Goal: Task Accomplishment & Management: Use online tool/utility

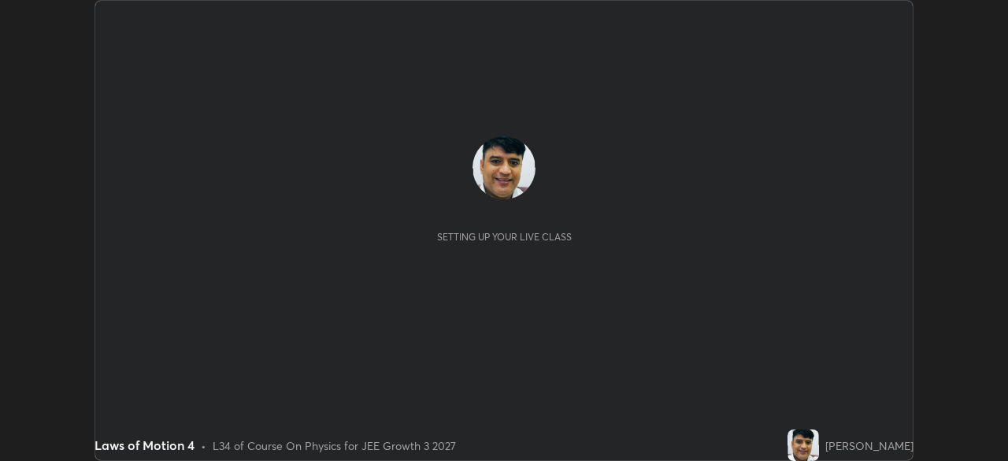
scroll to position [461, 1008]
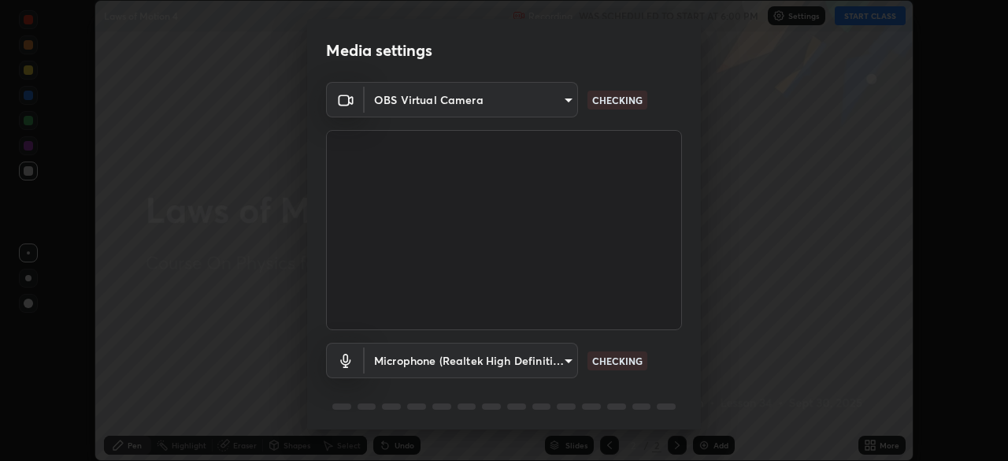
type input "45a9c953fc560ff4a06357cd143dcd85fc71fb1e664dcff5325b0048f3aa7c7e"
type input "b1e924d81ffd4edaad47d28616cba732a129467e644e78493aafed4af52942b1"
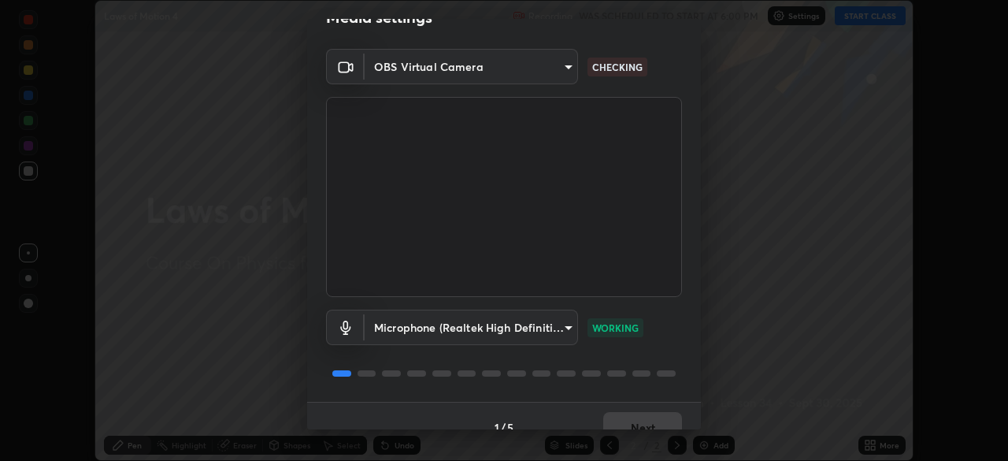
scroll to position [56, 0]
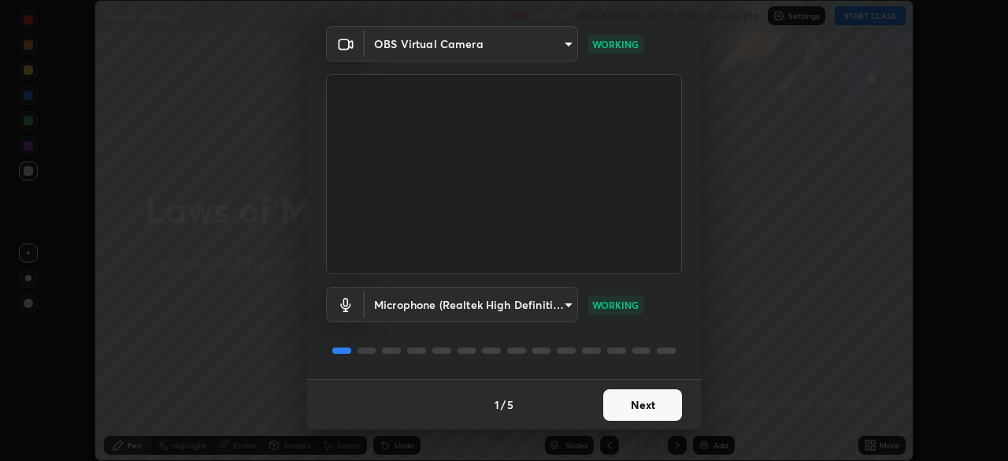
click at [632, 406] on button "Next" at bounding box center [642, 405] width 79 height 32
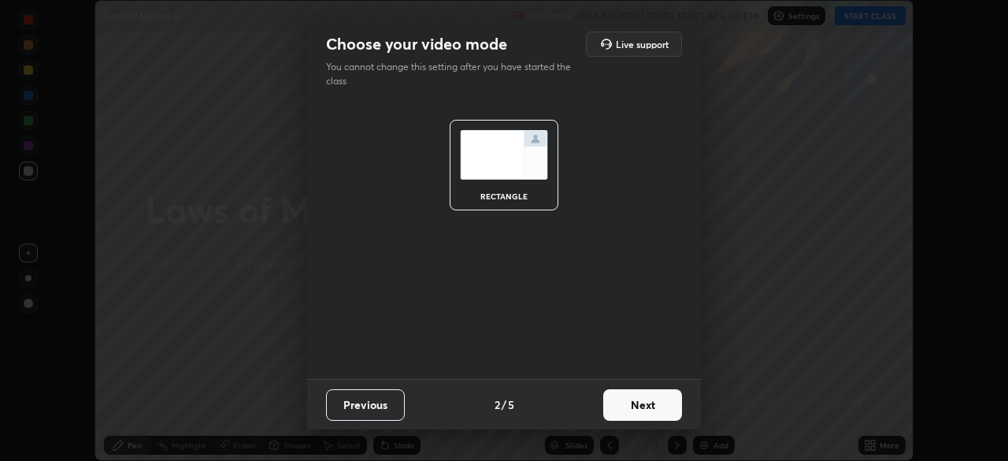
click at [637, 401] on button "Next" at bounding box center [642, 405] width 79 height 32
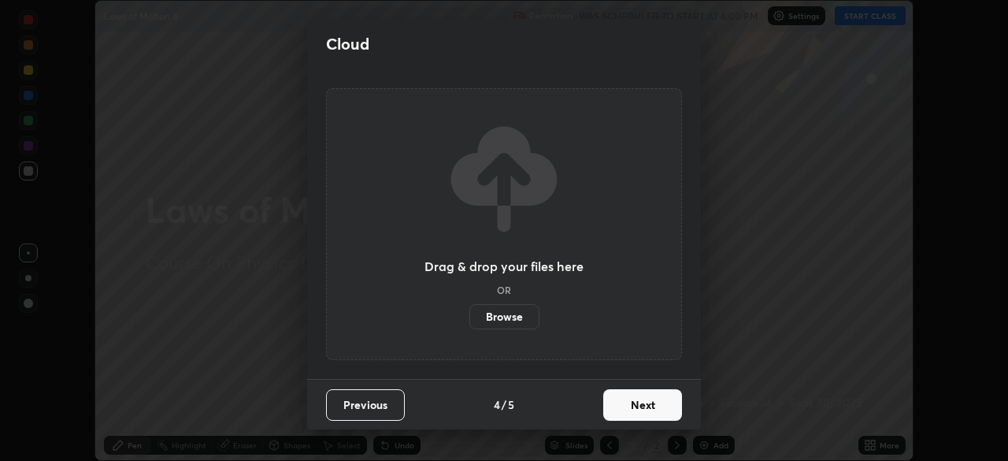
click at [637, 404] on button "Next" at bounding box center [642, 405] width 79 height 32
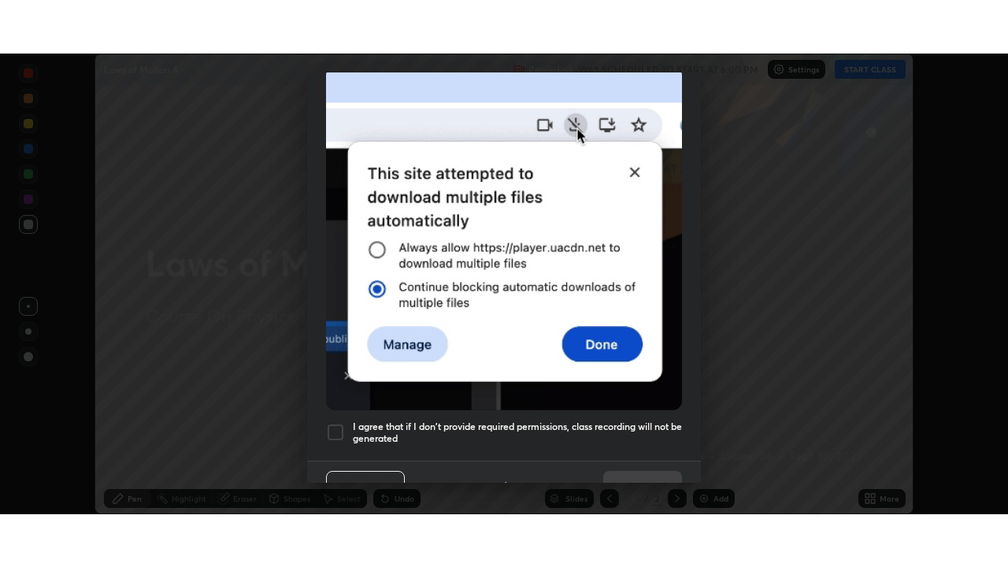
scroll to position [377, 0]
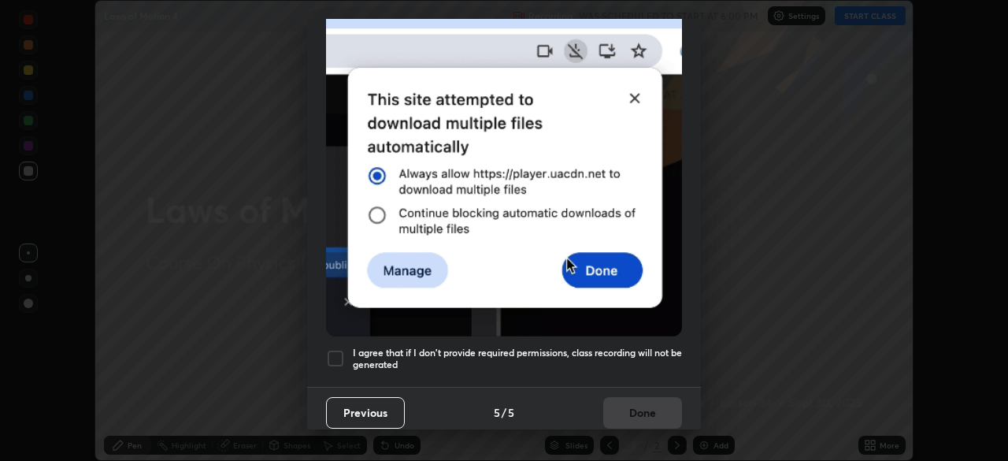
click at [660, 347] on h5 "I agree that if I don't provide required permissions, class recording will not …" at bounding box center [517, 359] width 329 height 24
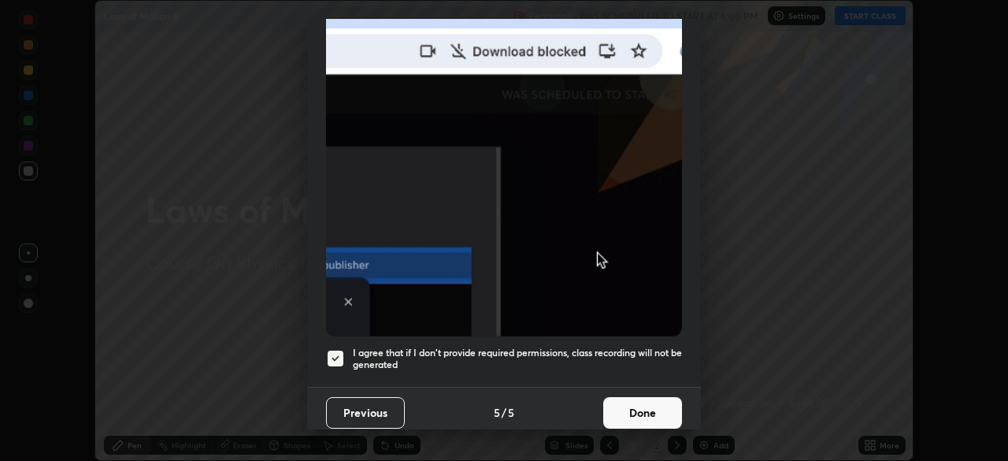
click at [646, 405] on button "Done" at bounding box center [642, 413] width 79 height 32
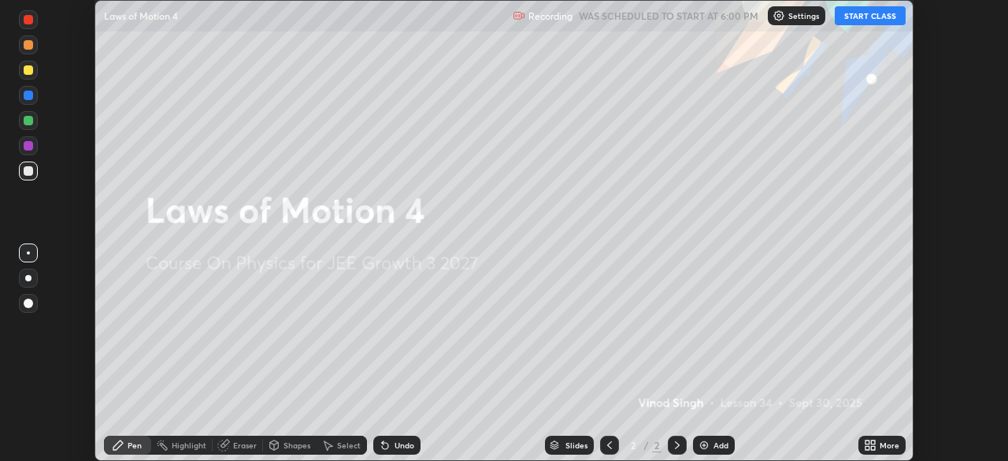
click at [867, 15] on button "START CLASS" at bounding box center [870, 15] width 71 height 19
click at [718, 446] on div "Add" at bounding box center [721, 445] width 15 height 8
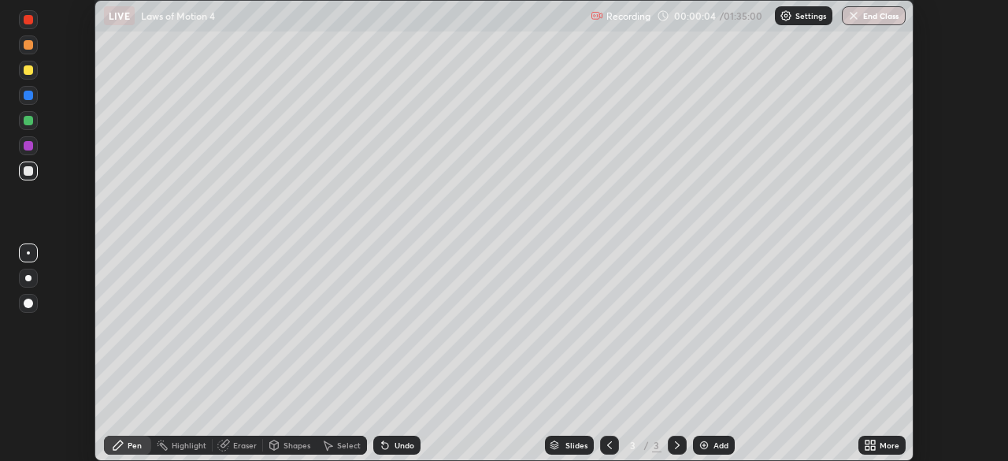
click at [610, 444] on icon at bounding box center [609, 445] width 13 height 13
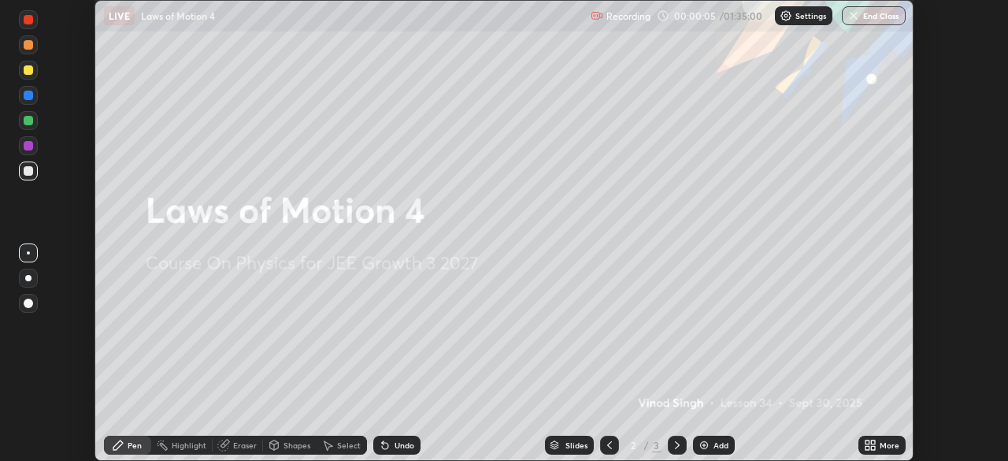
click at [874, 447] on icon at bounding box center [873, 448] width 4 height 4
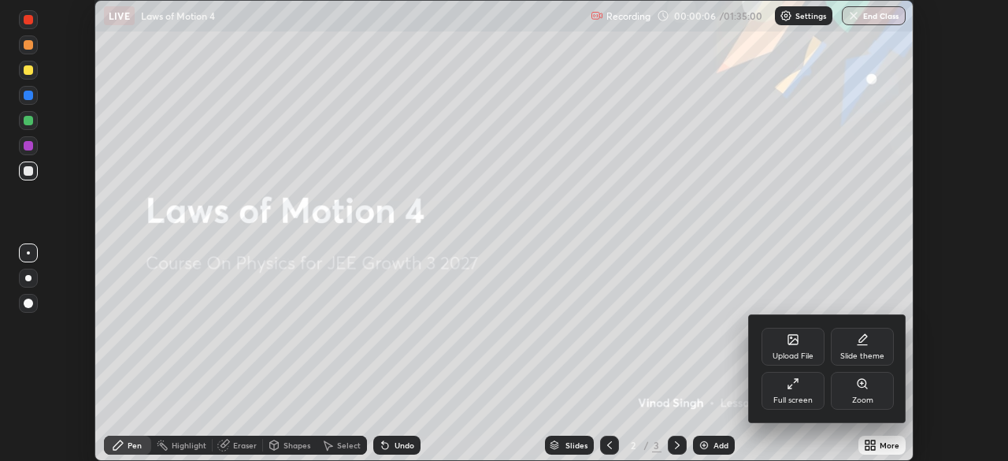
click at [800, 396] on div "Full screen" at bounding box center [793, 400] width 39 height 8
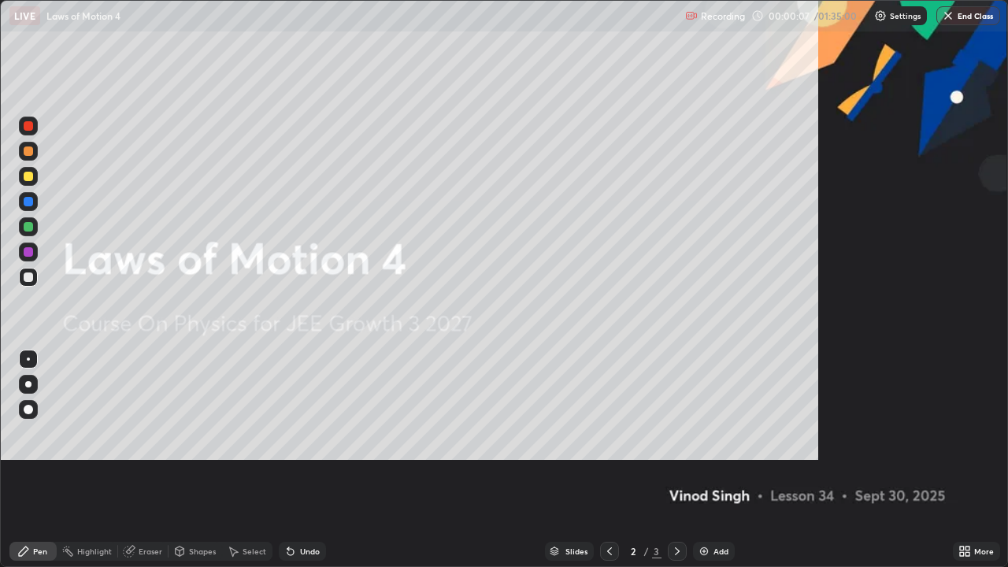
scroll to position [567, 1008]
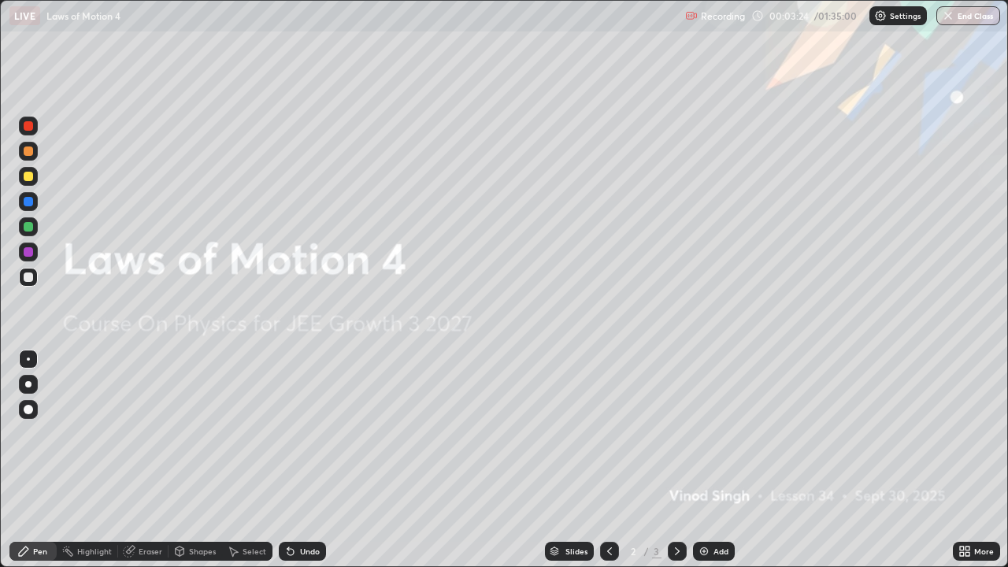
click at [674, 460] on icon at bounding box center [677, 551] width 13 height 13
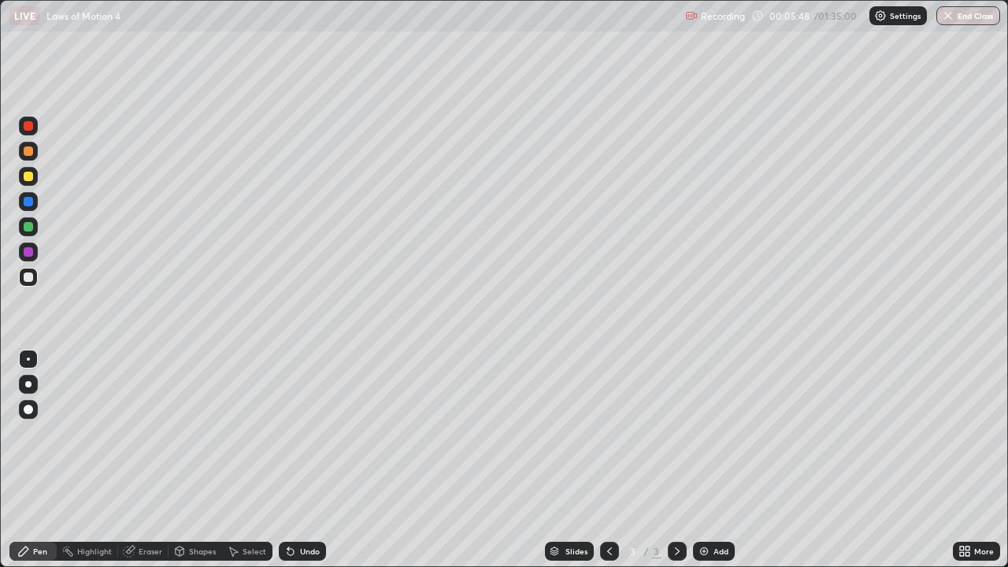
click at [24, 228] on div at bounding box center [28, 226] width 9 height 9
click at [26, 201] on div at bounding box center [28, 201] width 9 height 9
click at [206, 460] on div "Shapes" at bounding box center [202, 551] width 27 height 8
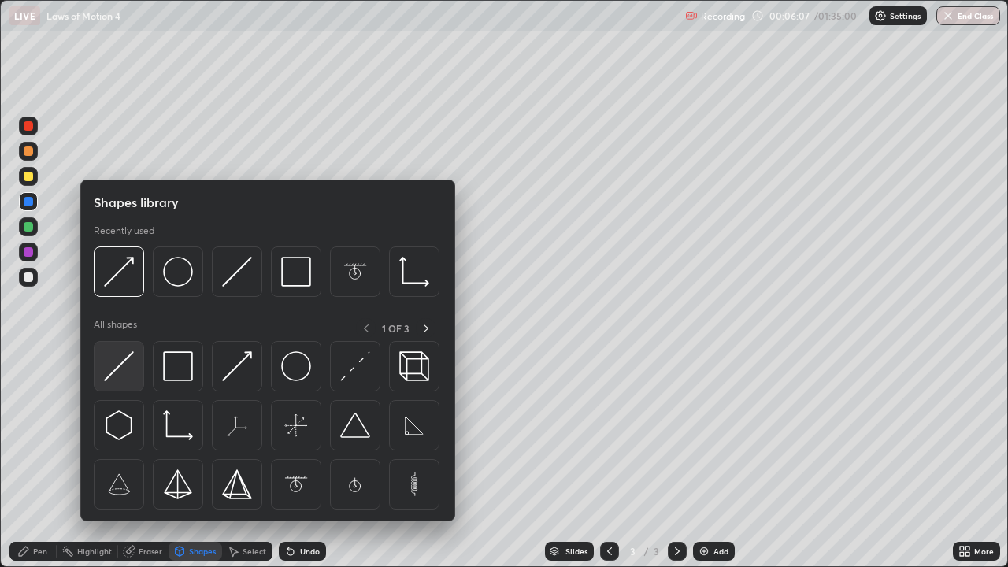
click at [125, 366] on img at bounding box center [119, 366] width 30 height 30
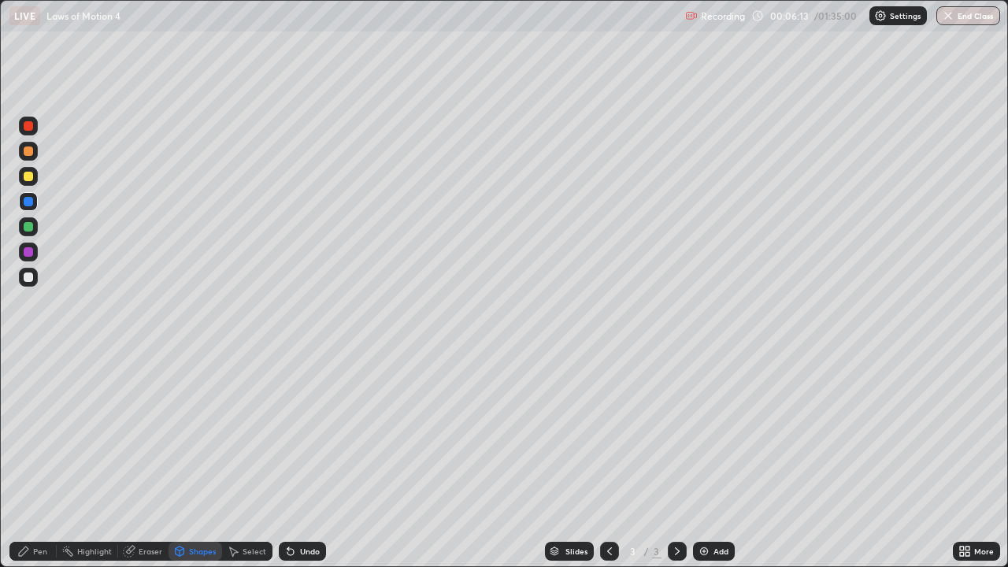
click at [148, 460] on div "Eraser" at bounding box center [143, 551] width 50 height 19
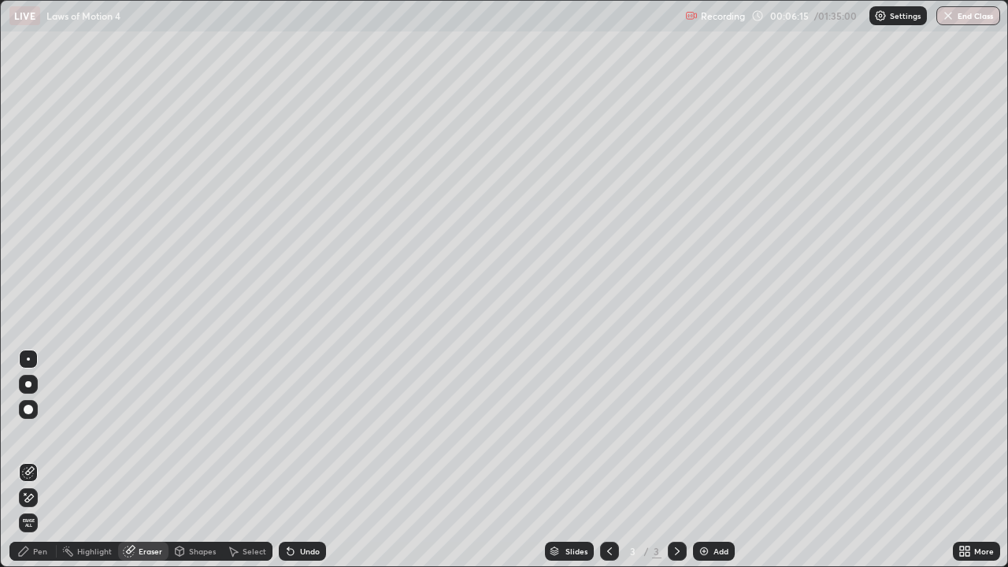
click at [42, 460] on div "Pen" at bounding box center [40, 551] width 14 height 8
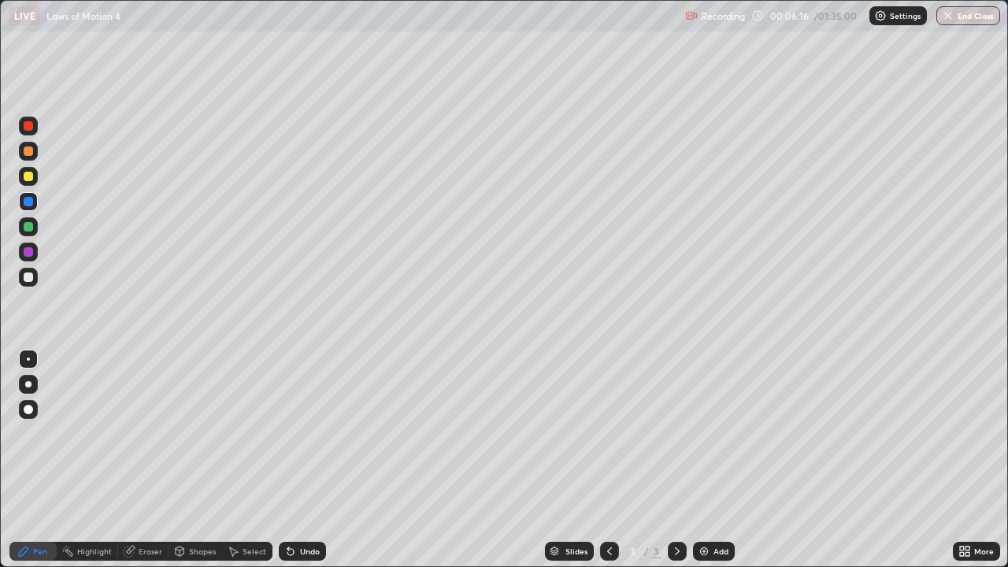
click at [28, 279] on div at bounding box center [28, 277] width 9 height 9
click at [28, 228] on div at bounding box center [28, 226] width 9 height 9
click at [26, 277] on div at bounding box center [28, 277] width 9 height 9
click at [191, 460] on div "Shapes" at bounding box center [202, 551] width 27 height 8
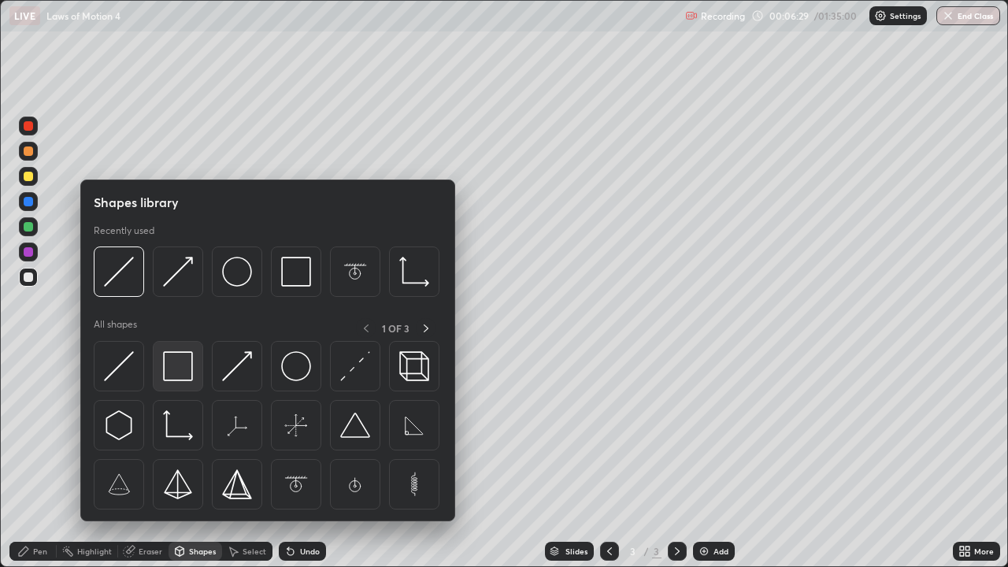
click at [169, 371] on img at bounding box center [178, 366] width 30 height 30
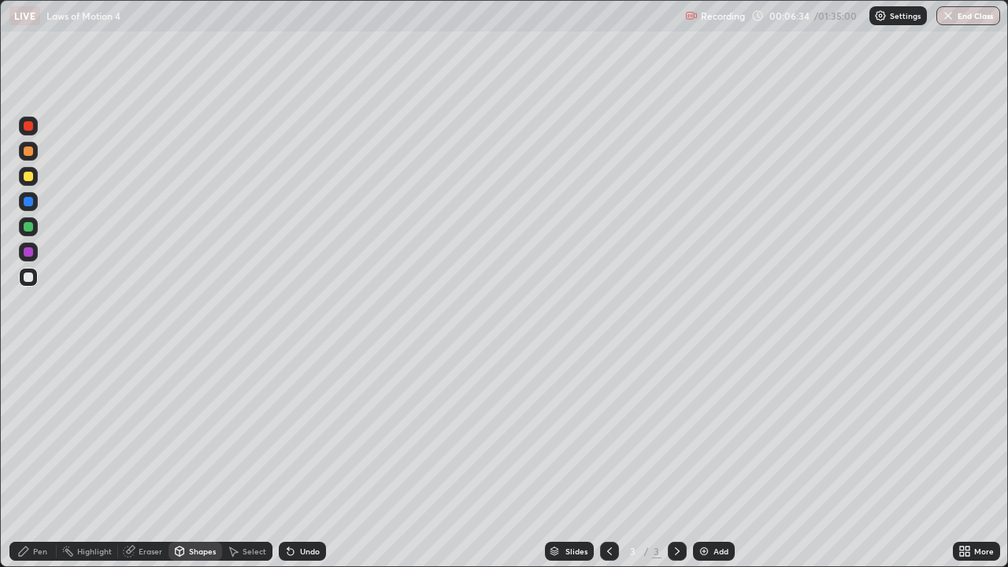
click at [28, 176] on div at bounding box center [28, 176] width 9 height 9
click at [46, 460] on div "Pen" at bounding box center [40, 551] width 14 height 8
click at [30, 202] on div at bounding box center [28, 201] width 9 height 9
click at [28, 200] on div at bounding box center [28, 201] width 9 height 9
click at [204, 460] on div "Shapes" at bounding box center [202, 551] width 27 height 8
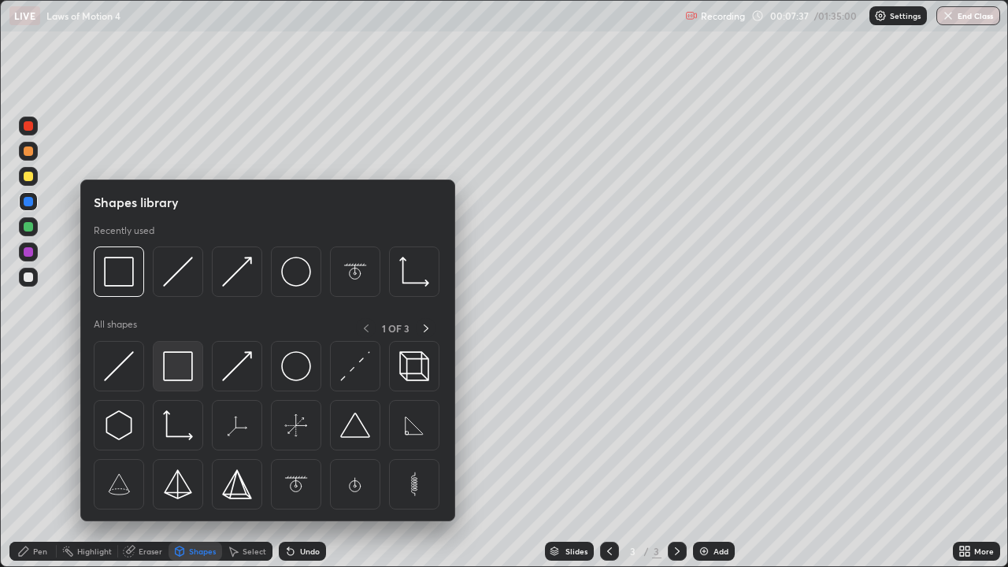
click at [176, 369] on img at bounding box center [178, 366] width 30 height 30
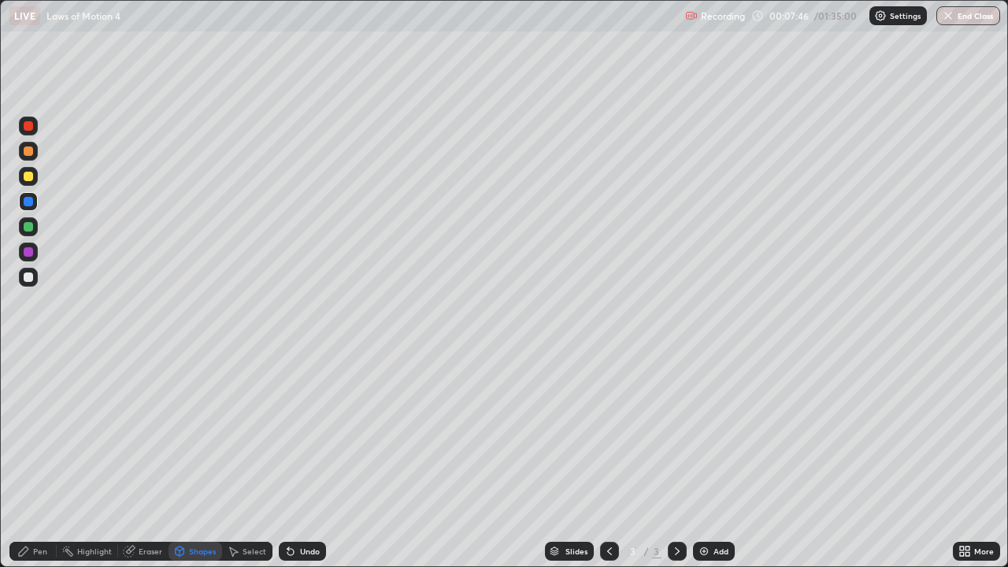
click at [205, 460] on div "Shapes" at bounding box center [202, 551] width 27 height 8
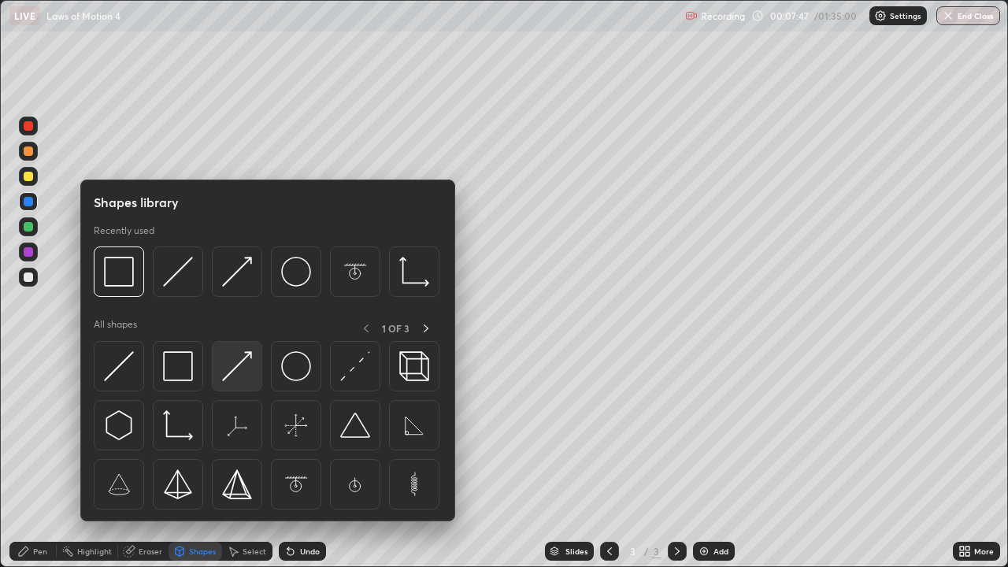
click at [236, 367] on img at bounding box center [237, 366] width 30 height 30
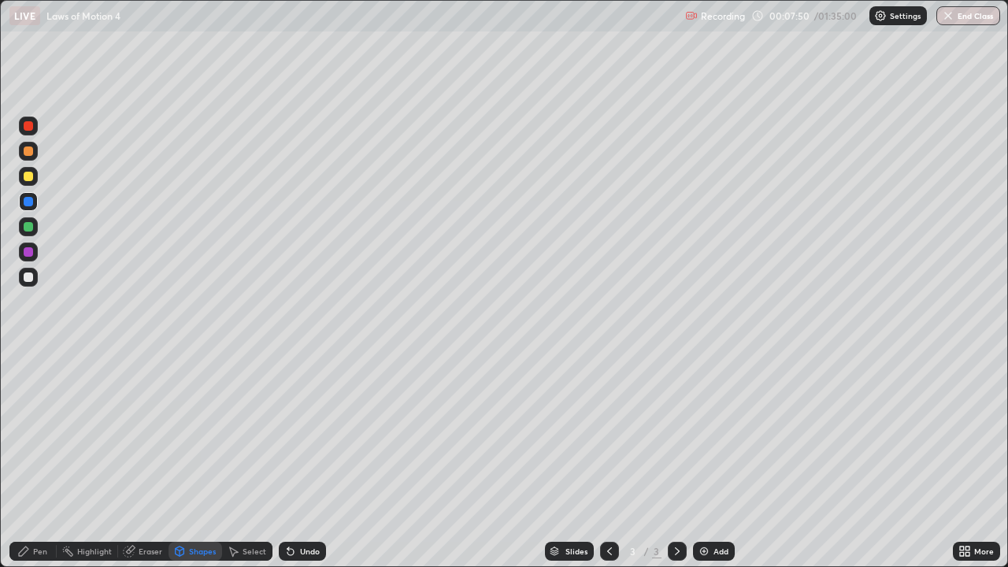
click at [51, 460] on div "Pen" at bounding box center [32, 551] width 47 height 19
click at [27, 154] on div at bounding box center [28, 151] width 9 height 9
click at [26, 201] on div at bounding box center [28, 201] width 9 height 9
click at [26, 226] on div at bounding box center [28, 226] width 9 height 9
click at [198, 460] on div "Shapes" at bounding box center [202, 551] width 27 height 8
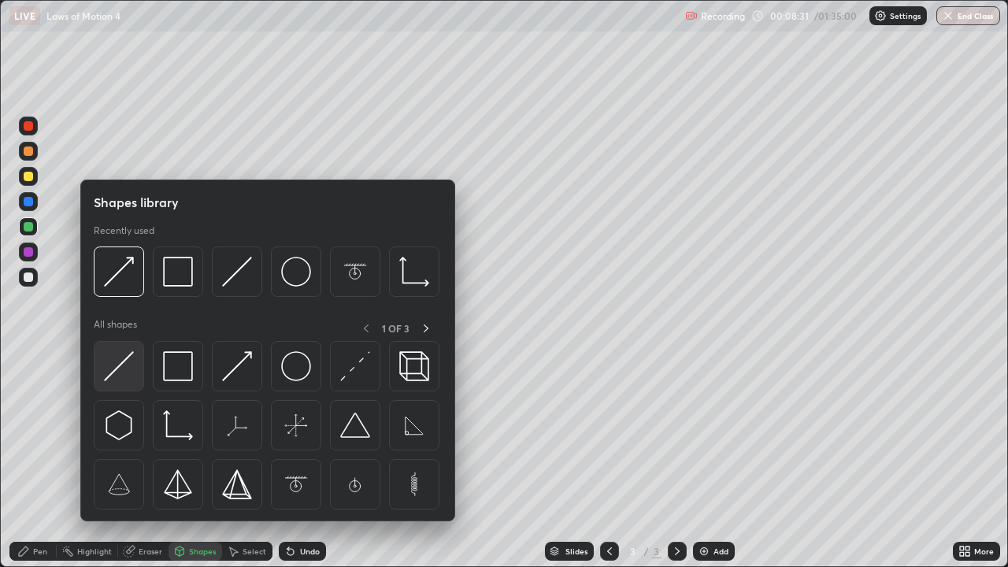
click at [116, 371] on img at bounding box center [119, 366] width 30 height 30
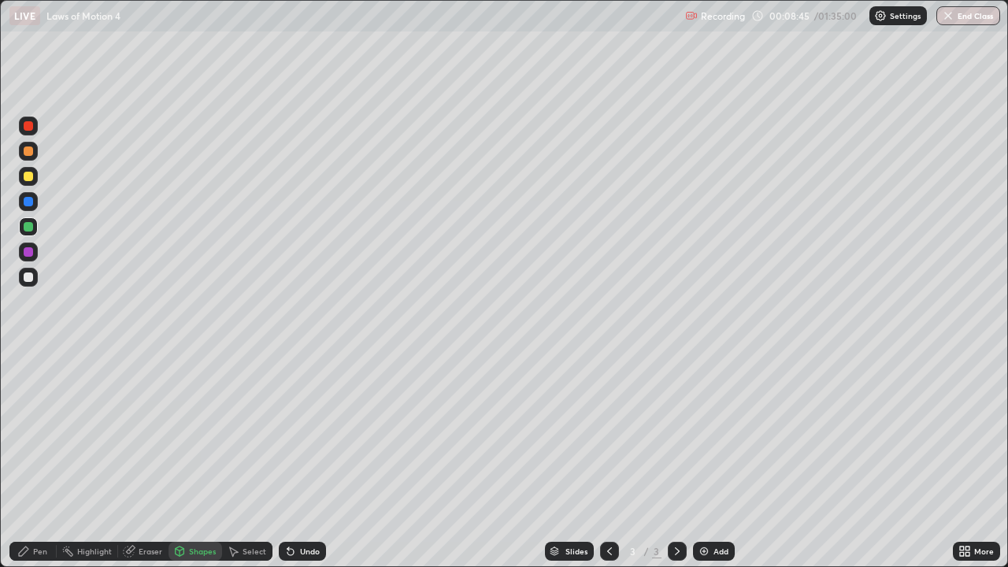
click at [41, 460] on div "Pen" at bounding box center [40, 551] width 14 height 8
click at [200, 460] on div "Shapes" at bounding box center [202, 551] width 27 height 8
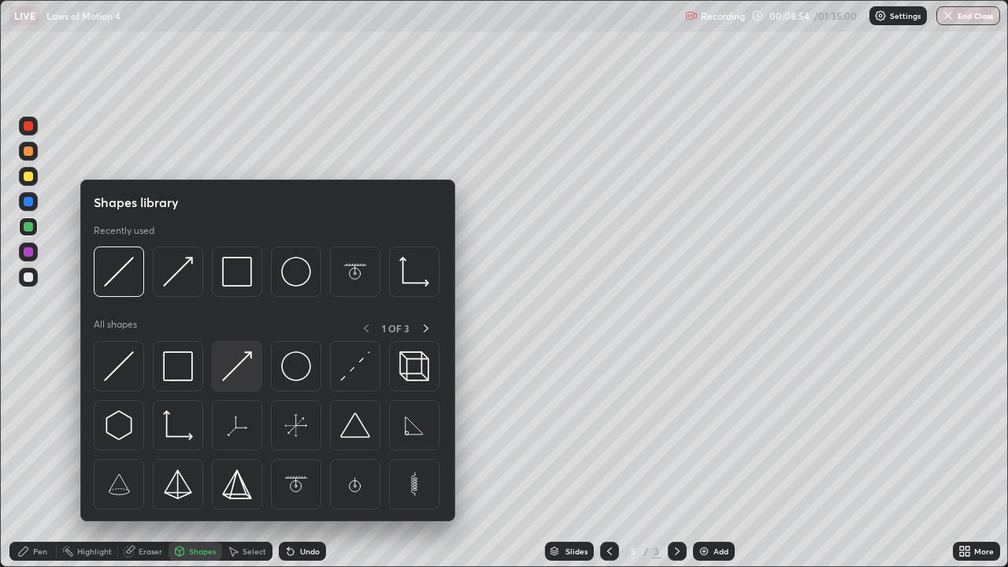
click at [227, 374] on img at bounding box center [237, 366] width 30 height 30
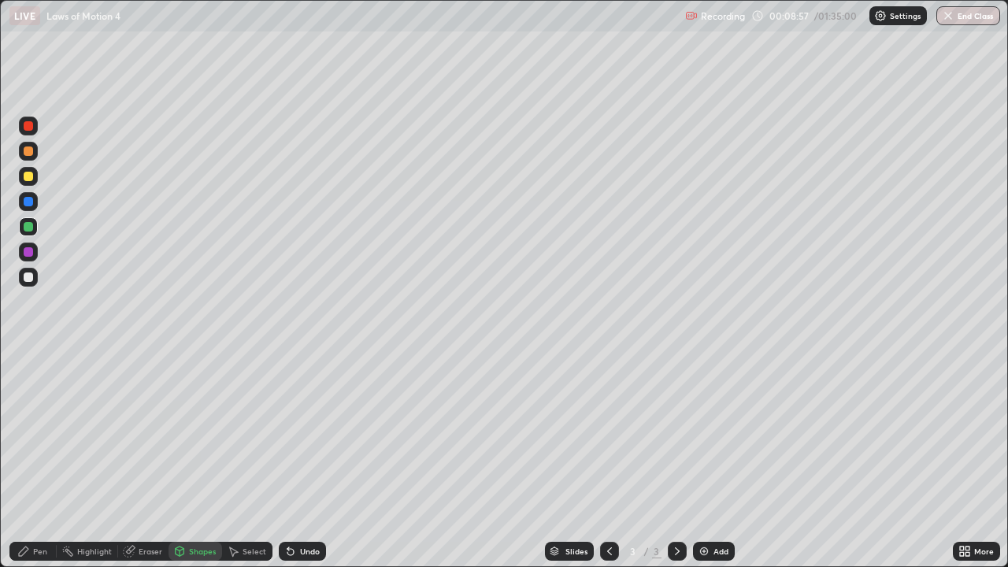
click at [43, 460] on div "Pen" at bounding box center [40, 551] width 14 height 8
click at [28, 276] on div at bounding box center [28, 277] width 9 height 9
click at [27, 202] on div at bounding box center [28, 201] width 9 height 9
click at [193, 460] on div "Shapes" at bounding box center [202, 551] width 27 height 8
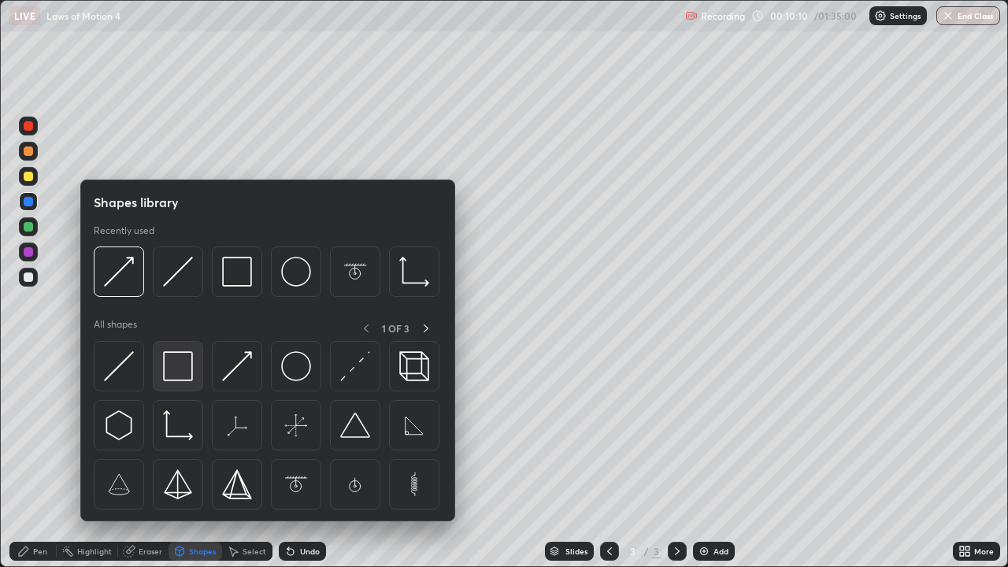
click at [175, 377] on img at bounding box center [178, 366] width 30 height 30
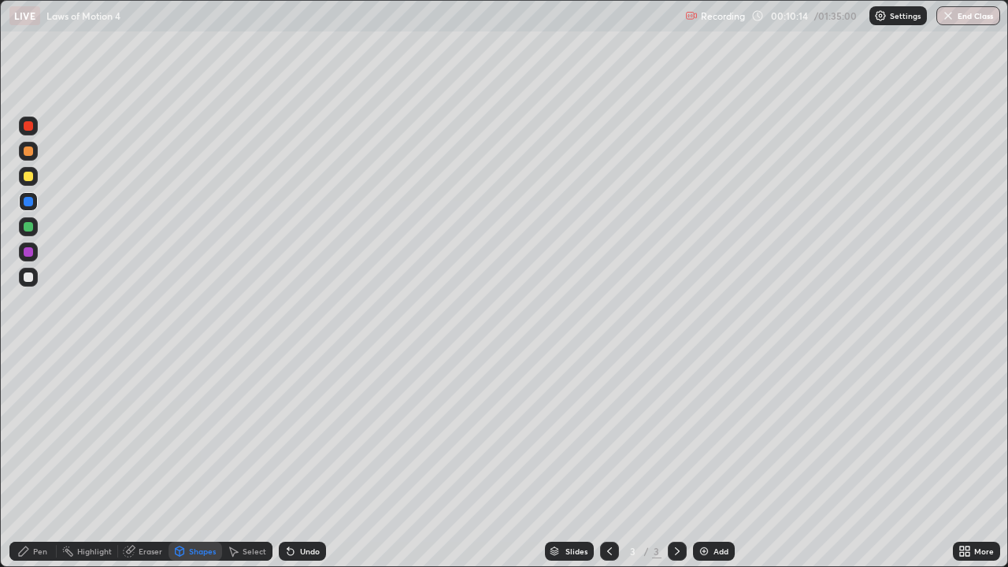
click at [370, 460] on div "Slides 3 / 3 Add" at bounding box center [639, 552] width 627 height 32
click at [44, 460] on div "Pen" at bounding box center [40, 551] width 14 height 8
click at [28, 178] on div at bounding box center [28, 176] width 9 height 9
click at [27, 229] on div at bounding box center [28, 226] width 9 height 9
click at [203, 460] on div "Shapes" at bounding box center [202, 551] width 27 height 8
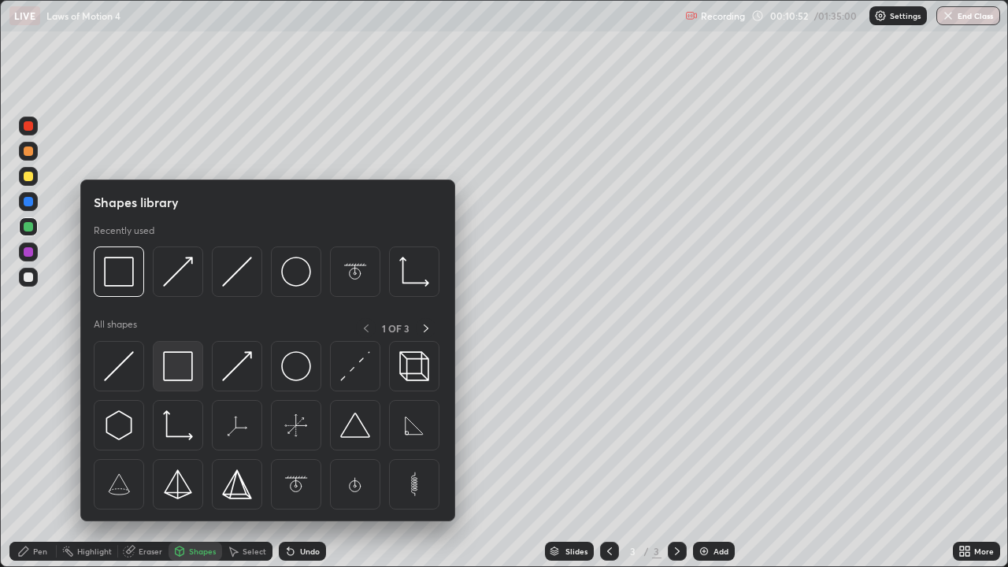
click at [184, 367] on img at bounding box center [178, 366] width 30 height 30
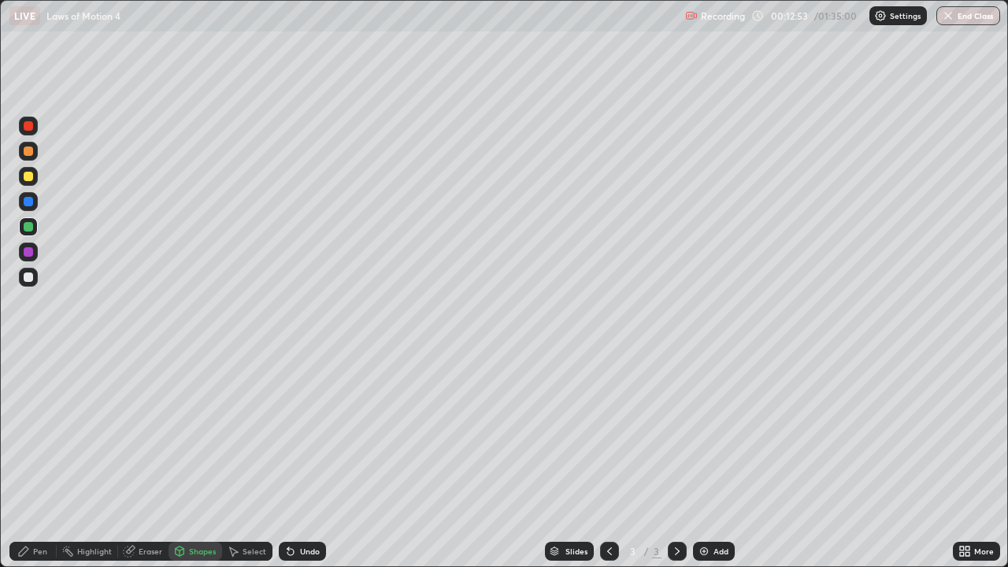
click at [29, 226] on div at bounding box center [28, 226] width 9 height 9
click at [38, 460] on div "Pen" at bounding box center [40, 551] width 14 height 8
click at [25, 199] on div at bounding box center [28, 201] width 9 height 9
click at [202, 460] on div "Shapes" at bounding box center [196, 551] width 54 height 19
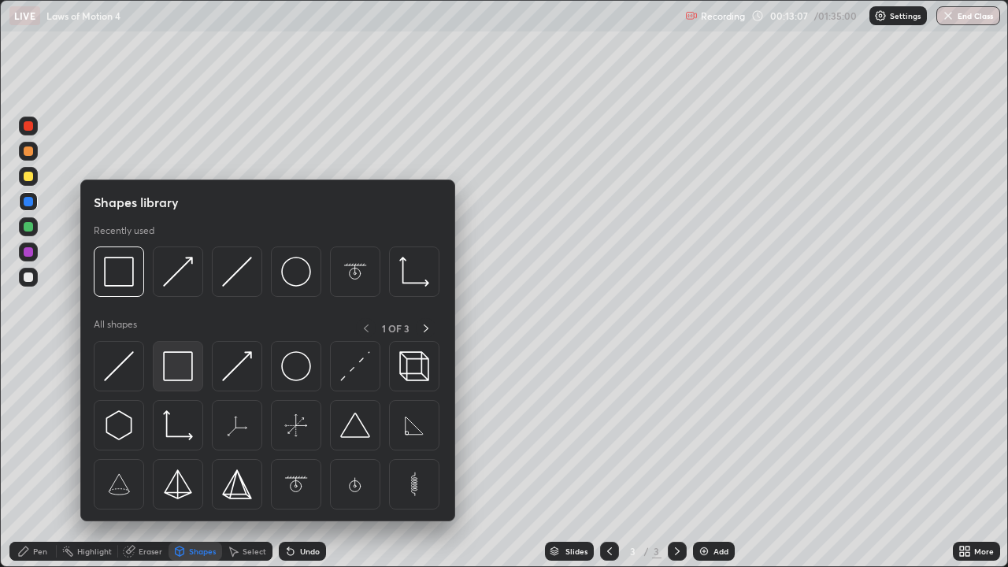
click at [179, 375] on img at bounding box center [178, 366] width 30 height 30
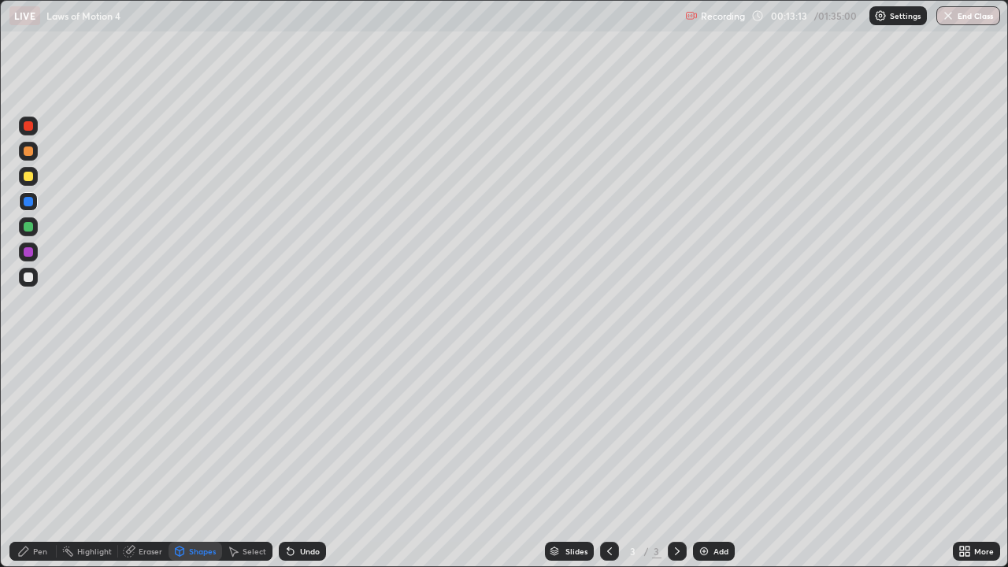
click at [45, 460] on div "Pen" at bounding box center [40, 551] width 14 height 8
click at [28, 278] on div at bounding box center [28, 277] width 9 height 9
click at [29, 202] on div at bounding box center [28, 201] width 9 height 9
click at [202, 460] on div "Shapes" at bounding box center [202, 551] width 27 height 8
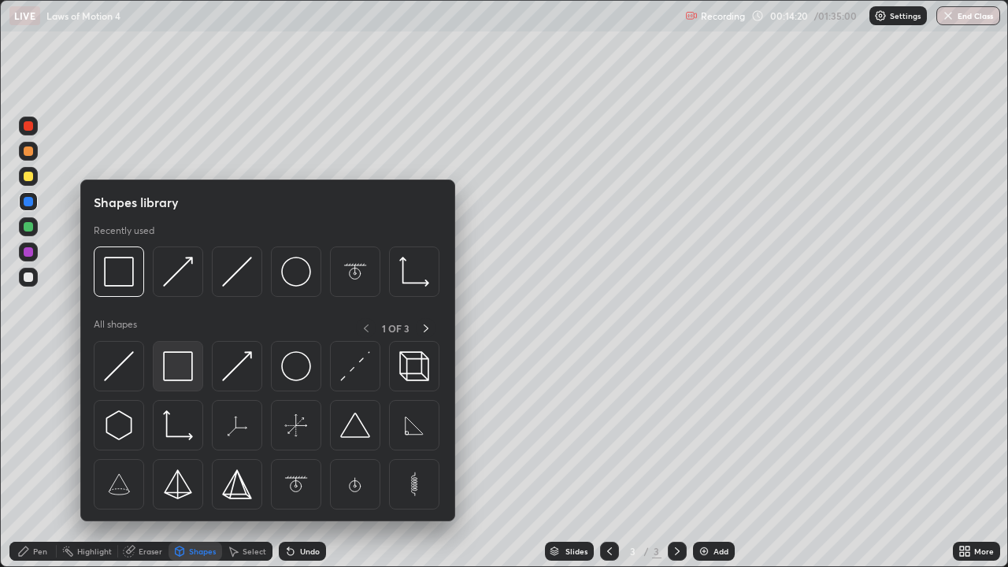
click at [184, 369] on img at bounding box center [178, 366] width 30 height 30
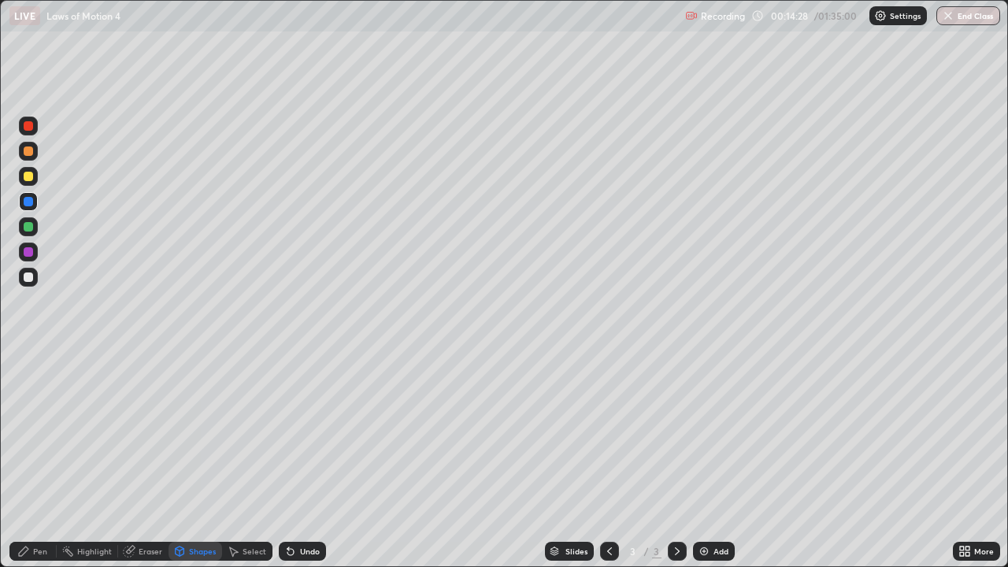
click at [199, 460] on div "Shapes" at bounding box center [202, 551] width 27 height 8
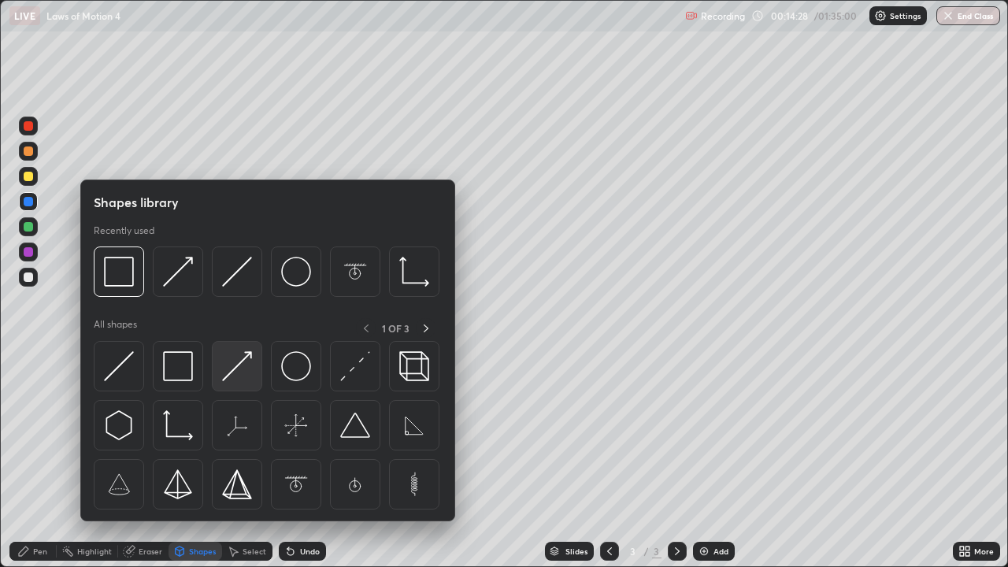
click at [228, 363] on img at bounding box center [237, 366] width 30 height 30
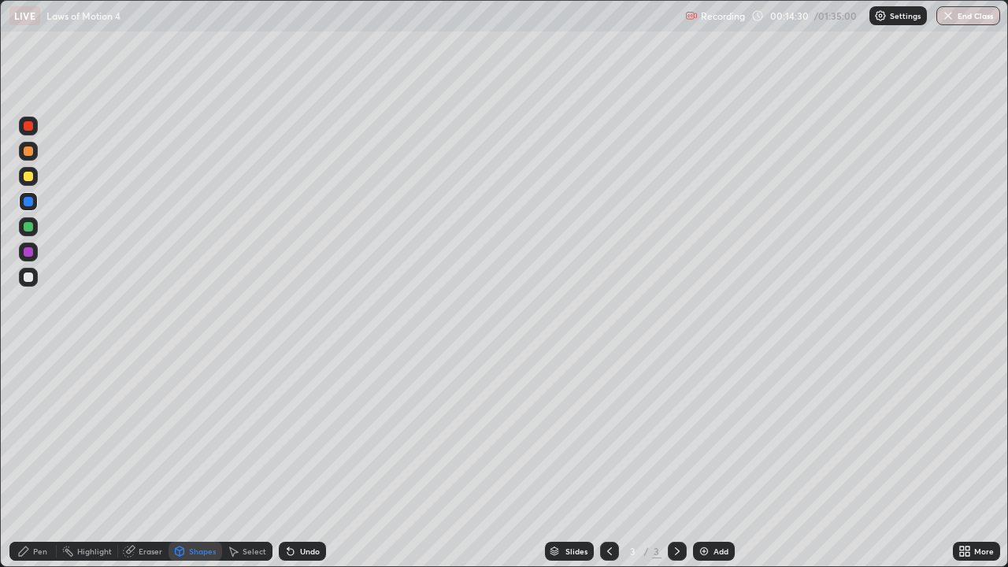
click at [32, 251] on div at bounding box center [28, 251] width 9 height 9
click at [43, 460] on div "Pen" at bounding box center [40, 551] width 14 height 8
click at [28, 153] on div at bounding box center [28, 151] width 9 height 9
click at [28, 175] on div at bounding box center [28, 176] width 9 height 9
click at [202, 460] on div "Shapes" at bounding box center [202, 551] width 27 height 8
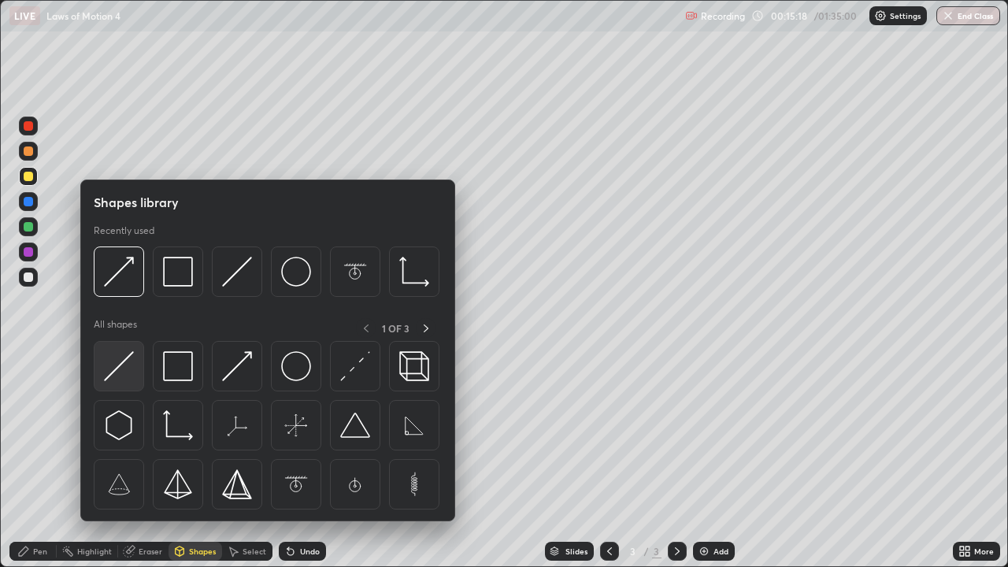
click at [120, 365] on img at bounding box center [119, 366] width 30 height 30
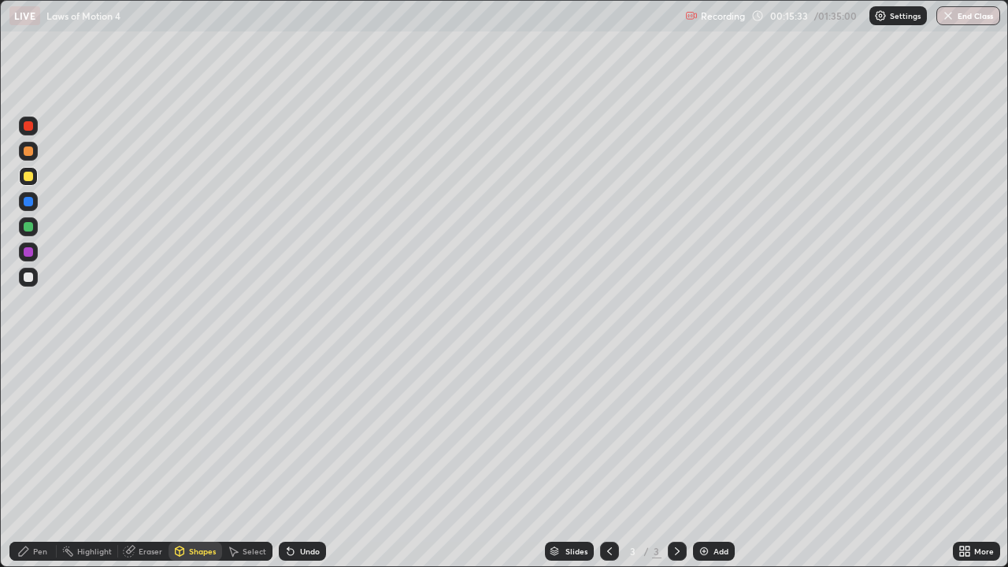
click at [45, 460] on div "Pen" at bounding box center [40, 551] width 14 height 8
click at [29, 227] on div at bounding box center [28, 226] width 9 height 9
click at [31, 201] on div at bounding box center [28, 201] width 9 height 9
click at [32, 277] on div at bounding box center [28, 277] width 9 height 9
click at [24, 253] on div at bounding box center [28, 251] width 9 height 9
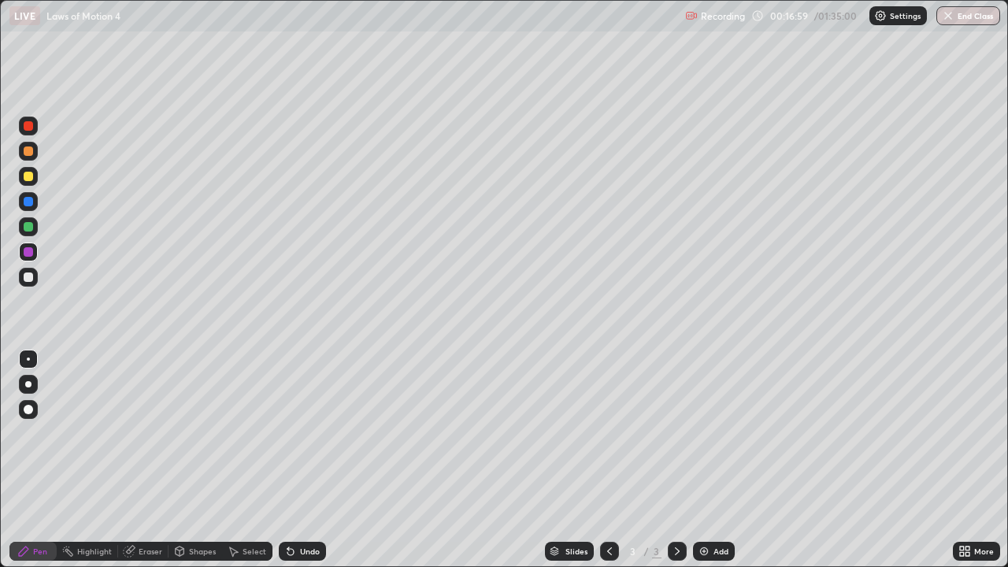
click at [202, 460] on div "Shapes" at bounding box center [202, 551] width 27 height 8
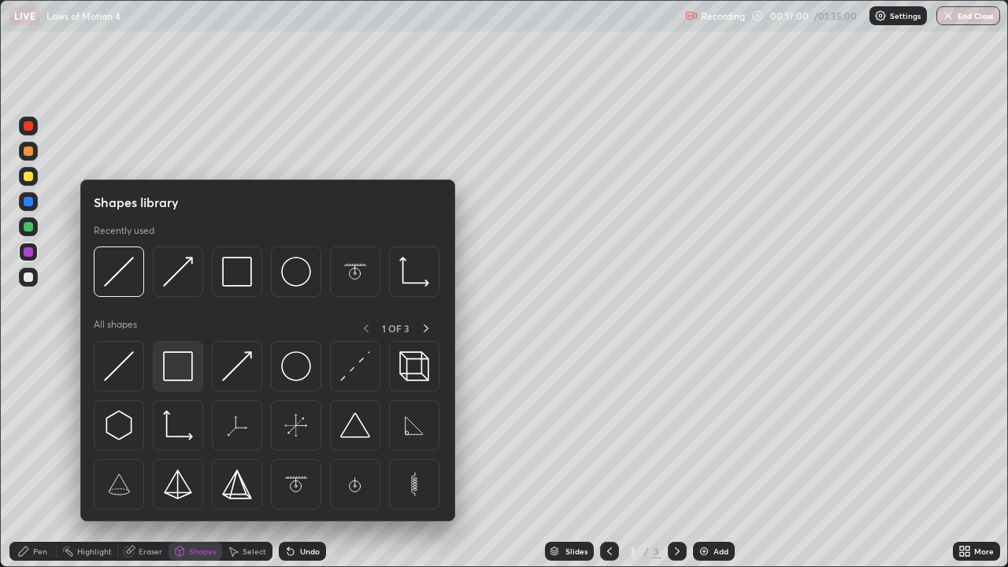
click at [174, 371] on img at bounding box center [178, 366] width 30 height 30
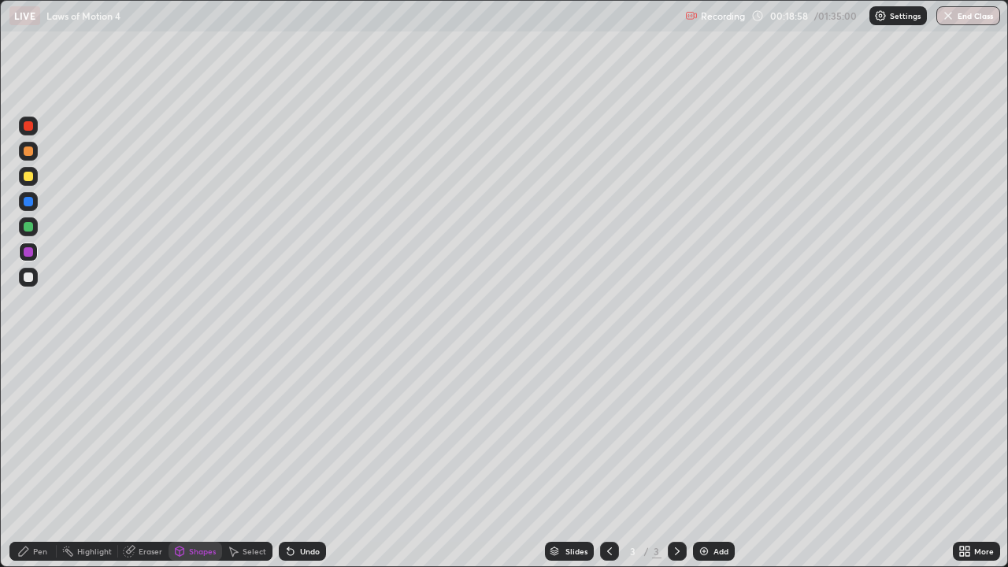
click at [700, 460] on img at bounding box center [704, 551] width 13 height 13
click at [28, 226] on div at bounding box center [28, 226] width 9 height 9
click at [151, 460] on div "Eraser" at bounding box center [151, 551] width 24 height 8
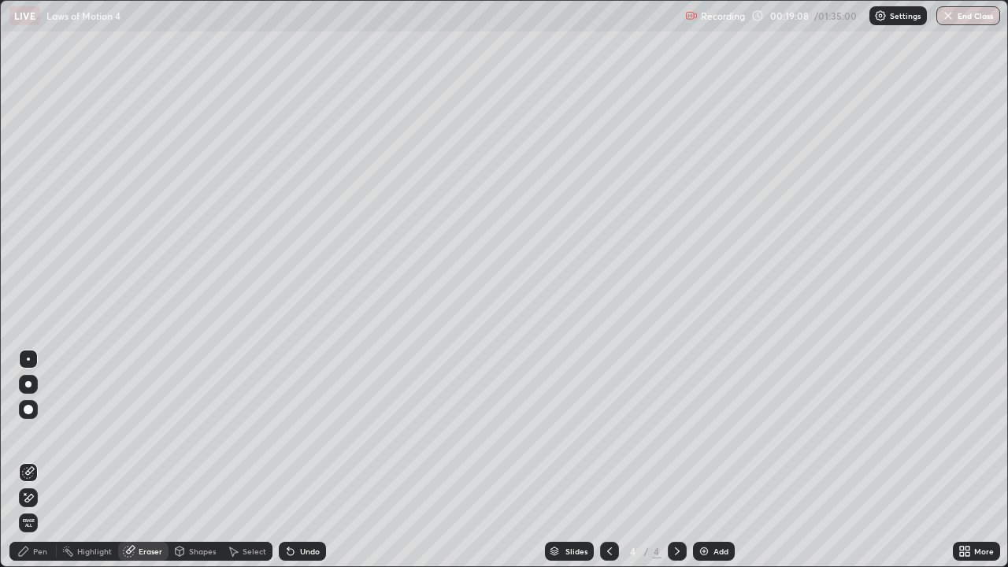
click at [37, 460] on div "Pen" at bounding box center [40, 551] width 14 height 8
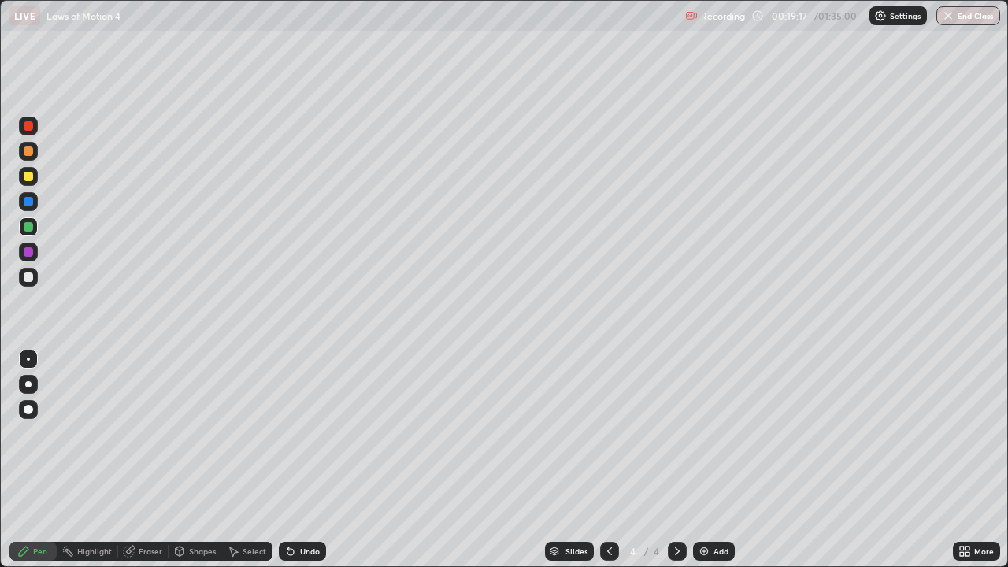
click at [28, 275] on div at bounding box center [28, 277] width 9 height 9
click at [204, 460] on div "Shapes" at bounding box center [202, 551] width 27 height 8
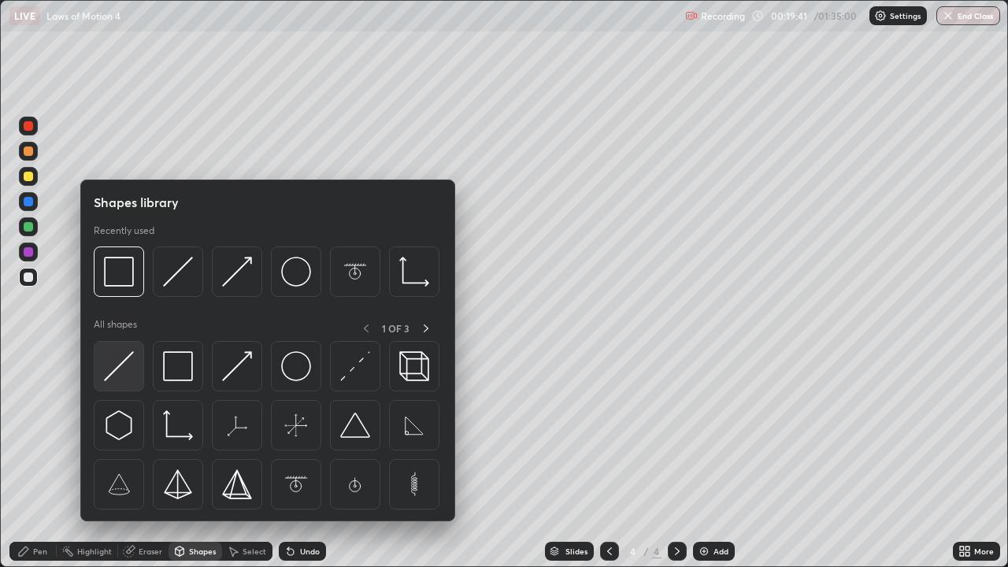
click at [126, 362] on img at bounding box center [119, 366] width 30 height 30
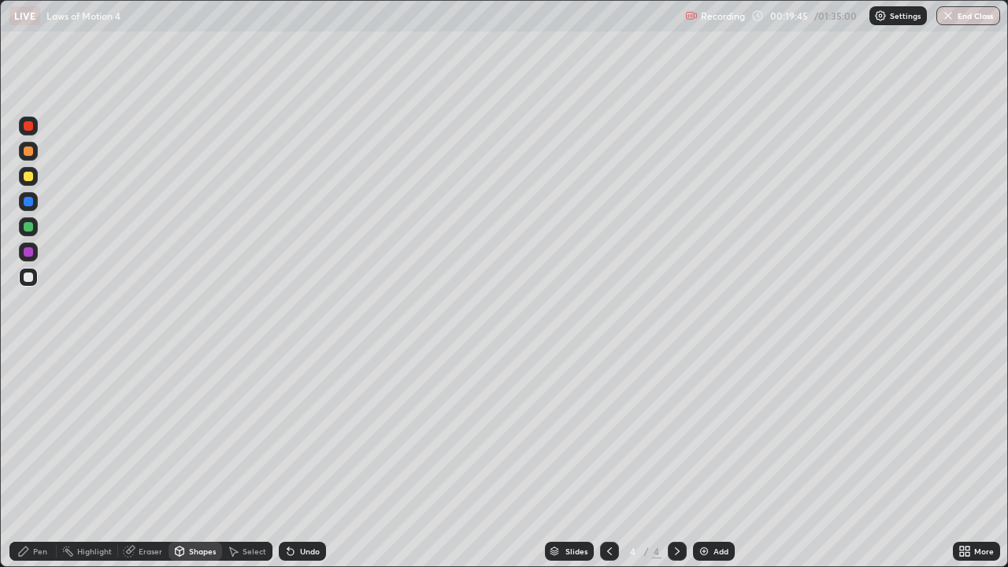
click at [46, 460] on div "Pen" at bounding box center [40, 551] width 14 height 8
click at [29, 173] on div at bounding box center [28, 176] width 9 height 9
click at [150, 460] on div "Eraser" at bounding box center [151, 551] width 24 height 8
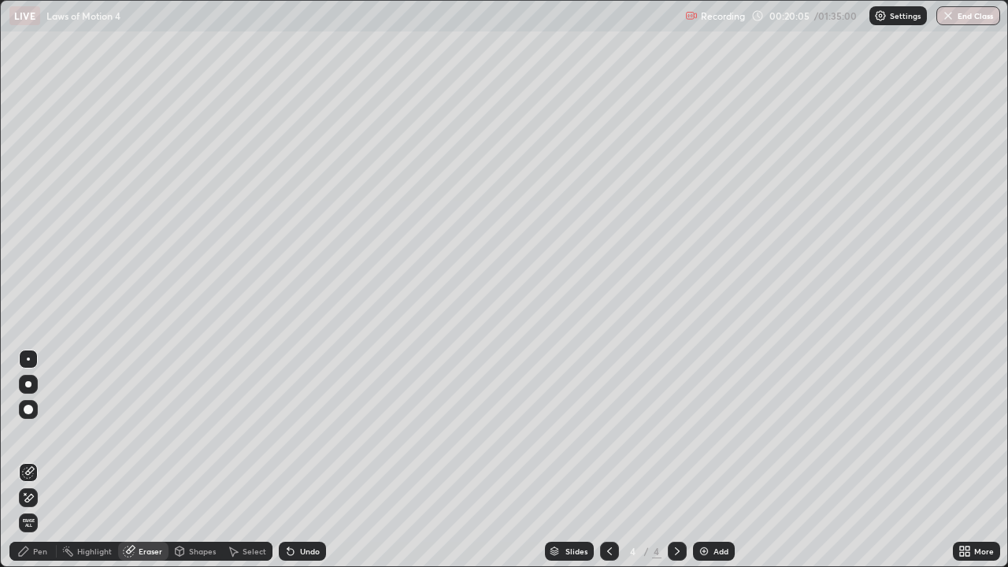
click at [46, 460] on div "Pen" at bounding box center [40, 551] width 14 height 8
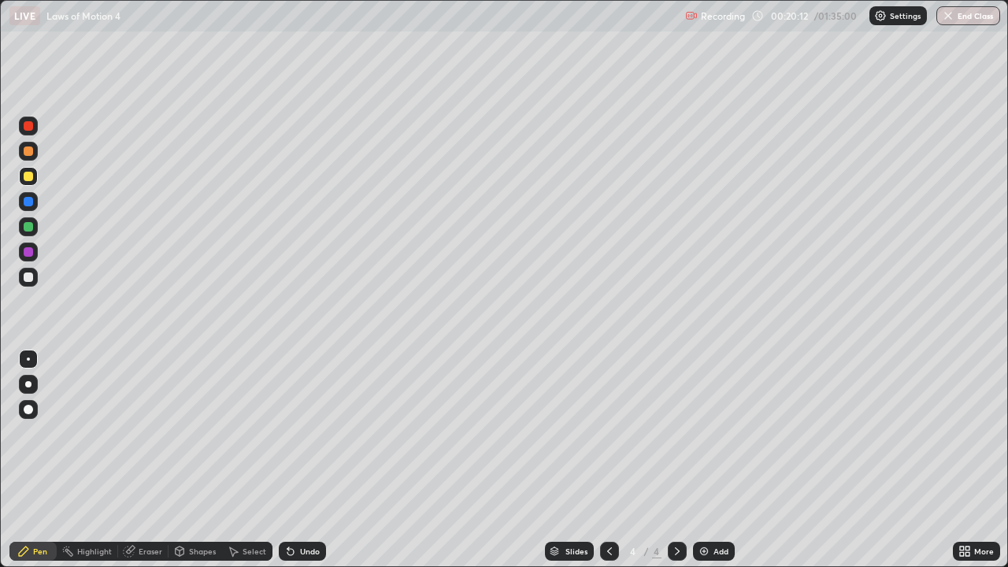
click at [199, 460] on div "Shapes" at bounding box center [202, 551] width 27 height 8
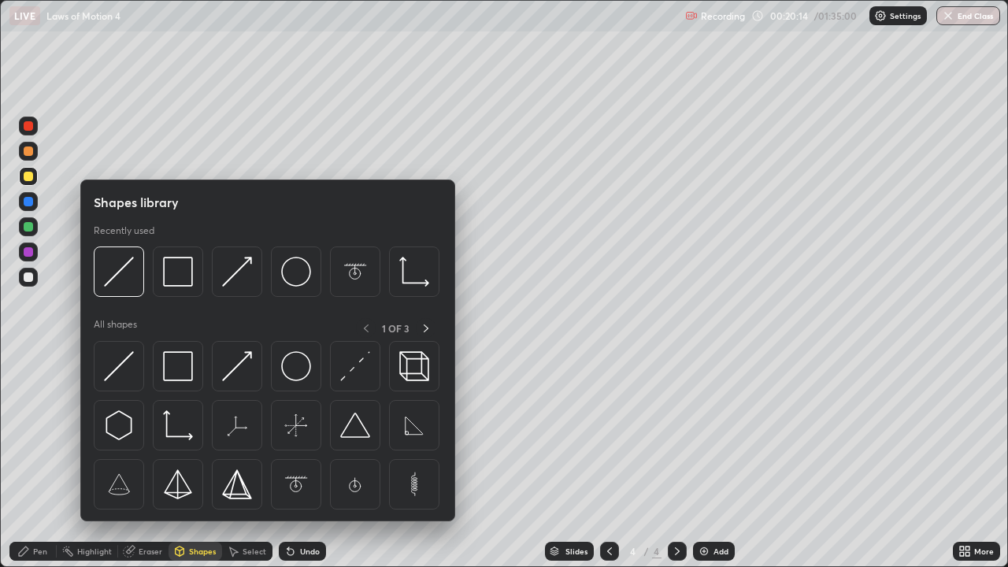
click at [29, 229] on div at bounding box center [28, 226] width 9 height 9
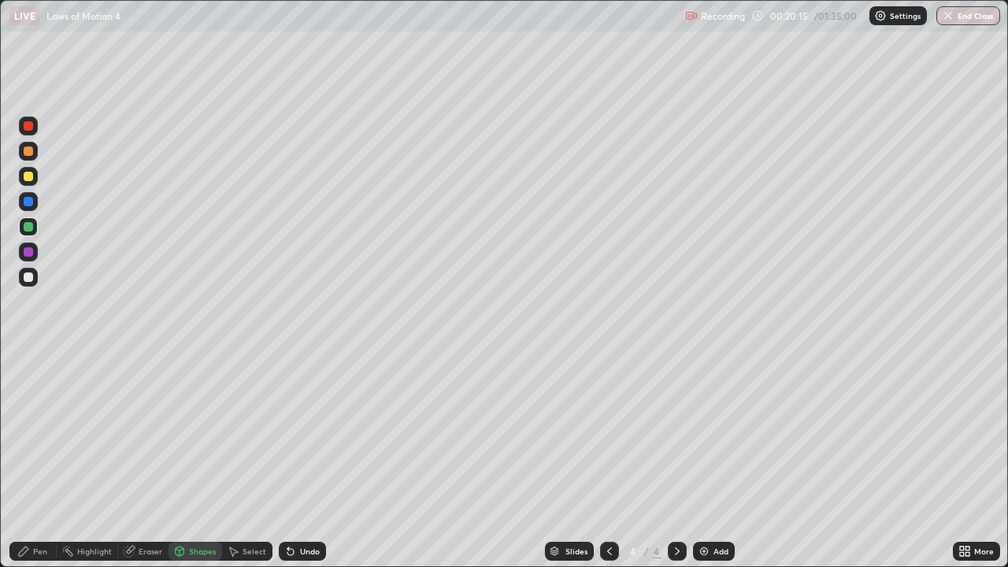
click at [197, 460] on div "Shapes" at bounding box center [202, 551] width 27 height 8
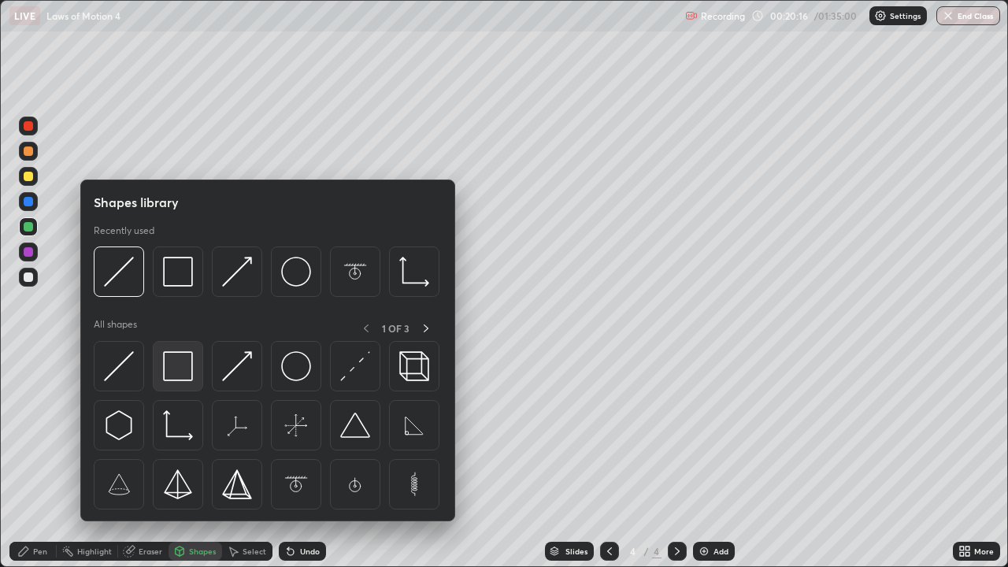
click at [173, 374] on img at bounding box center [178, 366] width 30 height 30
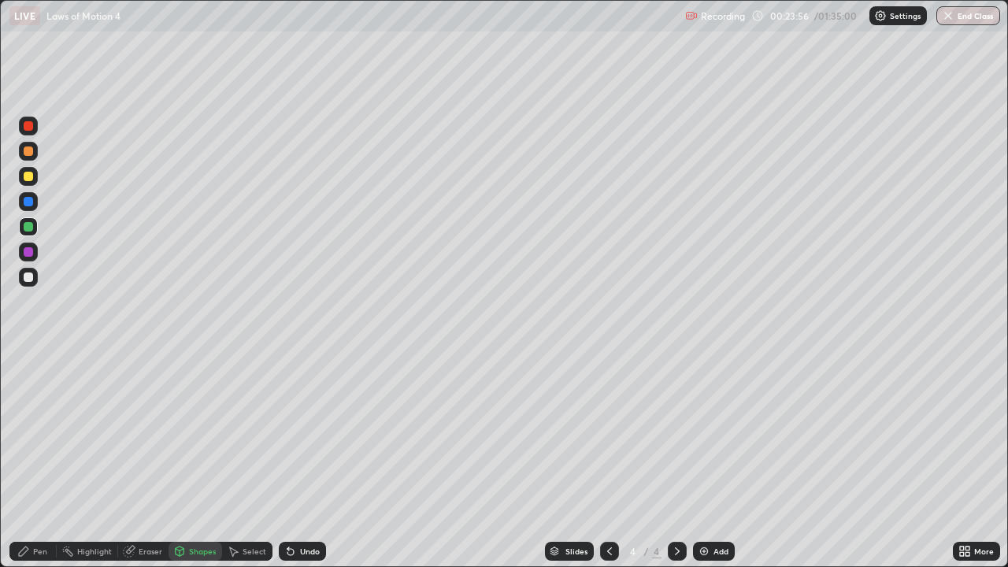
click at [46, 460] on div "Pen" at bounding box center [40, 551] width 14 height 8
click at [28, 274] on div at bounding box center [28, 277] width 9 height 9
click at [30, 272] on div at bounding box center [28, 277] width 19 height 19
click at [205, 460] on div "Shapes" at bounding box center [202, 551] width 27 height 8
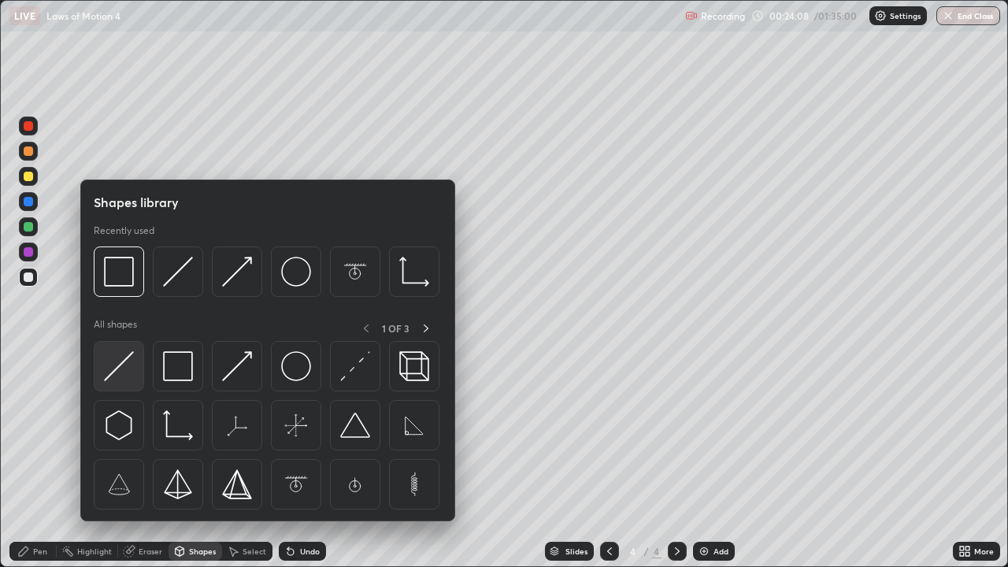
click at [114, 366] on img at bounding box center [119, 366] width 30 height 30
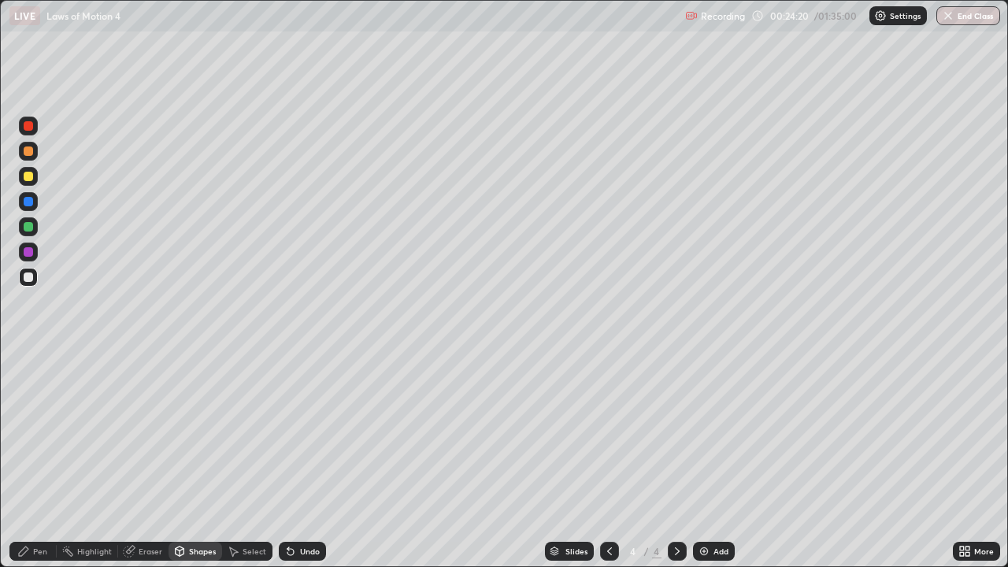
click at [28, 202] on div at bounding box center [28, 201] width 9 height 9
click at [196, 460] on div "Shapes" at bounding box center [202, 551] width 27 height 8
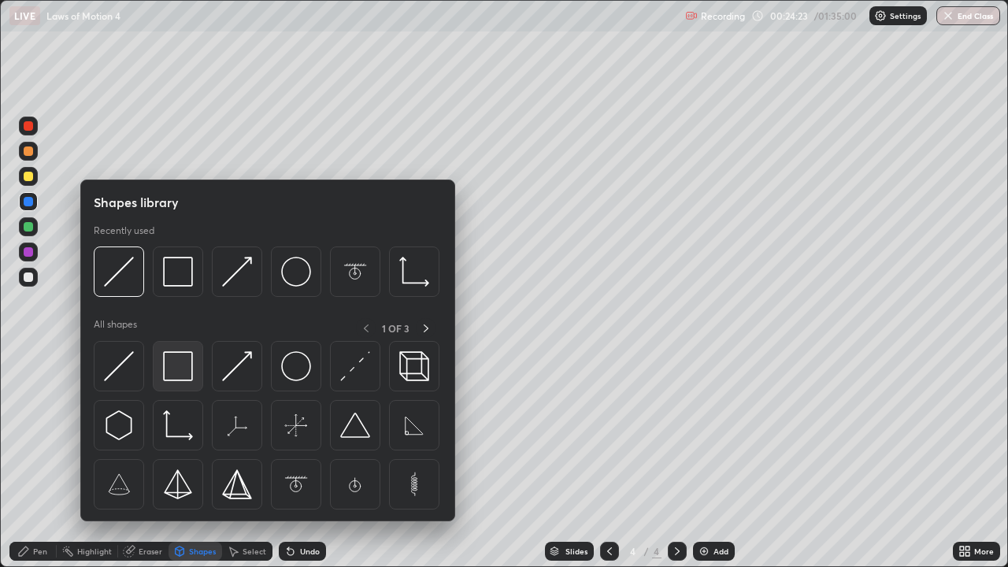
click at [173, 362] on img at bounding box center [178, 366] width 30 height 30
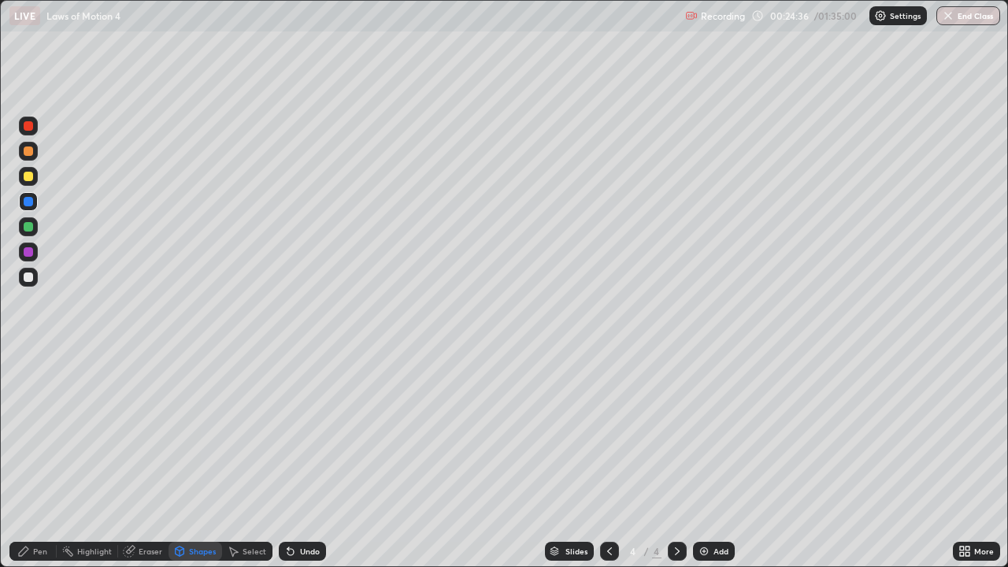
click at [39, 460] on div "Pen" at bounding box center [40, 551] width 14 height 8
click at [29, 155] on div at bounding box center [28, 151] width 9 height 9
click at [29, 151] on div at bounding box center [28, 151] width 9 height 9
click at [199, 460] on div "Shapes" at bounding box center [202, 551] width 27 height 8
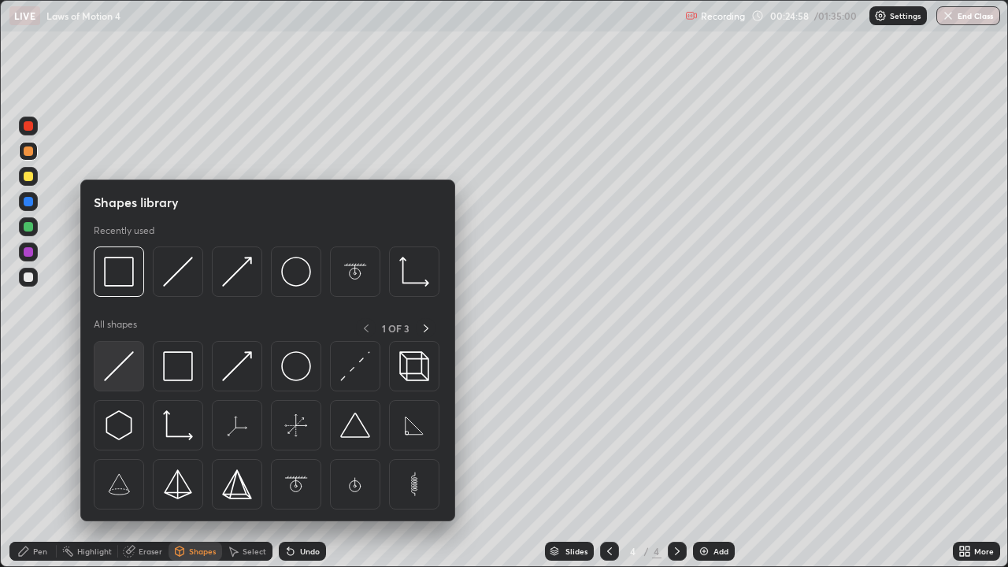
click at [121, 363] on img at bounding box center [119, 366] width 30 height 30
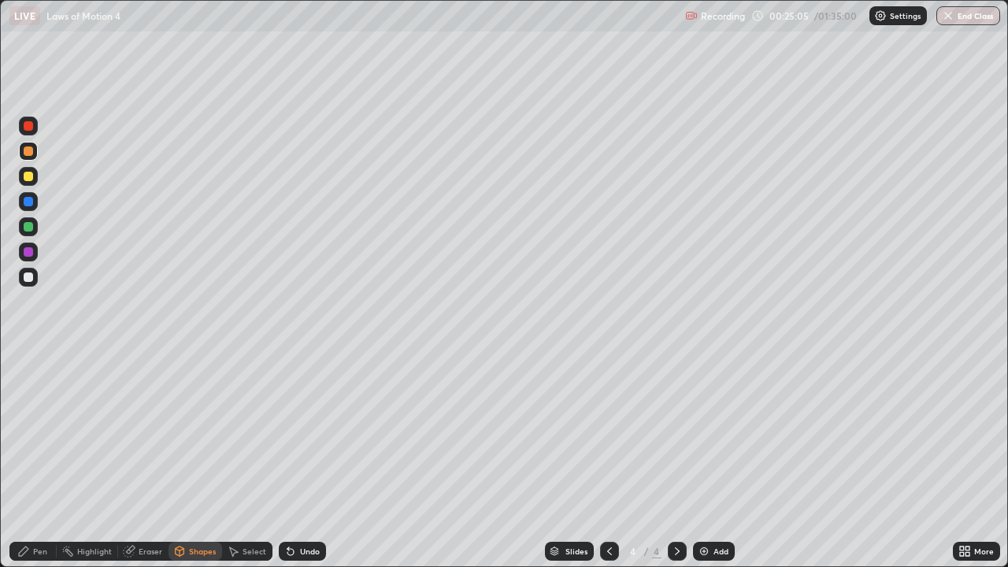
click at [28, 177] on div at bounding box center [28, 176] width 9 height 9
click at [200, 460] on div "Shapes" at bounding box center [202, 551] width 27 height 8
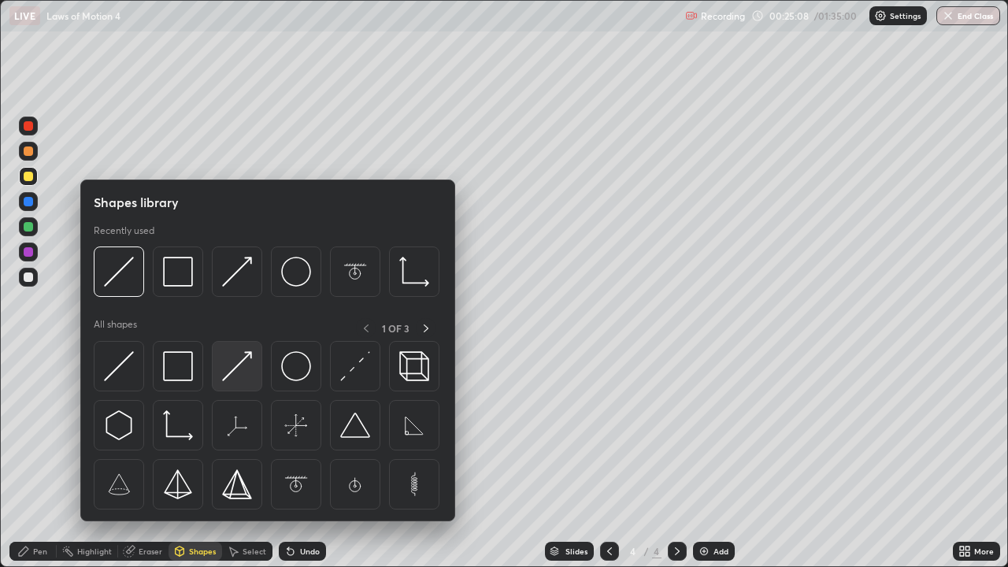
click at [232, 369] on img at bounding box center [237, 366] width 30 height 30
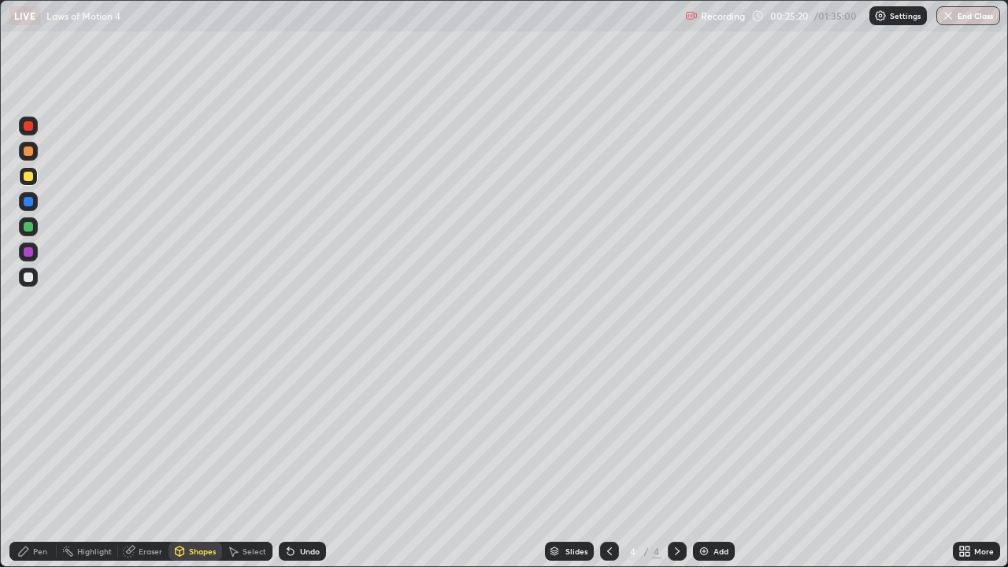
click at [47, 460] on div "Pen" at bounding box center [32, 551] width 47 height 19
click at [31, 280] on div at bounding box center [28, 277] width 9 height 9
click at [252, 460] on div "Select" at bounding box center [255, 551] width 24 height 8
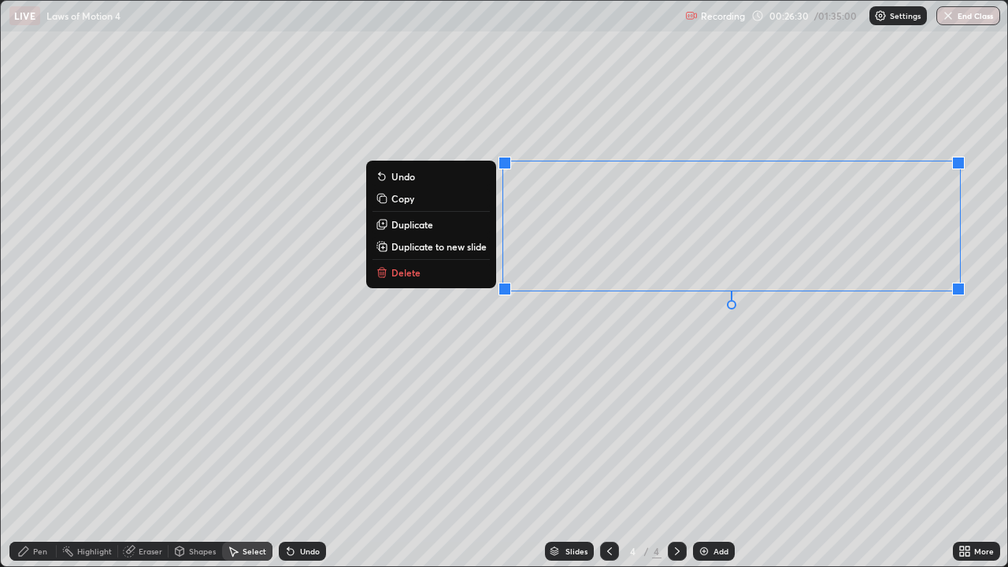
click at [406, 200] on p "Copy" at bounding box center [403, 198] width 23 height 13
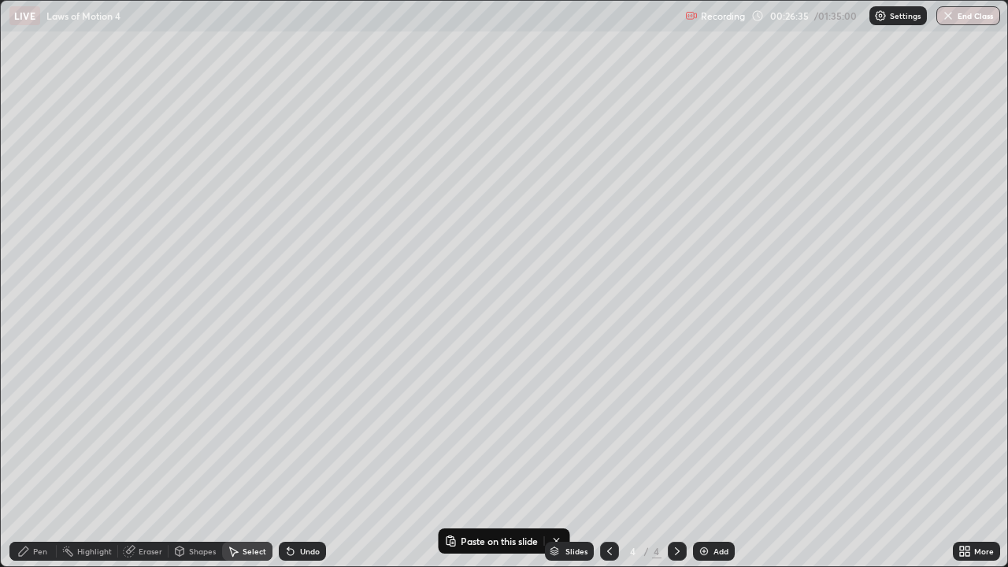
click at [701, 460] on img at bounding box center [704, 551] width 13 height 13
click at [217, 155] on div "0 ° Undo Copy Paste here Duplicate Duplicate to new slide Delete" at bounding box center [504, 284] width 1007 height 566
click at [259, 206] on p "Paste here" at bounding box center [266, 206] width 46 height 13
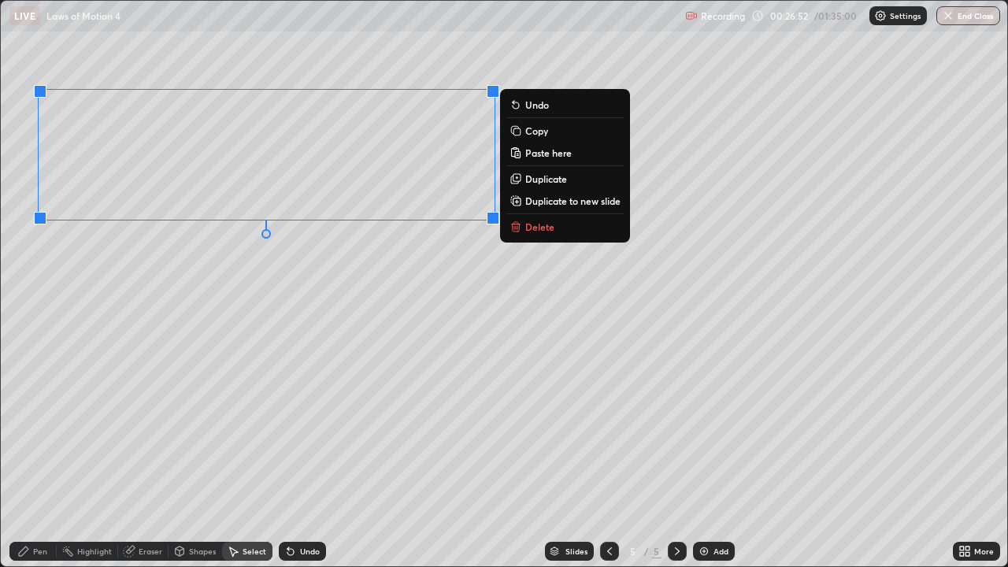
click at [254, 252] on div "0 ° Undo Copy Paste here Duplicate Duplicate to new slide Delete" at bounding box center [504, 284] width 1007 height 566
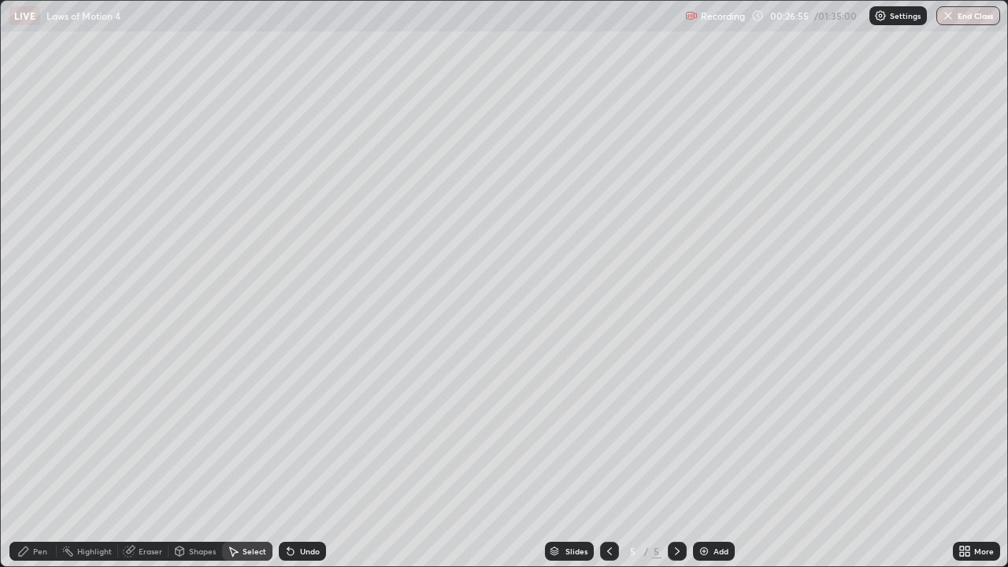
click at [43, 460] on div "Pen" at bounding box center [40, 551] width 14 height 8
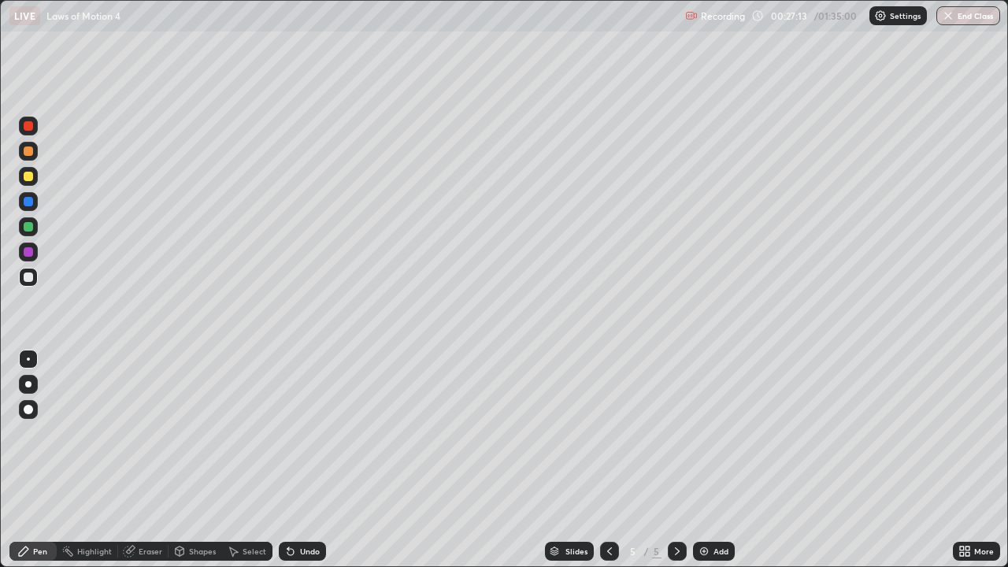
click at [151, 460] on div "Eraser" at bounding box center [151, 551] width 24 height 8
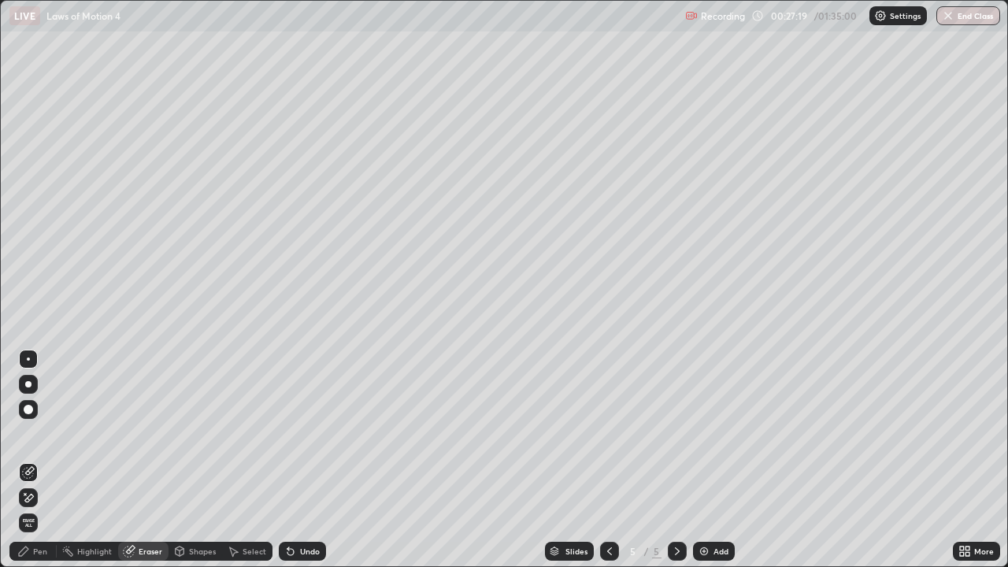
click at [46, 460] on div "Pen" at bounding box center [40, 551] width 14 height 8
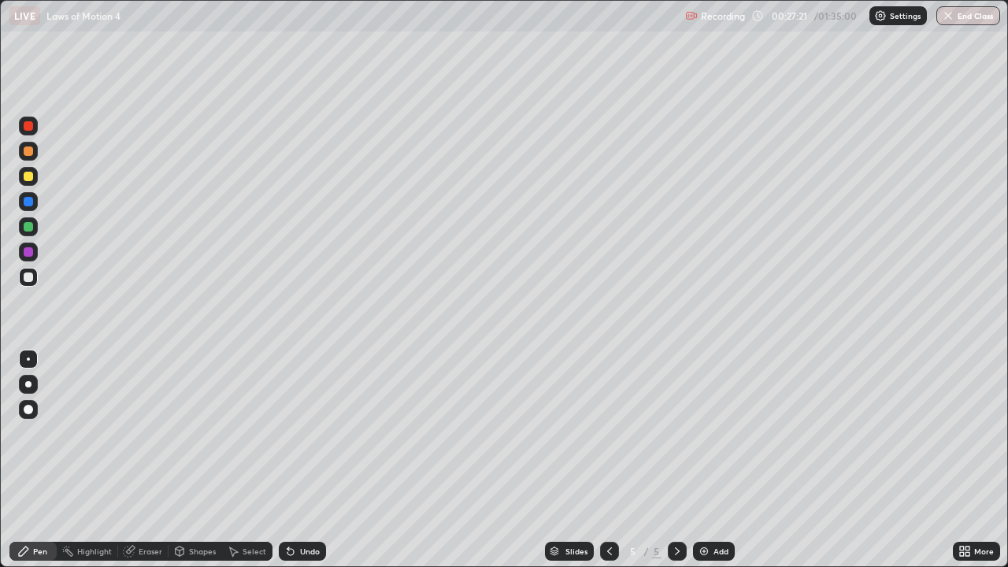
click at [195, 460] on div "Shapes" at bounding box center [202, 551] width 27 height 8
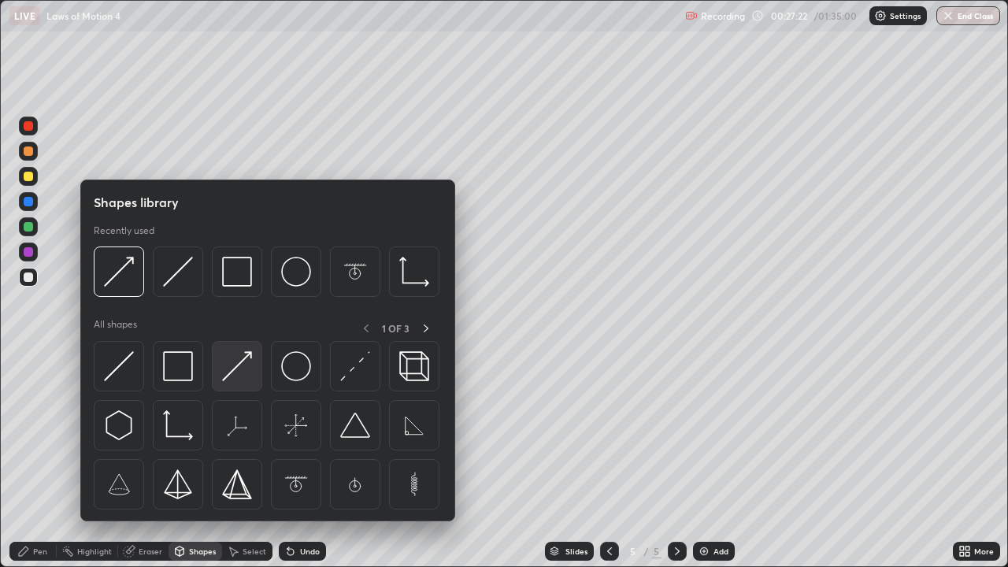
click at [244, 362] on img at bounding box center [237, 366] width 30 height 30
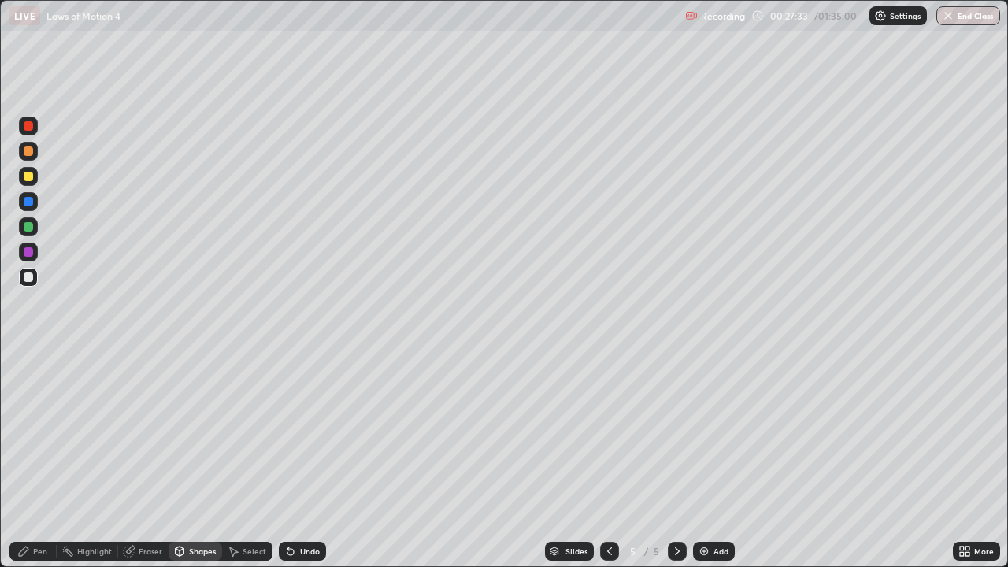
click at [30, 152] on div at bounding box center [28, 151] width 9 height 9
click at [43, 460] on div "Pen" at bounding box center [40, 551] width 14 height 8
click at [151, 460] on div "Eraser" at bounding box center [151, 551] width 24 height 8
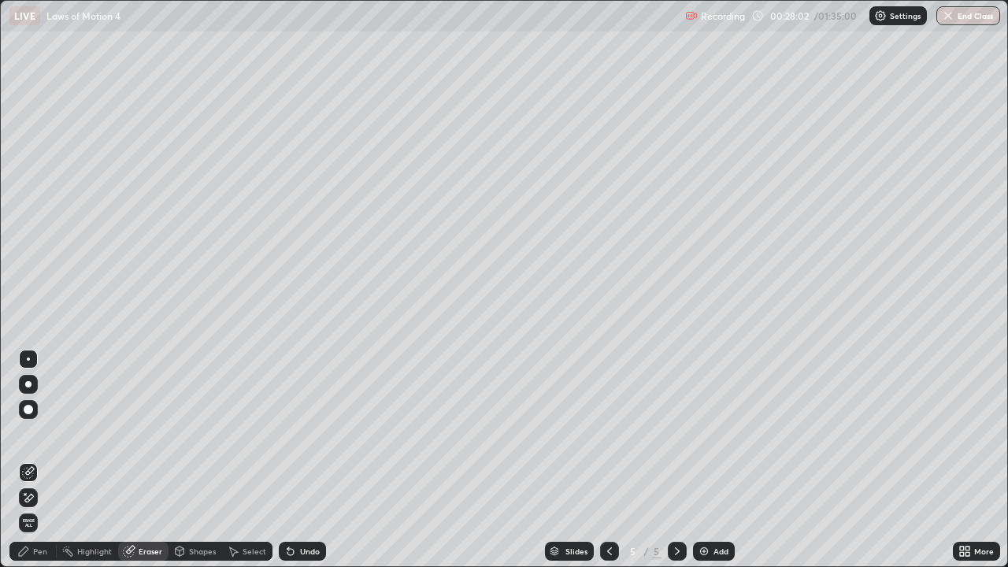
click at [46, 460] on div "Pen" at bounding box center [32, 551] width 47 height 19
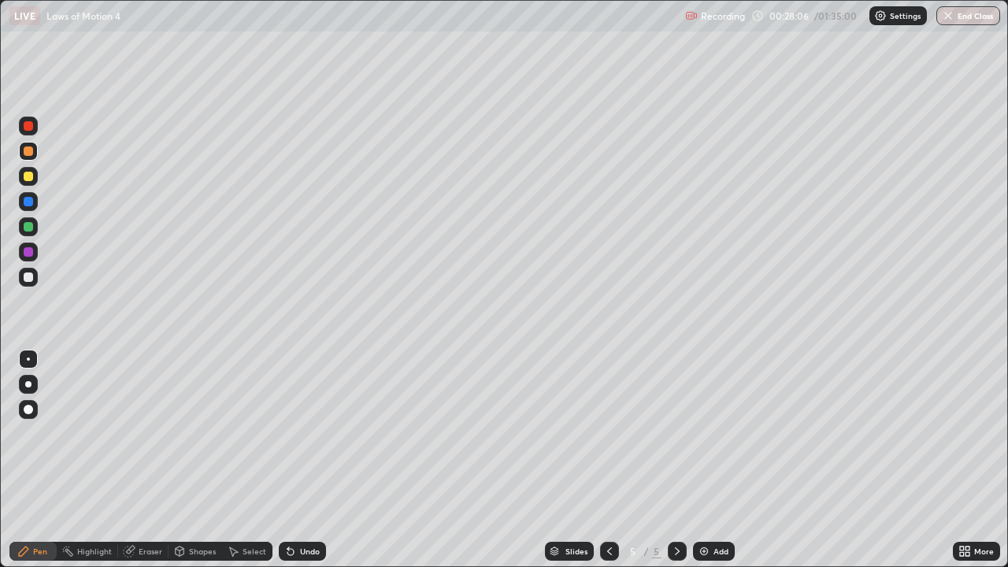
click at [28, 274] on div at bounding box center [28, 277] width 9 height 9
click at [25, 125] on div at bounding box center [28, 125] width 9 height 9
click at [154, 460] on div "Eraser" at bounding box center [151, 551] width 24 height 8
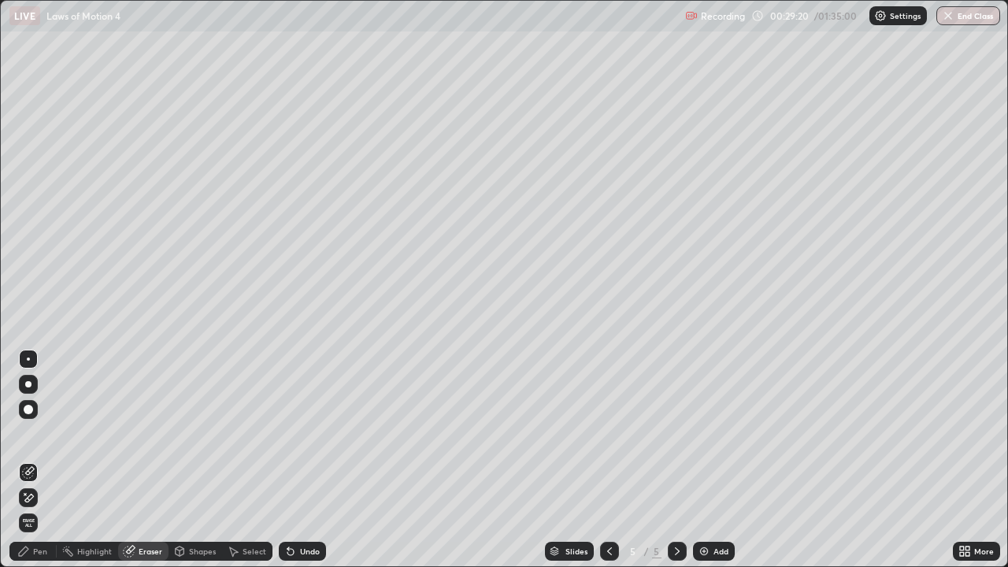
click at [40, 460] on div "Pen" at bounding box center [40, 551] width 14 height 8
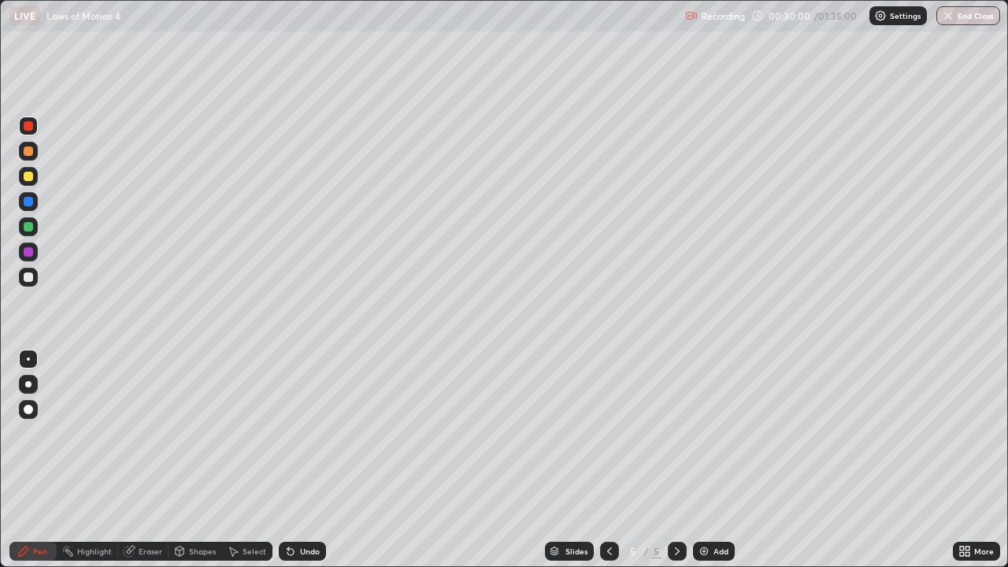
click at [29, 277] on div at bounding box center [28, 277] width 9 height 9
click at [27, 249] on div at bounding box center [28, 251] width 9 height 9
click at [32, 202] on div at bounding box center [28, 201] width 9 height 9
click at [201, 460] on div "Shapes" at bounding box center [202, 551] width 27 height 8
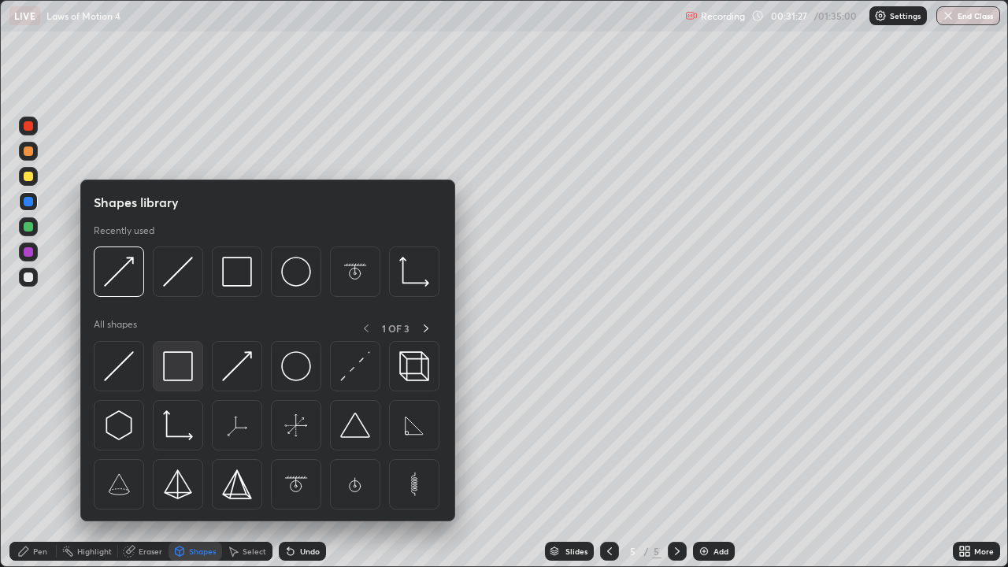
click at [173, 372] on img at bounding box center [178, 366] width 30 height 30
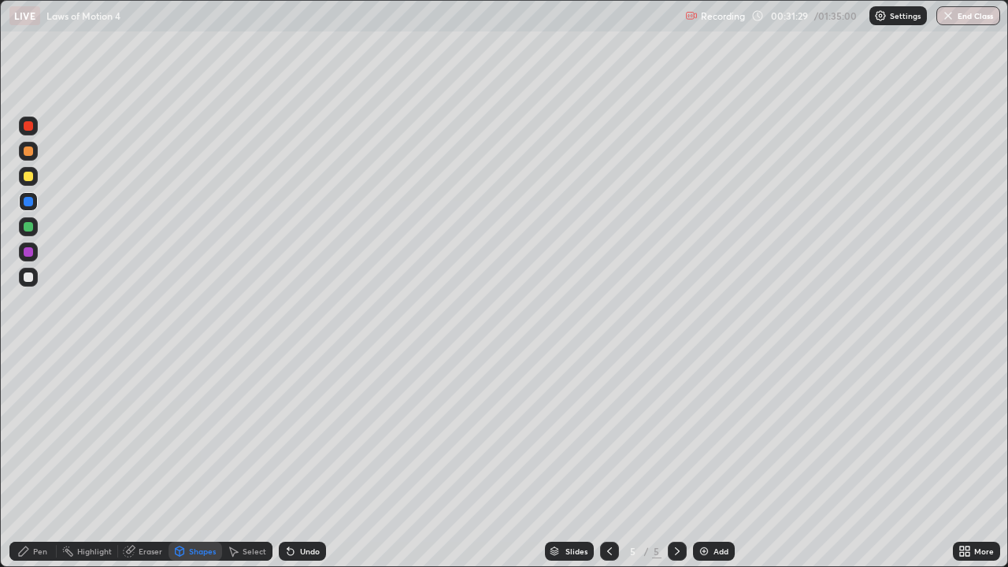
click at [41, 460] on div "Pen" at bounding box center [40, 551] width 14 height 8
click at [28, 154] on div at bounding box center [28, 151] width 9 height 9
click at [197, 460] on div "Shapes" at bounding box center [202, 551] width 27 height 8
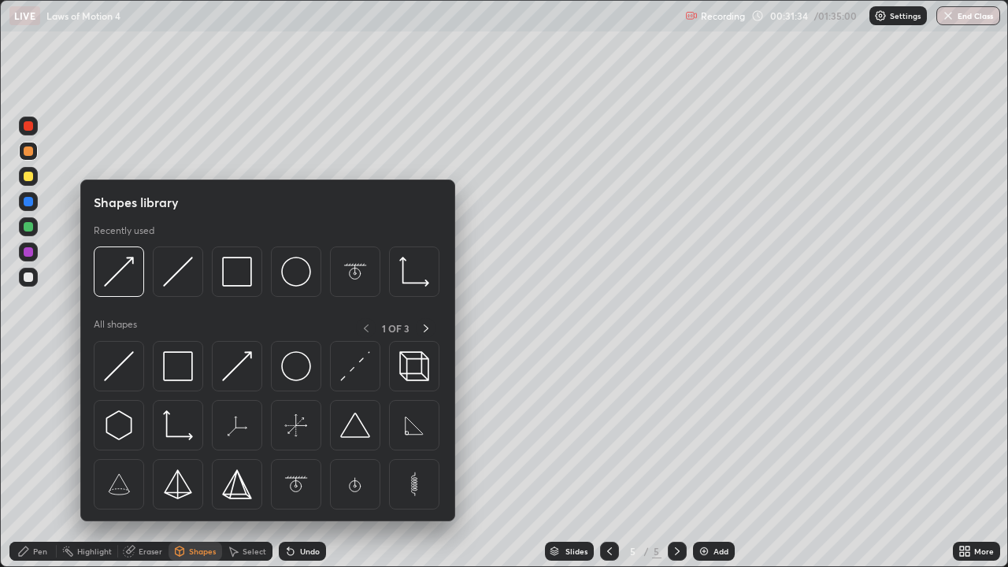
click at [232, 366] on img at bounding box center [237, 366] width 30 height 30
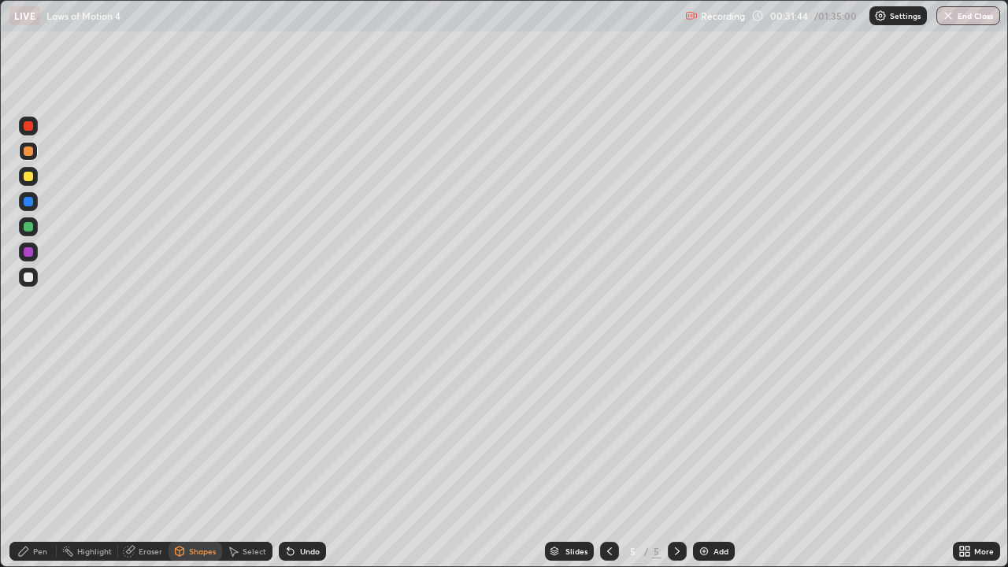
click at [43, 460] on div "Pen" at bounding box center [32, 551] width 47 height 19
click at [204, 460] on div "Shapes" at bounding box center [202, 551] width 27 height 8
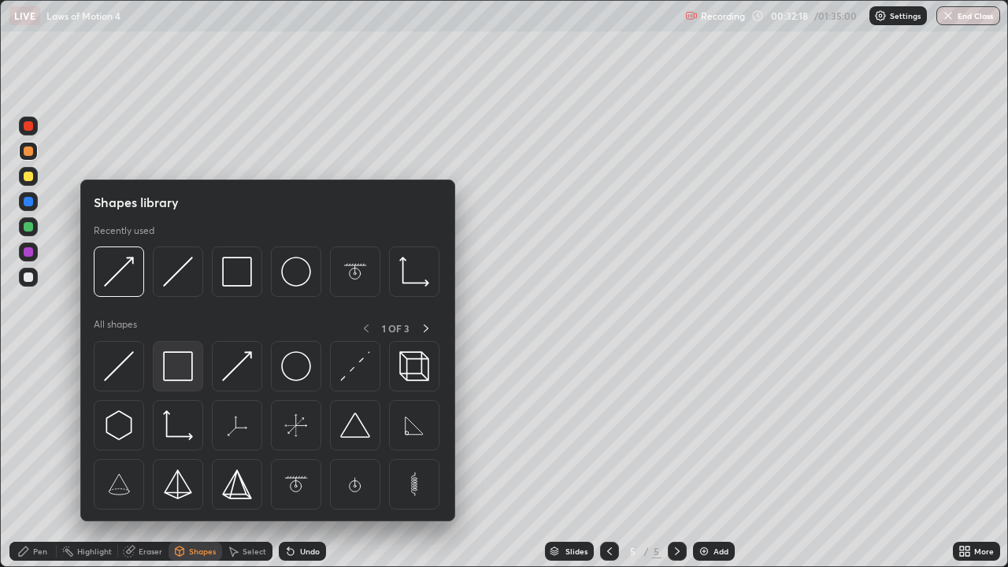
click at [178, 371] on img at bounding box center [178, 366] width 30 height 30
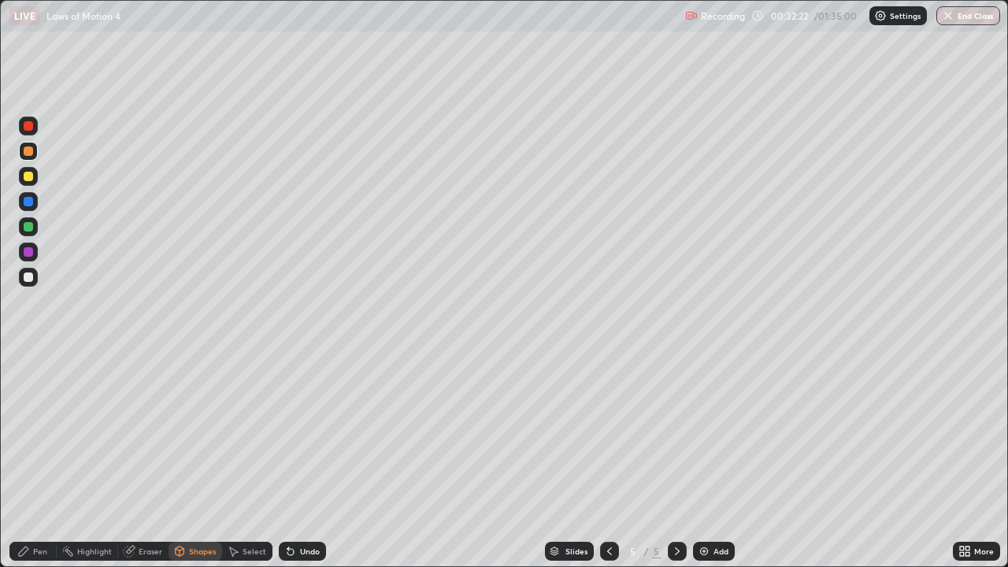
click at [43, 460] on div "Pen" at bounding box center [40, 551] width 14 height 8
click at [203, 460] on div "Shapes" at bounding box center [202, 551] width 27 height 8
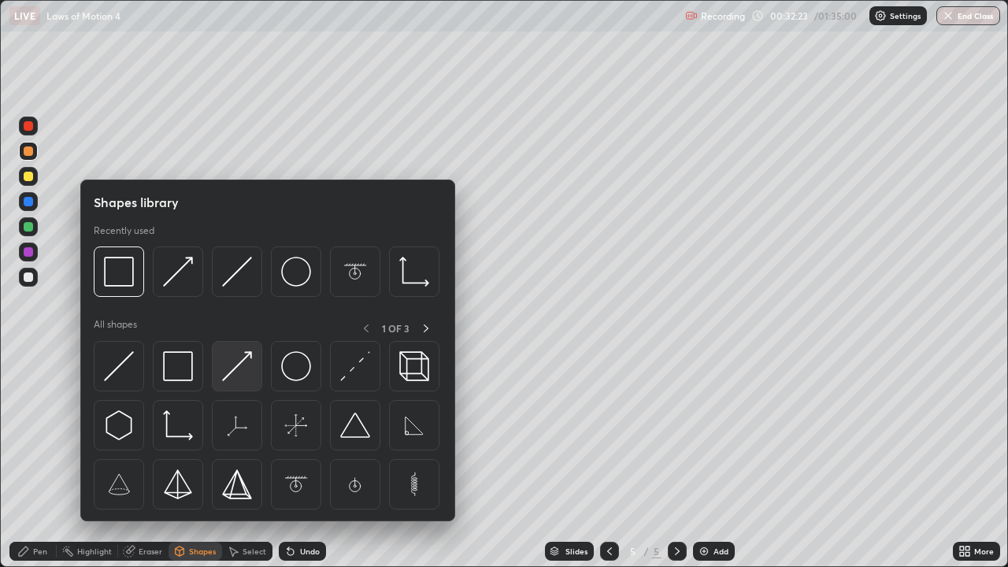
click at [228, 373] on img at bounding box center [237, 366] width 30 height 30
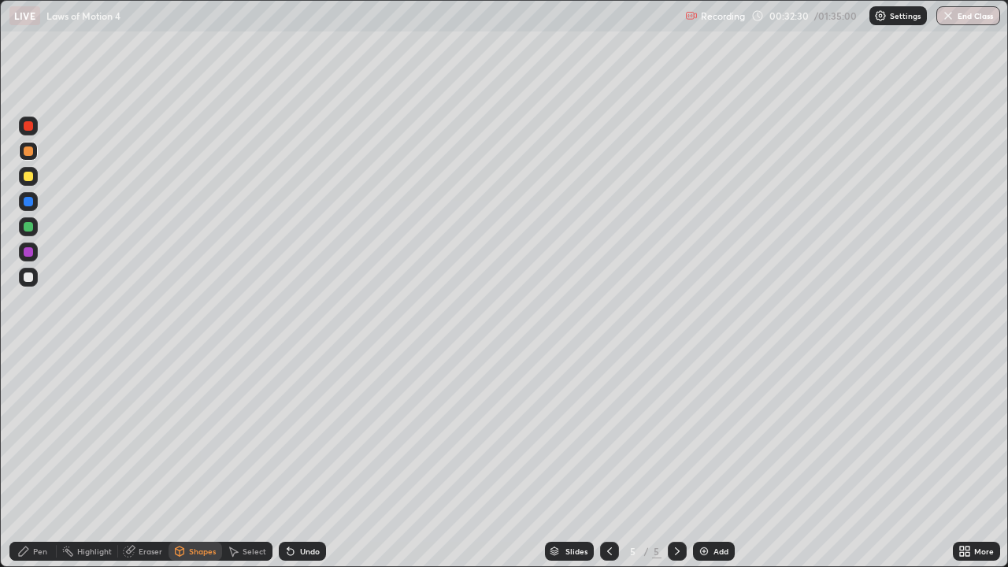
click at [43, 460] on div "Pen" at bounding box center [40, 551] width 14 height 8
click at [30, 224] on div at bounding box center [28, 226] width 9 height 9
click at [30, 206] on div at bounding box center [28, 201] width 9 height 9
click at [202, 460] on div "Shapes" at bounding box center [202, 551] width 27 height 8
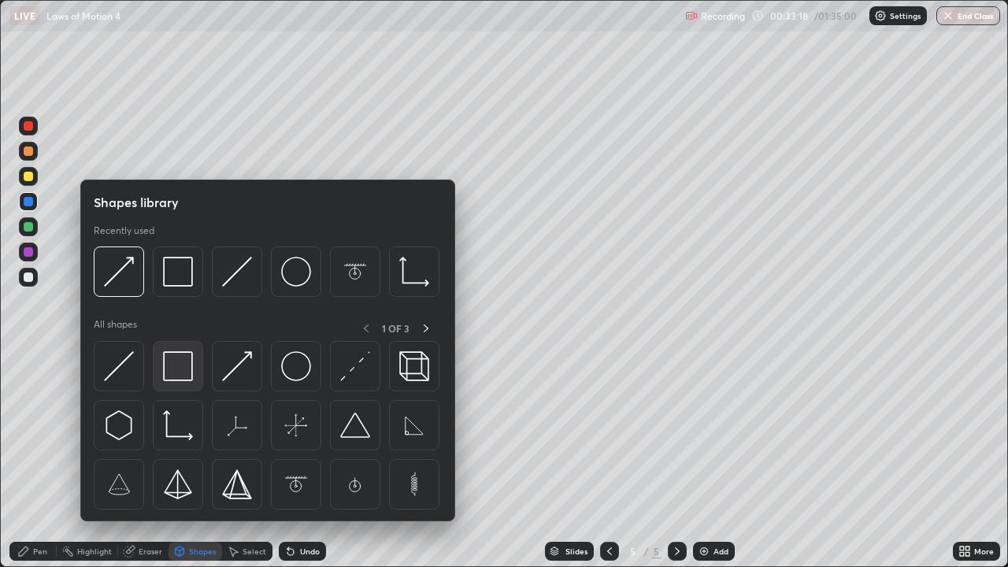
click at [173, 371] on img at bounding box center [178, 366] width 30 height 30
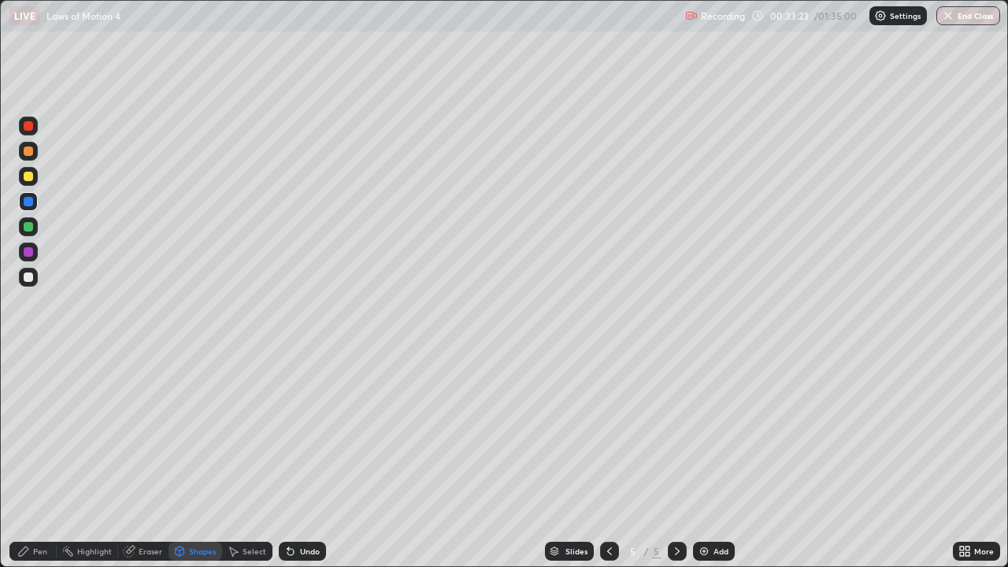
click at [49, 460] on div "Pen" at bounding box center [32, 551] width 47 height 19
click at [31, 202] on div at bounding box center [28, 201] width 9 height 9
click at [26, 229] on div at bounding box center [28, 226] width 9 height 9
click at [28, 173] on div at bounding box center [28, 176] width 9 height 9
click at [200, 460] on div "Shapes" at bounding box center [202, 551] width 27 height 8
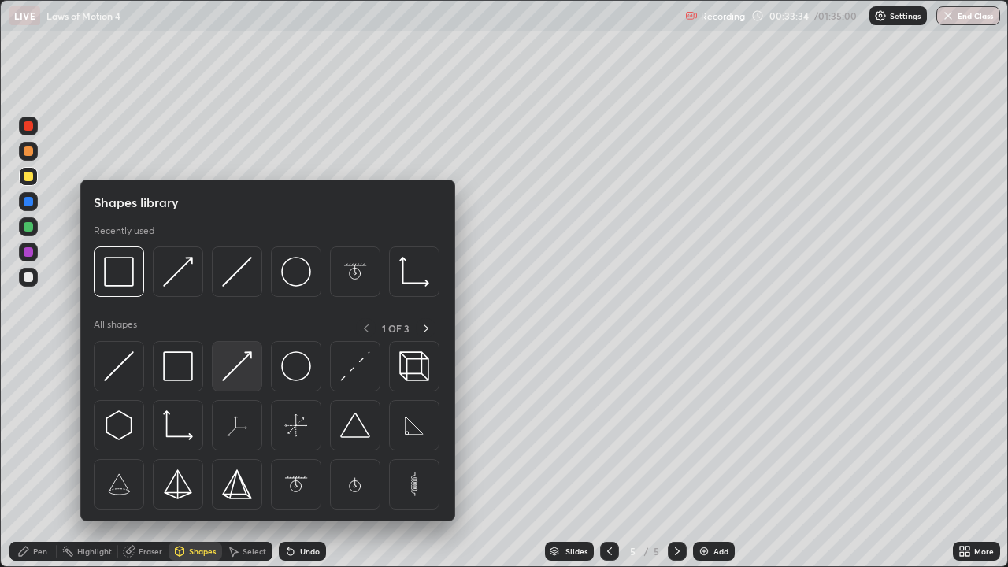
click at [228, 373] on img at bounding box center [237, 366] width 30 height 30
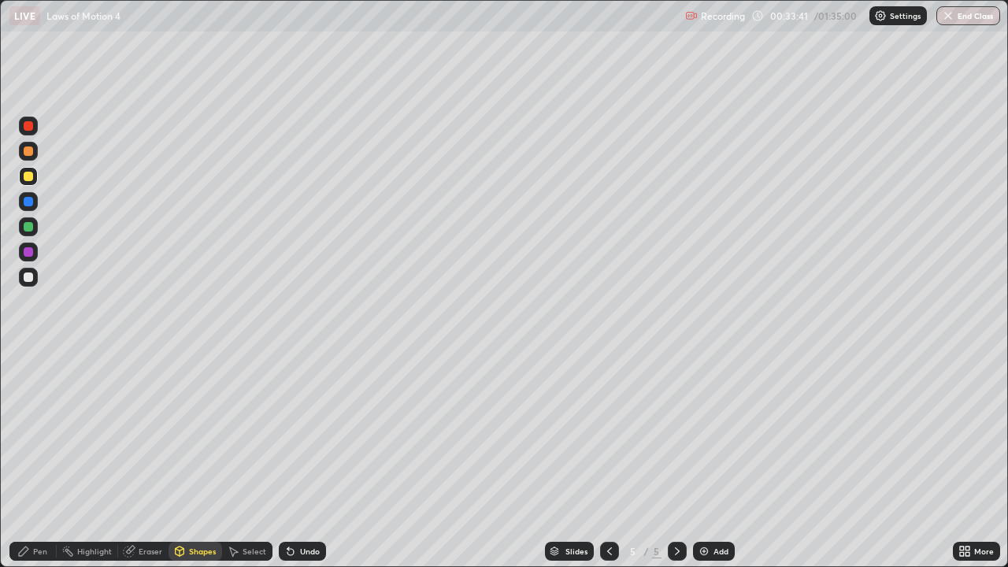
click at [44, 460] on div "Pen" at bounding box center [32, 551] width 47 height 19
click at [210, 460] on div "Shapes" at bounding box center [202, 551] width 27 height 8
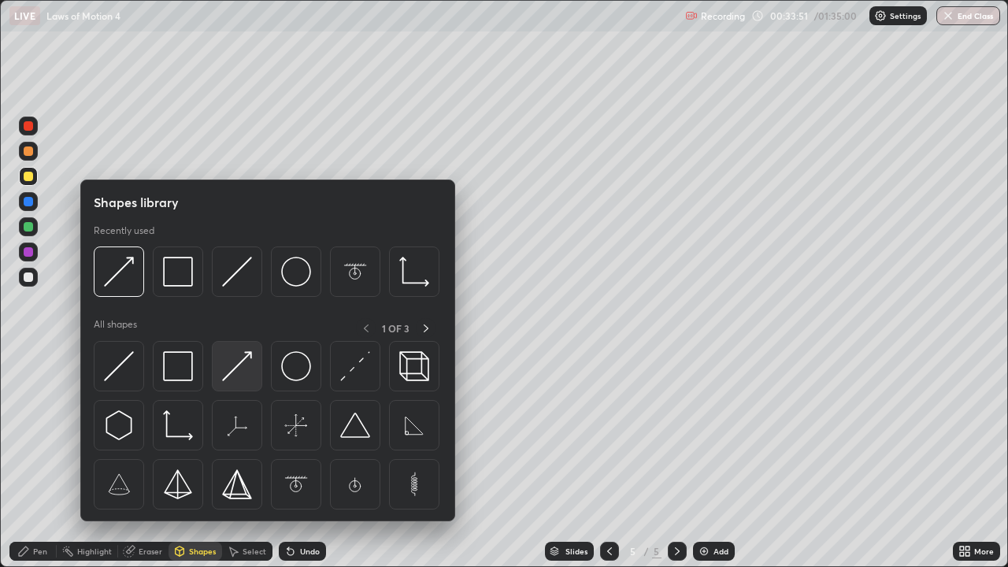
click at [232, 370] on img at bounding box center [237, 366] width 30 height 30
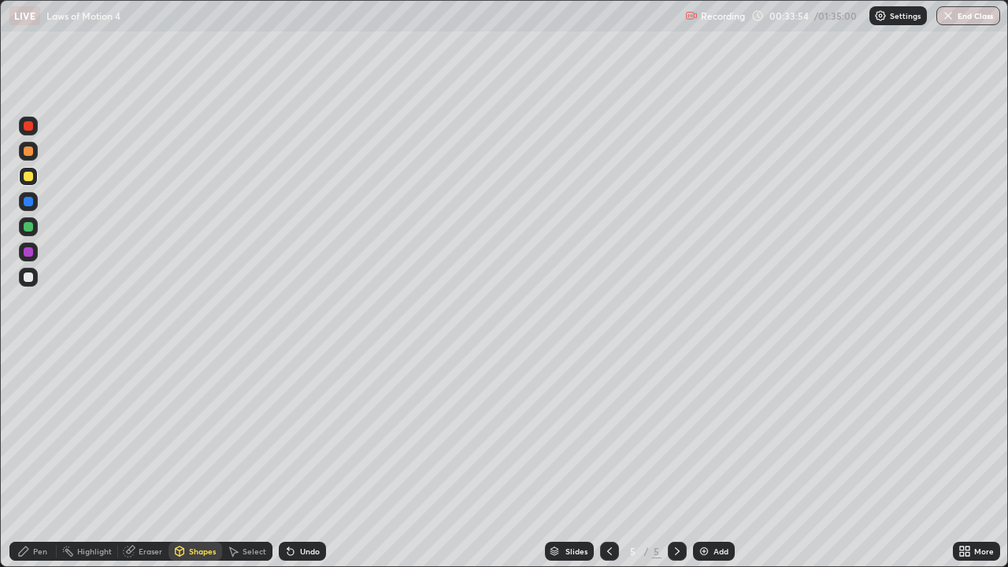
click at [50, 460] on div "Pen" at bounding box center [32, 551] width 47 height 19
click at [612, 460] on div at bounding box center [609, 551] width 19 height 19
click at [674, 460] on div at bounding box center [677, 551] width 19 height 19
click at [681, 460] on div at bounding box center [677, 551] width 19 height 19
click at [32, 276] on div at bounding box center [28, 277] width 9 height 9
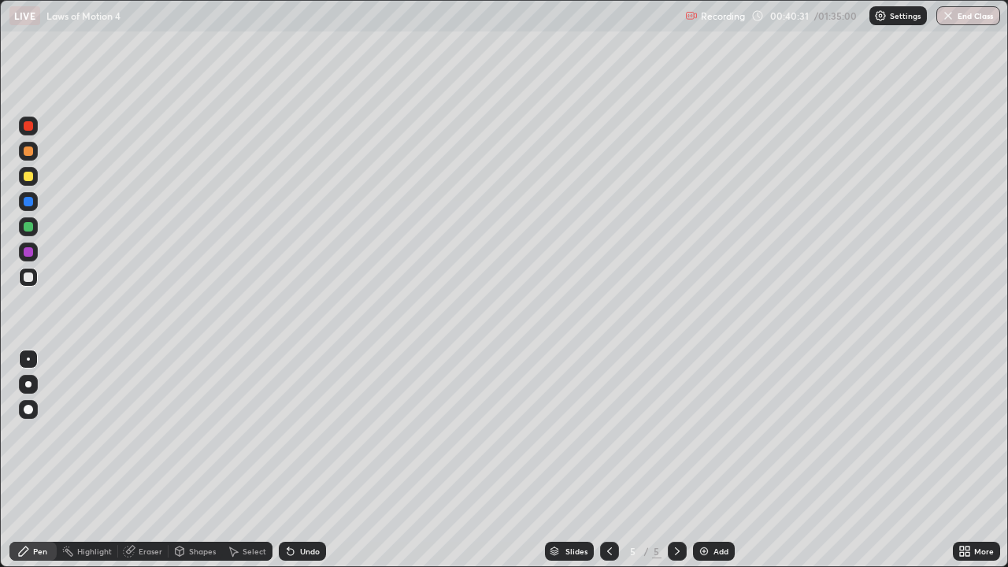
click at [699, 460] on img at bounding box center [704, 551] width 13 height 13
click at [29, 272] on div at bounding box center [28, 277] width 19 height 19
click at [203, 460] on div "Shapes" at bounding box center [202, 551] width 27 height 8
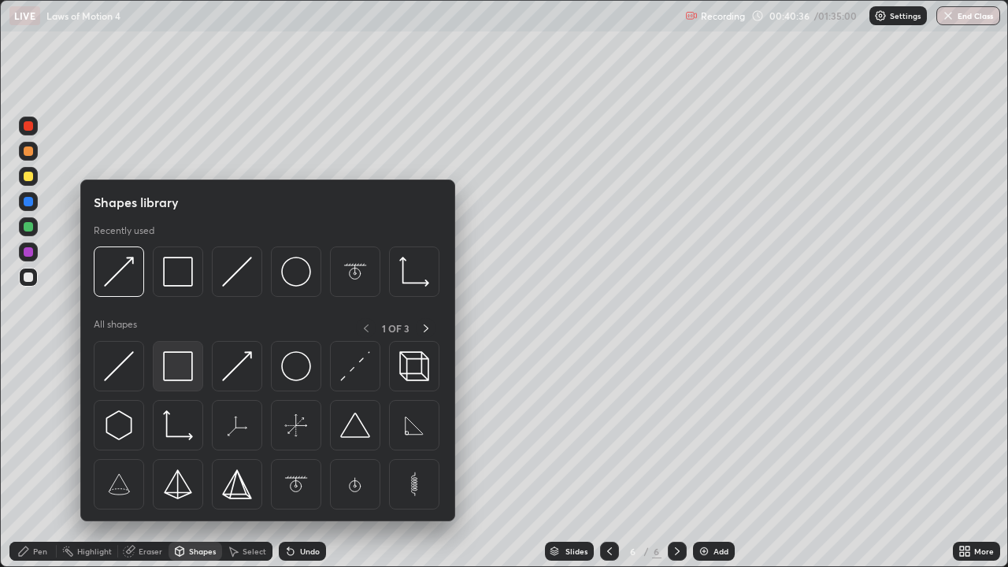
click at [177, 368] on img at bounding box center [178, 366] width 30 height 30
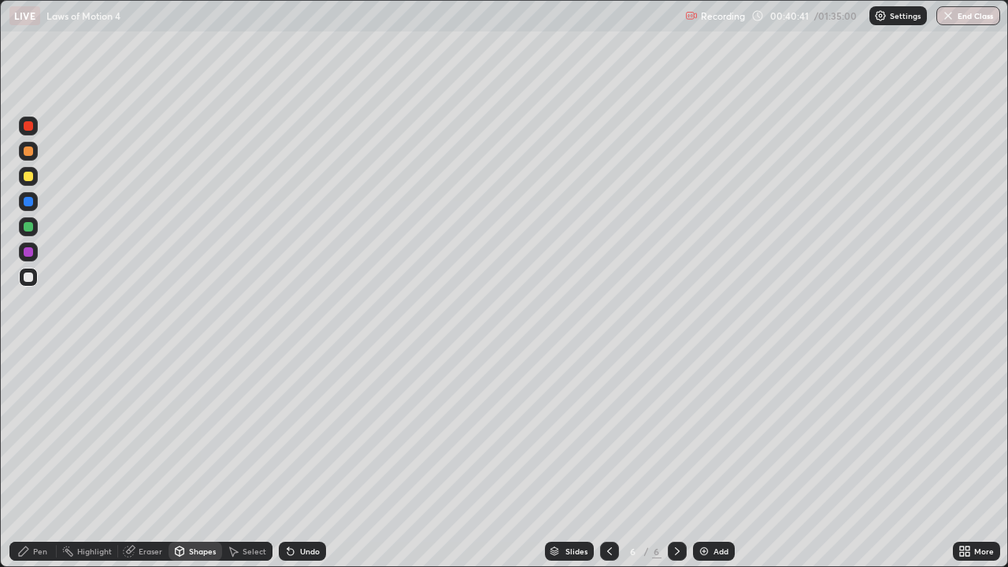
click at [201, 460] on div "Shapes" at bounding box center [196, 551] width 54 height 19
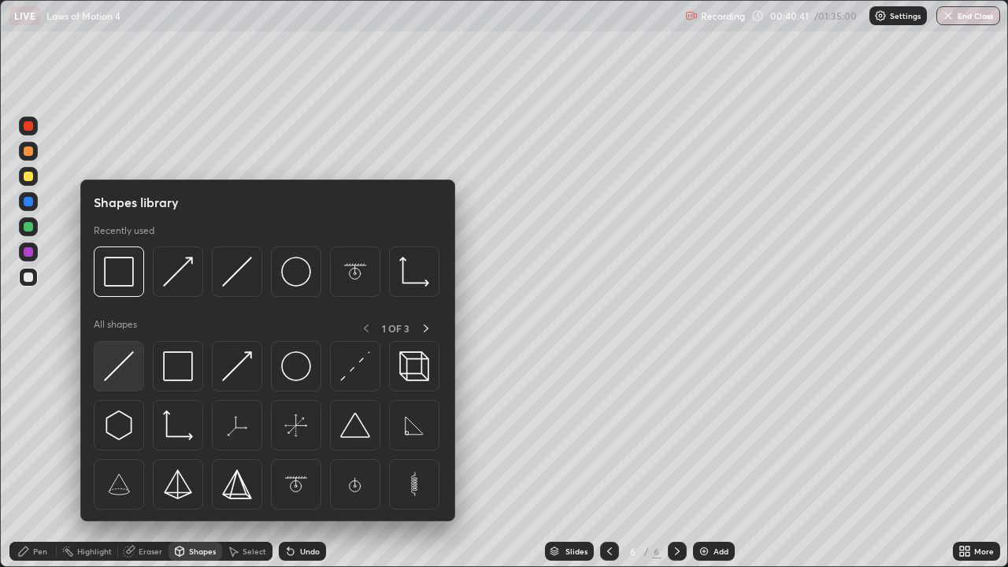
click at [113, 369] on img at bounding box center [119, 366] width 30 height 30
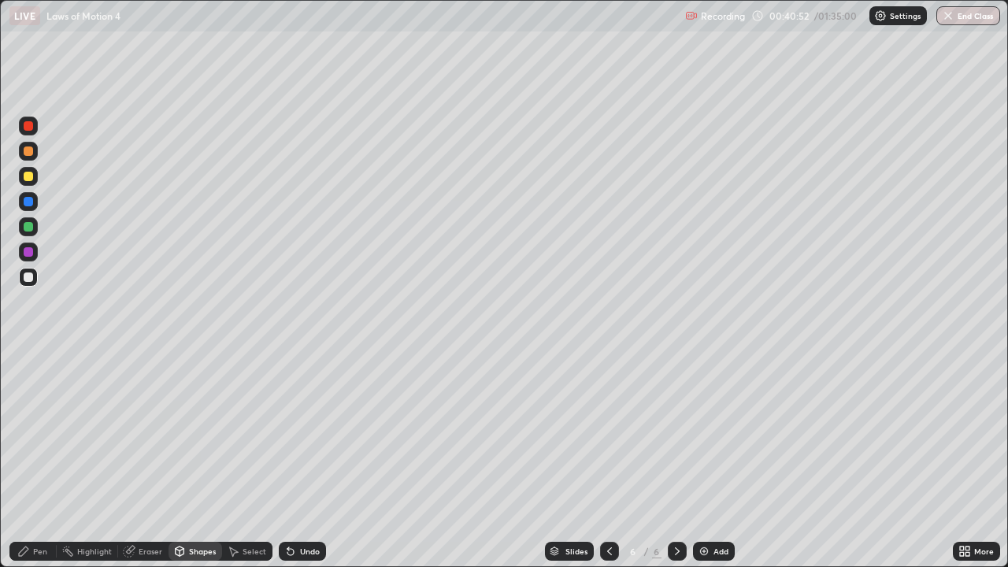
click at [28, 153] on div at bounding box center [28, 151] width 9 height 9
click at [202, 460] on div "Shapes" at bounding box center [196, 551] width 54 height 19
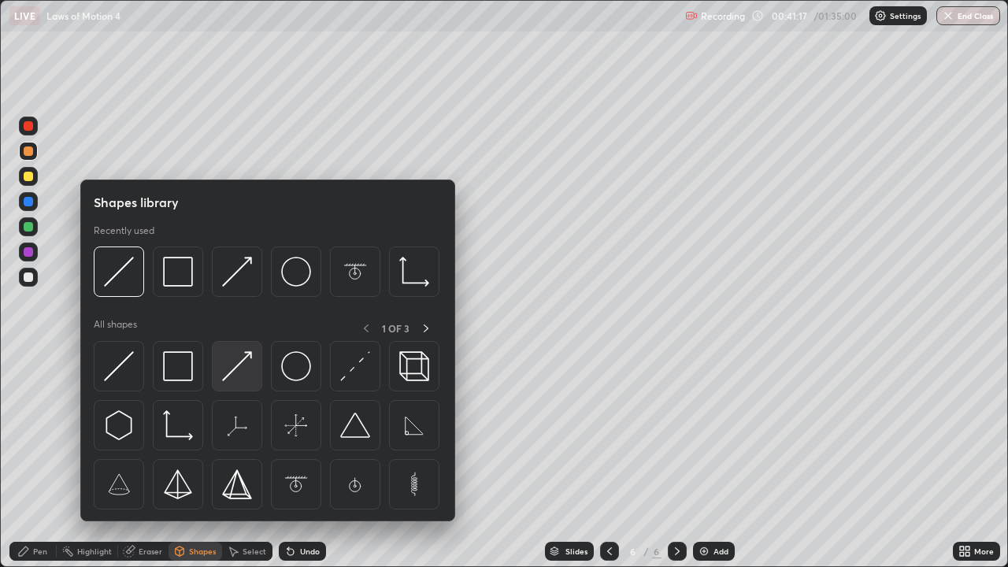
click at [228, 369] on img at bounding box center [237, 366] width 30 height 30
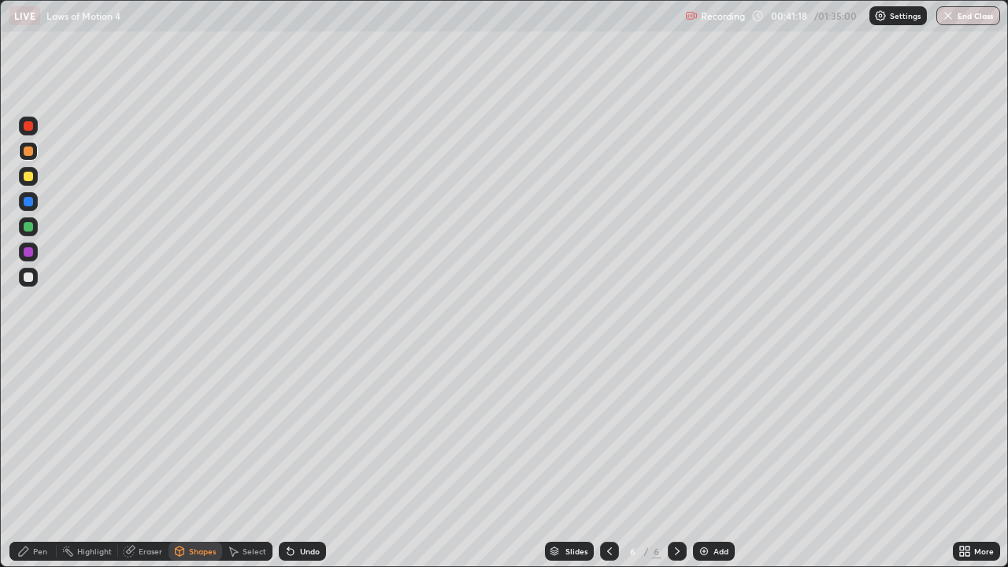
click at [26, 205] on div at bounding box center [28, 201] width 9 height 9
click at [146, 460] on div "Eraser" at bounding box center [143, 551] width 50 height 19
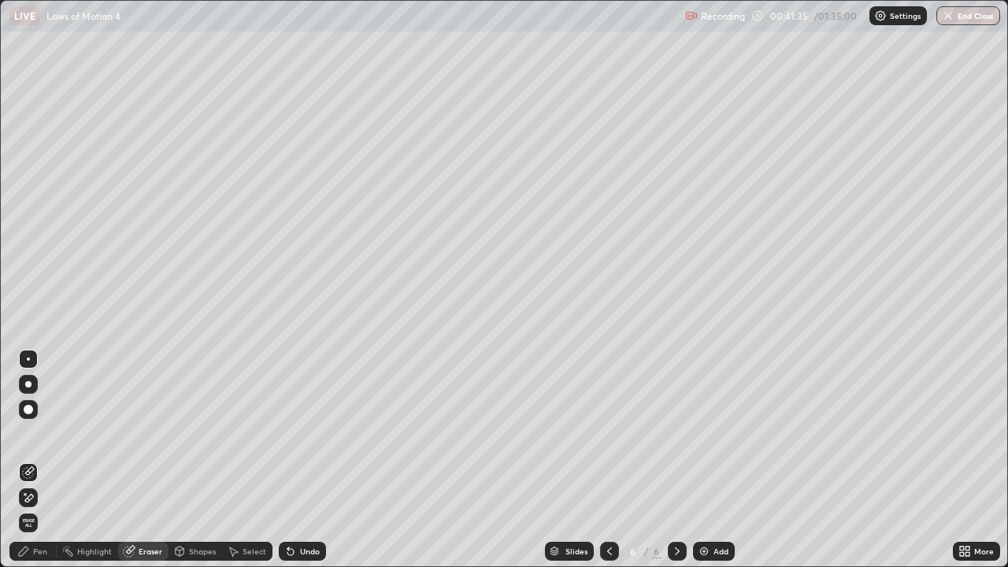
click at [43, 460] on div "Pen" at bounding box center [32, 551] width 47 height 19
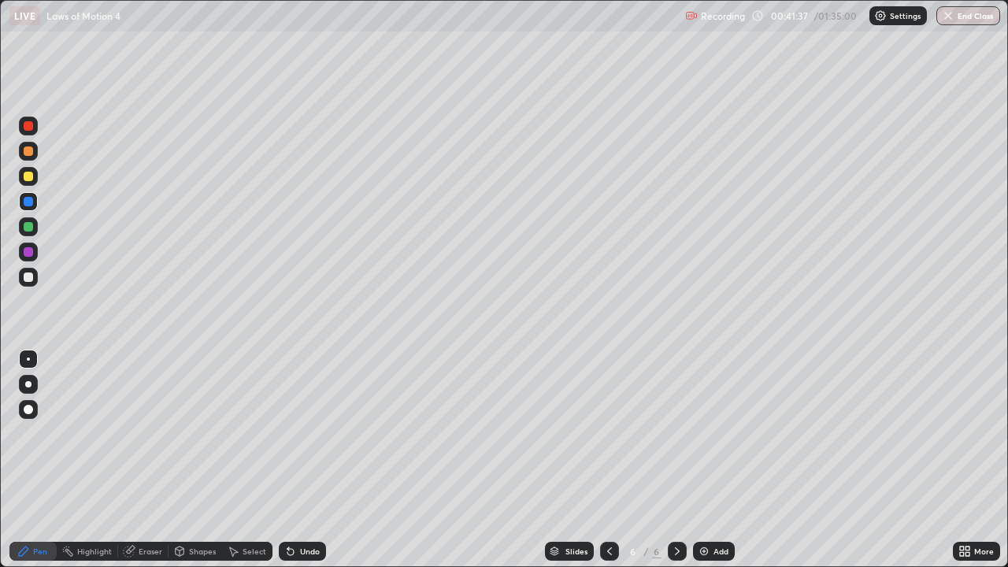
click at [30, 150] on div at bounding box center [28, 151] width 9 height 9
click at [46, 460] on div "Pen" at bounding box center [40, 551] width 14 height 8
click at [29, 277] on div at bounding box center [28, 277] width 9 height 9
click at [28, 175] on div at bounding box center [28, 176] width 9 height 9
click at [608, 460] on icon at bounding box center [609, 551] width 13 height 13
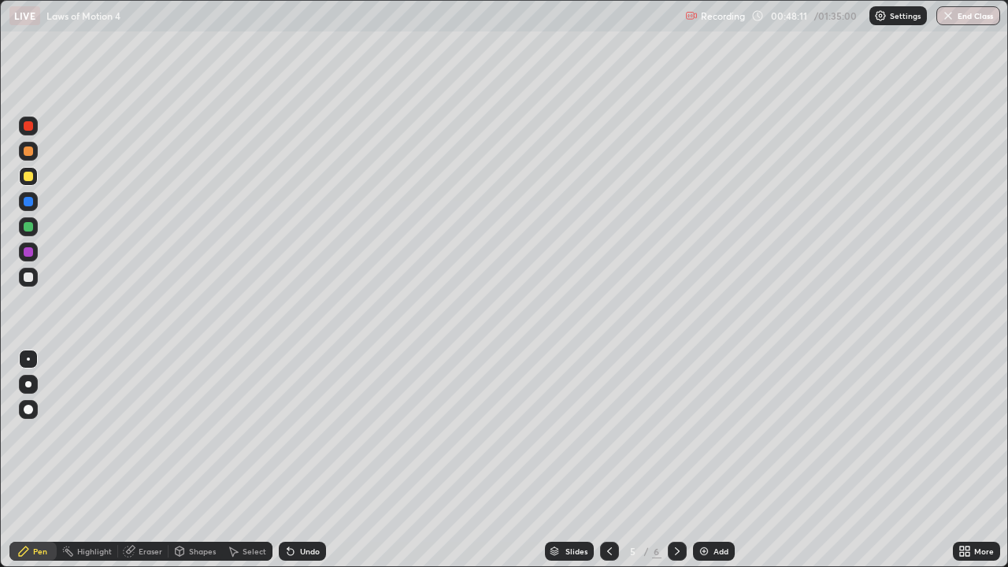
click at [674, 460] on icon at bounding box center [677, 551] width 13 height 13
click at [26, 403] on div at bounding box center [28, 409] width 19 height 19
click at [27, 201] on div at bounding box center [28, 201] width 9 height 9
click at [197, 460] on div "Shapes" at bounding box center [202, 551] width 27 height 8
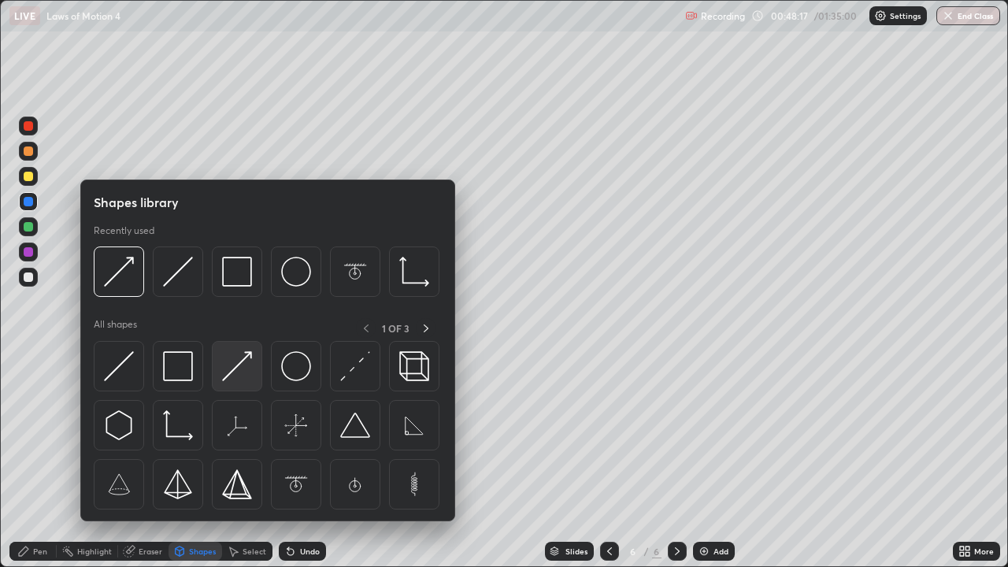
click at [239, 363] on img at bounding box center [237, 366] width 30 height 30
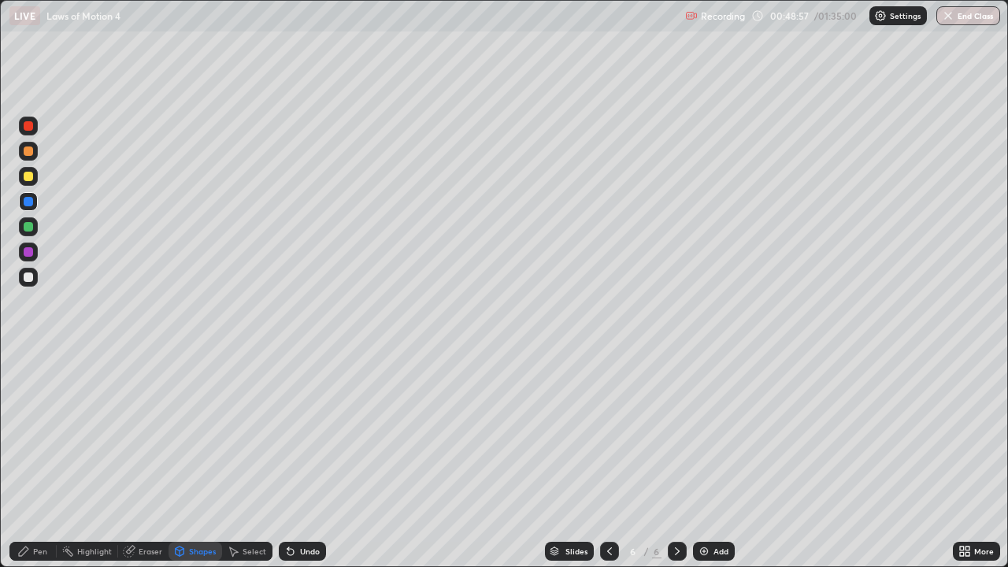
click at [34, 460] on div "Pen" at bounding box center [40, 551] width 14 height 8
click at [28, 359] on div at bounding box center [28, 359] width 3 height 3
click at [248, 460] on div "Select" at bounding box center [255, 551] width 24 height 8
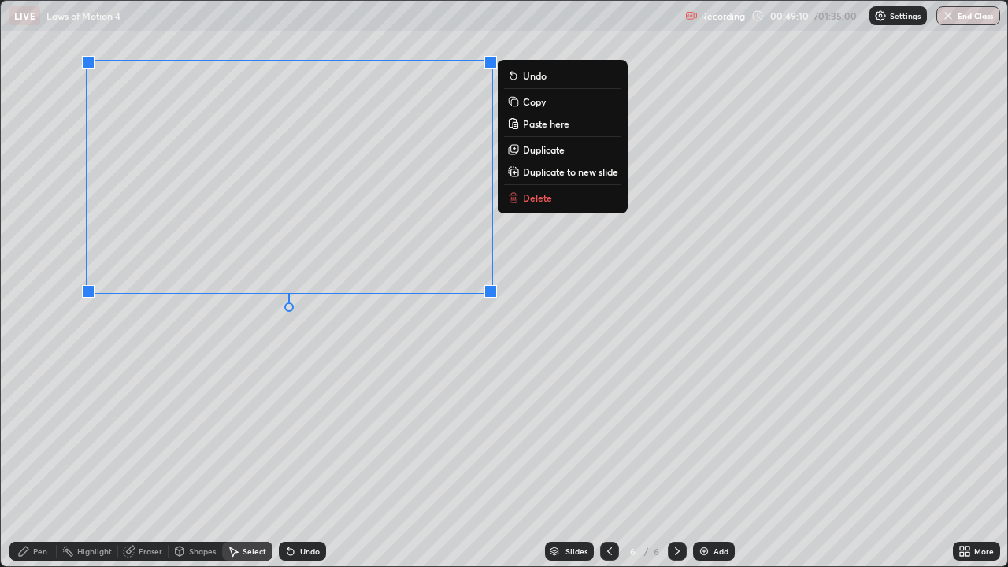
click at [534, 103] on p "Copy" at bounding box center [534, 101] width 23 height 13
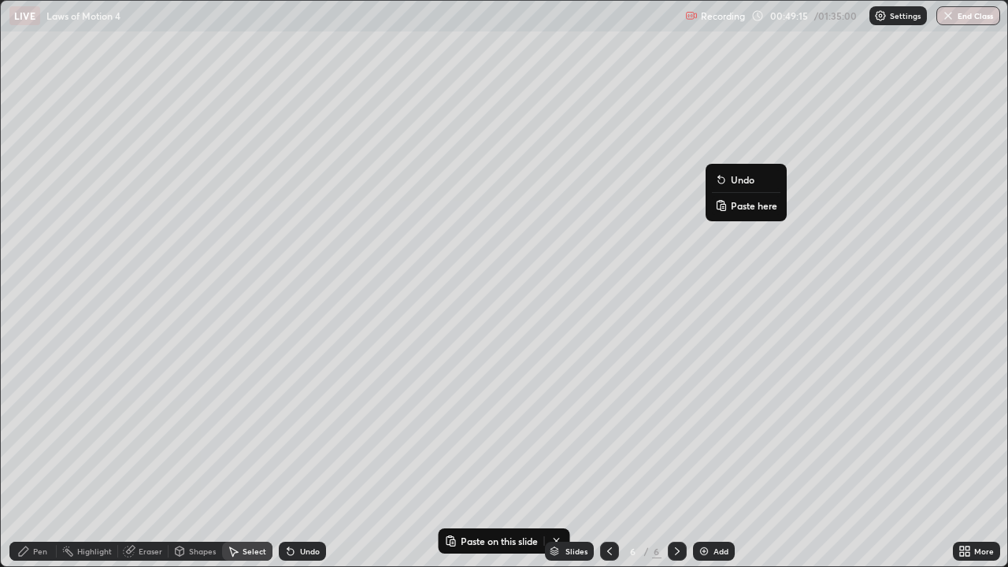
click at [744, 206] on p "Paste here" at bounding box center [754, 205] width 46 height 13
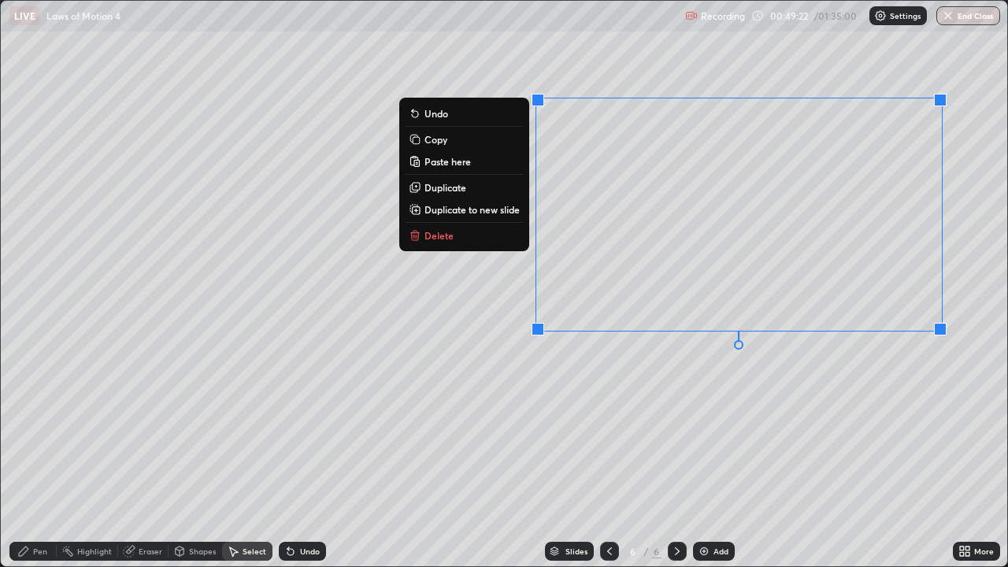
click at [724, 375] on div "0 ° Undo Copy Paste here Duplicate Duplicate to new slide Delete" at bounding box center [504, 284] width 1007 height 566
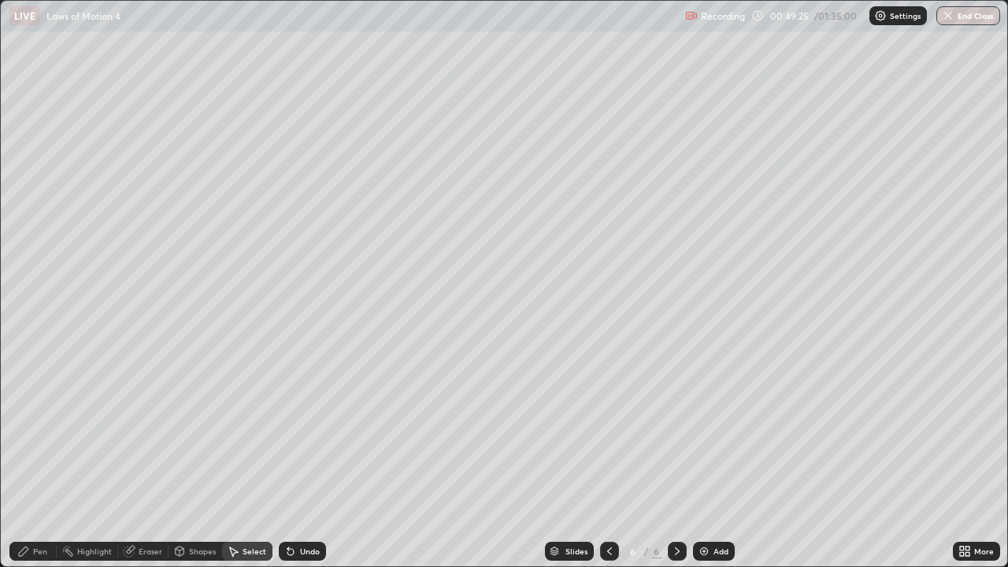
click at [150, 460] on div "Eraser" at bounding box center [151, 551] width 24 height 8
click at [43, 460] on div "Pen" at bounding box center [32, 551] width 47 height 19
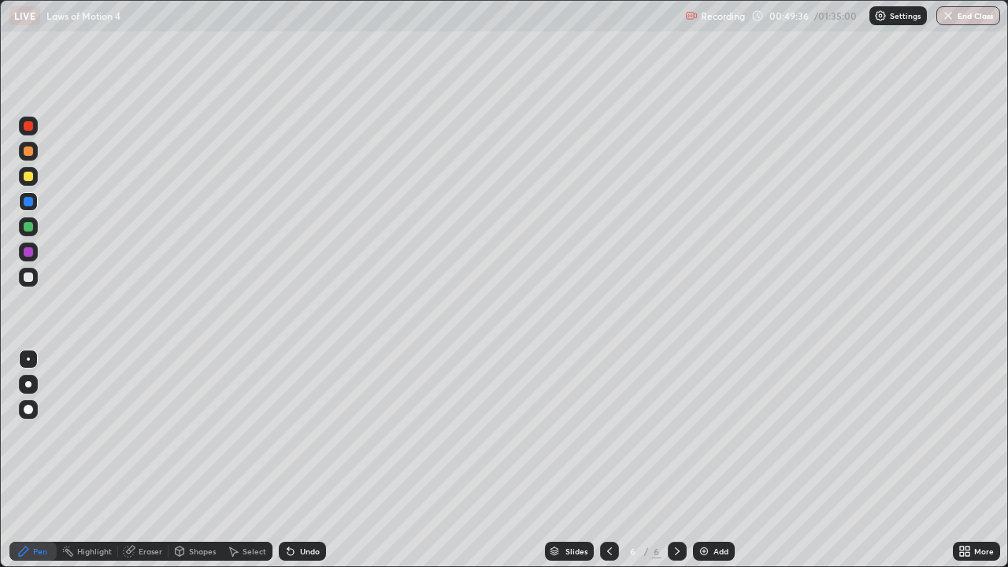
click at [26, 175] on div at bounding box center [28, 176] width 9 height 9
click at [30, 199] on div at bounding box center [28, 201] width 9 height 9
click at [28, 221] on div at bounding box center [28, 226] width 19 height 19
click at [197, 460] on div "Shapes" at bounding box center [202, 551] width 27 height 8
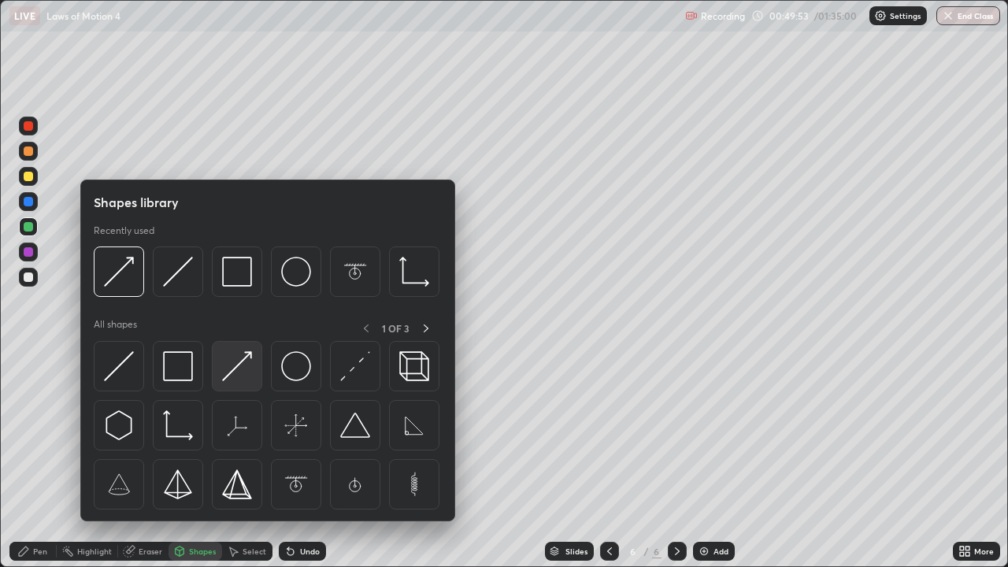
click at [231, 377] on img at bounding box center [237, 366] width 30 height 30
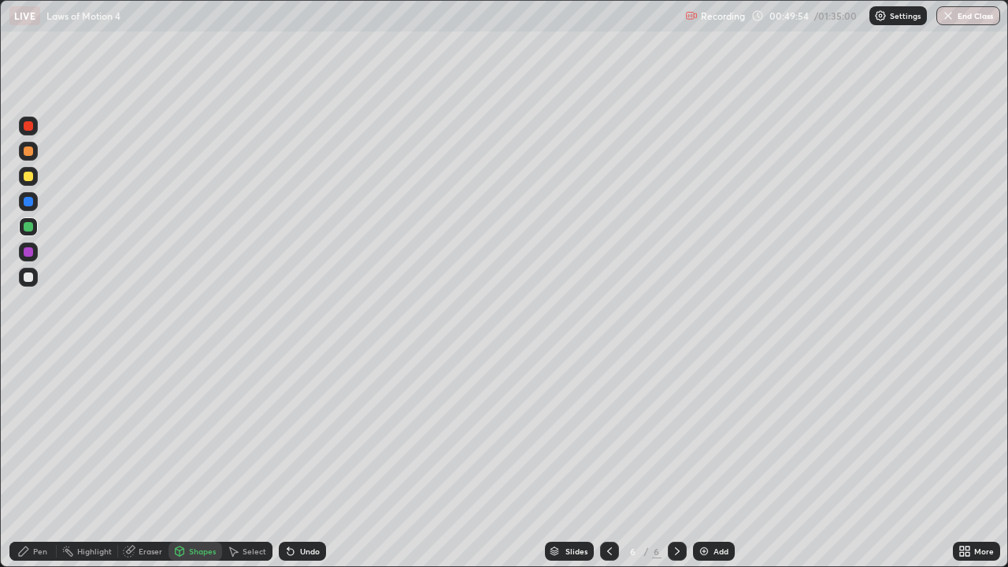
click at [40, 460] on div "Pen" at bounding box center [40, 551] width 14 height 8
click at [28, 409] on div at bounding box center [28, 409] width 9 height 9
click at [207, 460] on div "Shapes" at bounding box center [202, 551] width 27 height 8
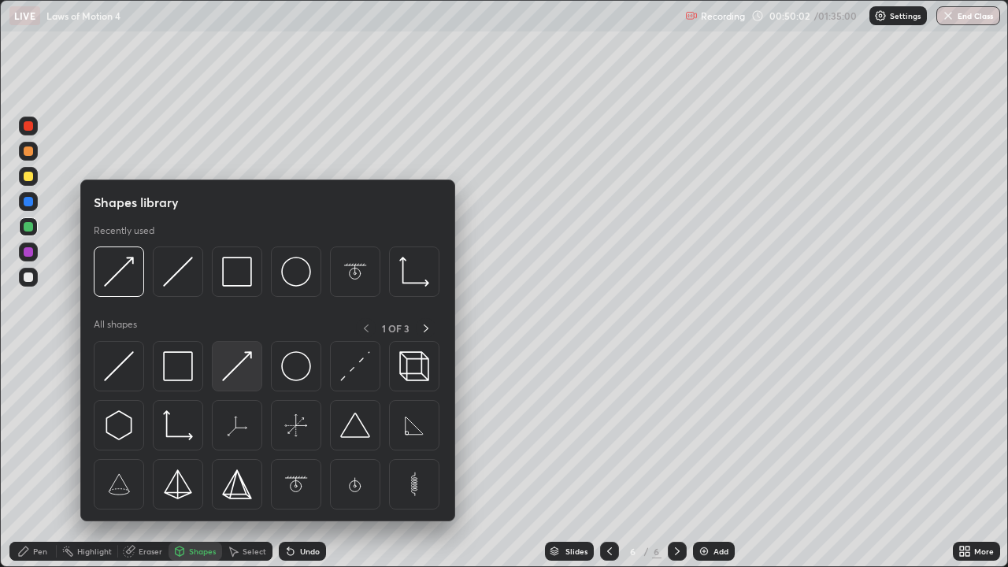
click at [234, 369] on img at bounding box center [237, 366] width 30 height 30
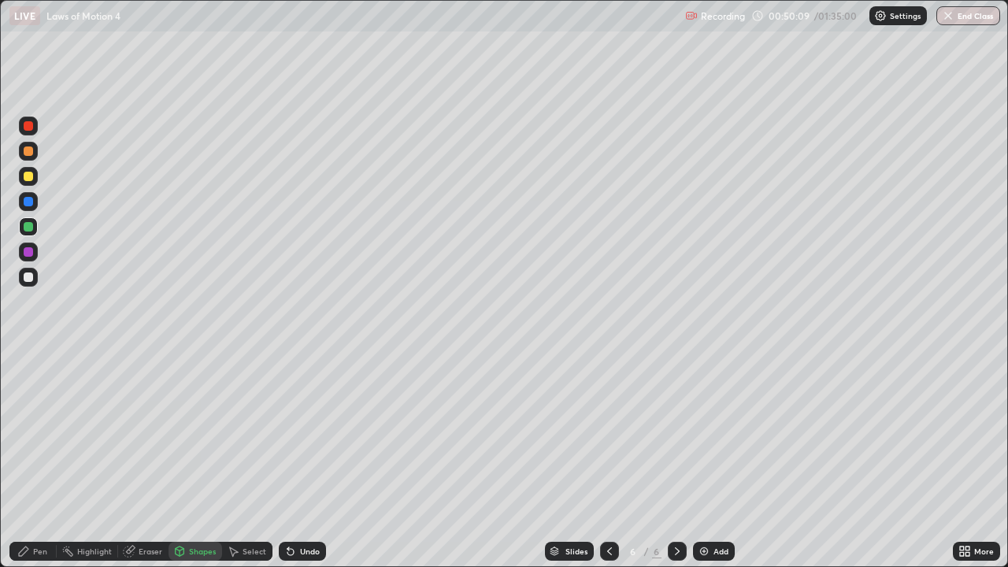
click at [49, 460] on div "Pen" at bounding box center [32, 551] width 47 height 19
click at [206, 460] on div "Shapes" at bounding box center [196, 551] width 54 height 19
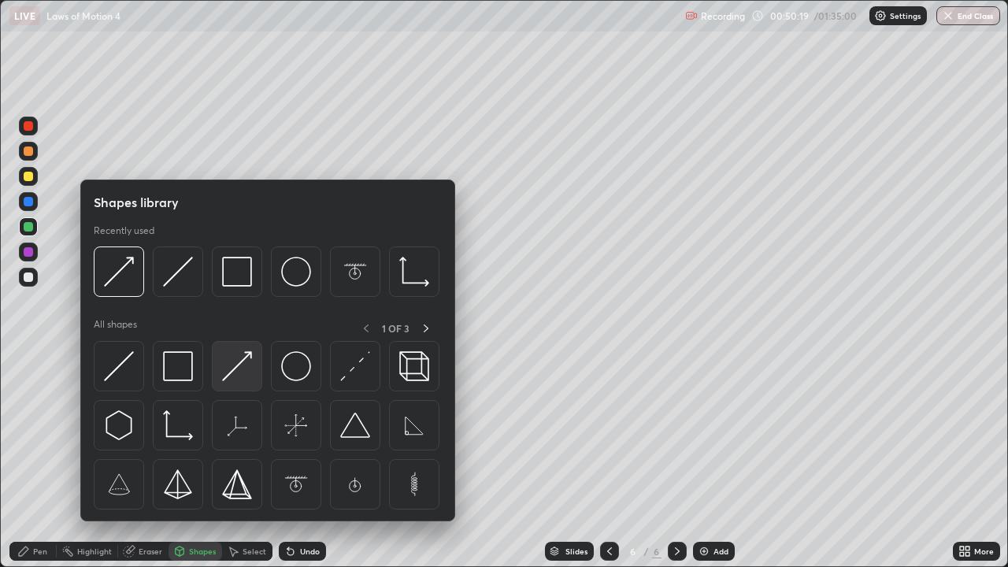
click at [239, 358] on img at bounding box center [237, 366] width 30 height 30
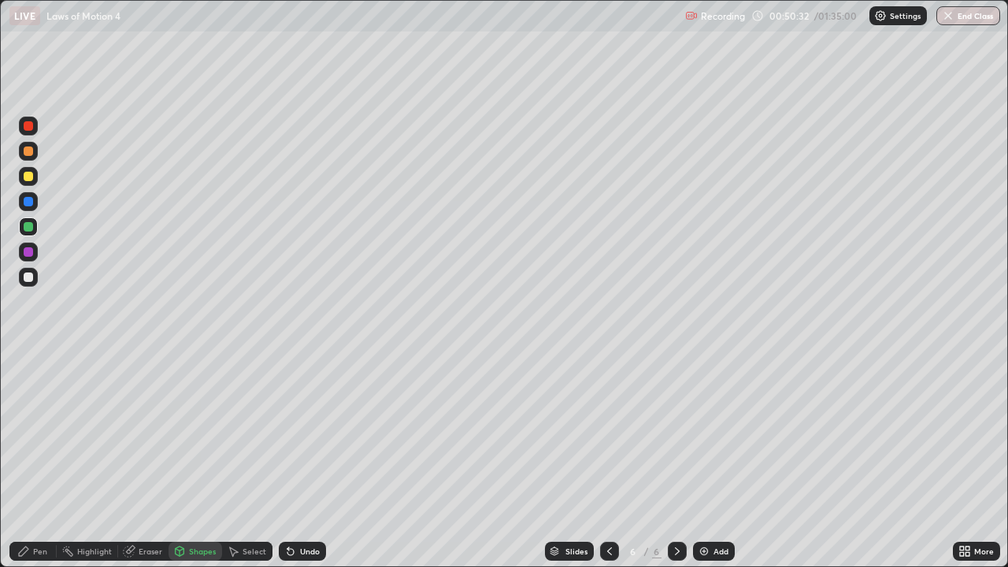
click at [28, 149] on div at bounding box center [28, 151] width 9 height 9
click at [44, 460] on div "Pen" at bounding box center [40, 551] width 14 height 8
click at [203, 460] on div "Shapes" at bounding box center [196, 551] width 54 height 19
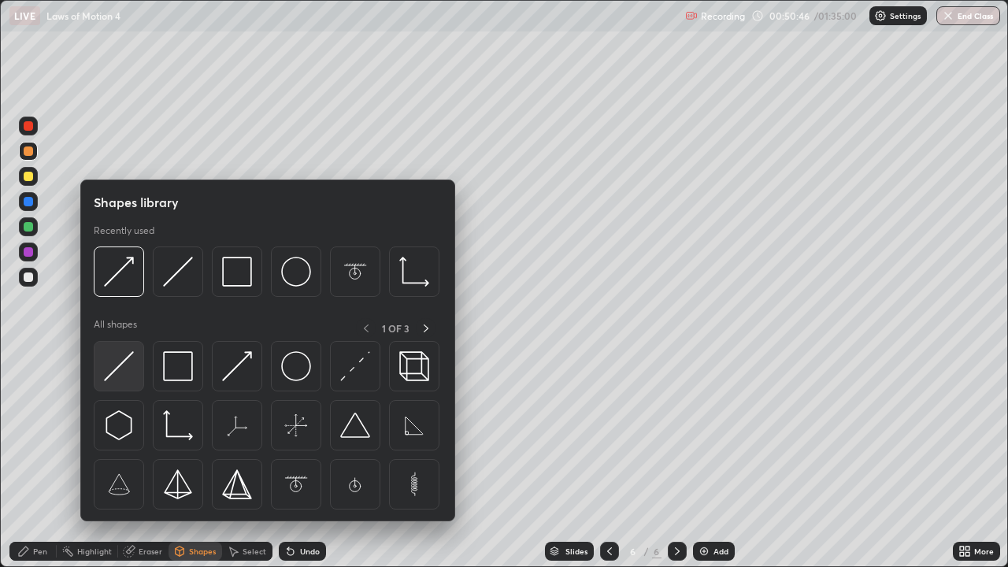
click at [119, 371] on img at bounding box center [119, 366] width 30 height 30
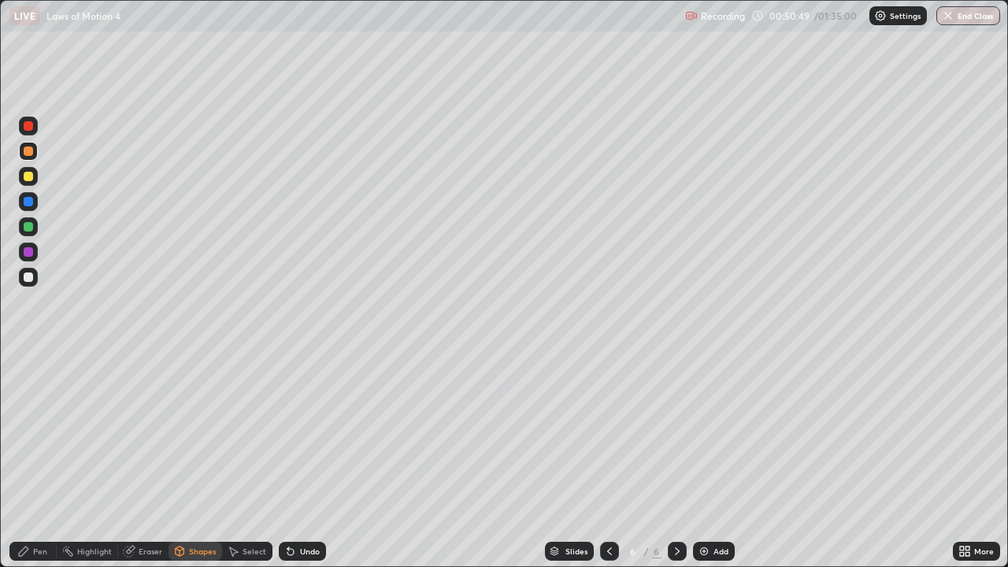
click at [200, 460] on div "Shapes" at bounding box center [202, 551] width 27 height 8
click at [41, 460] on div "Pen" at bounding box center [40, 551] width 14 height 8
click at [28, 359] on div at bounding box center [28, 359] width 3 height 3
click at [28, 202] on div at bounding box center [28, 201] width 9 height 9
click at [27, 174] on div at bounding box center [28, 176] width 9 height 9
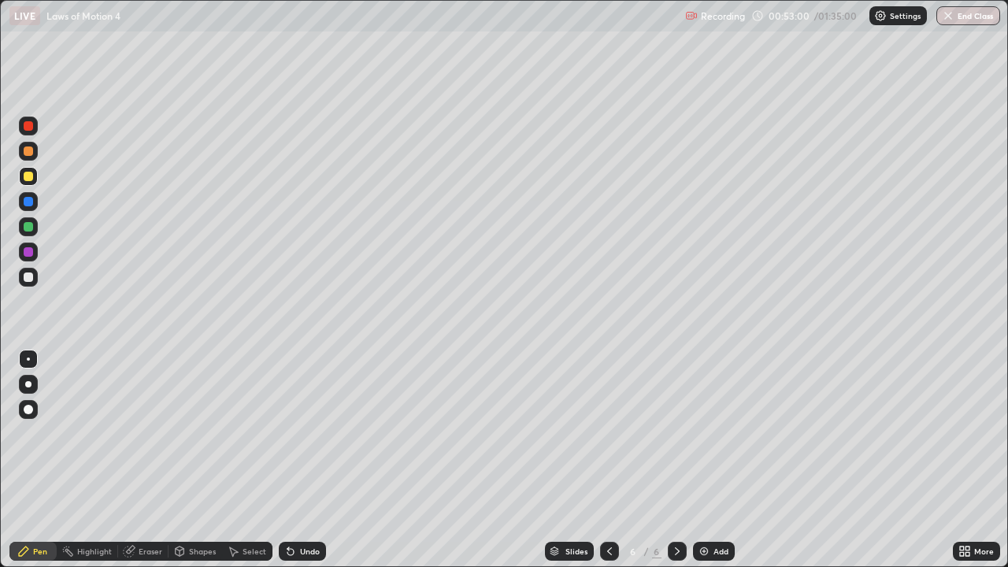
click at [197, 460] on div "Shapes" at bounding box center [202, 551] width 27 height 8
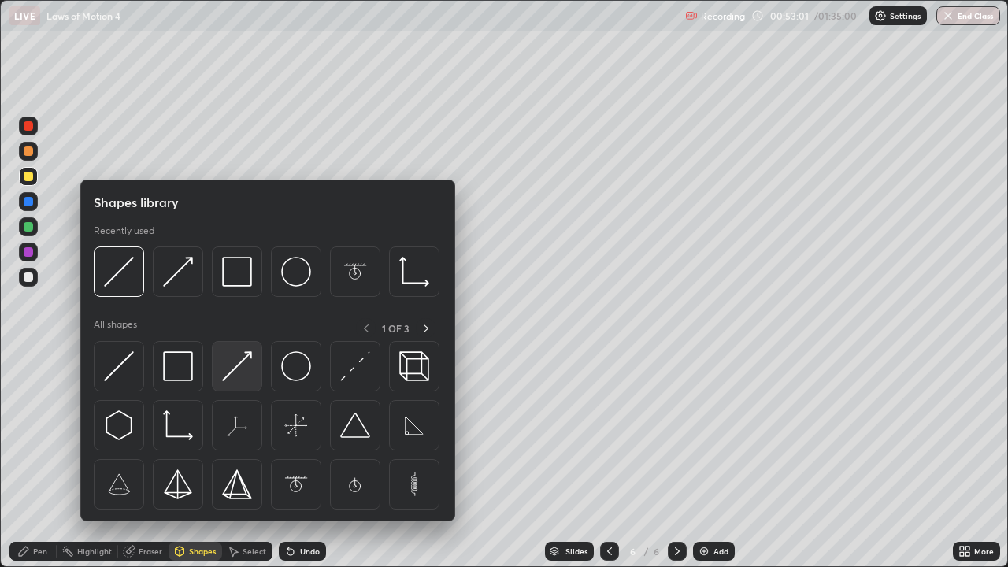
click at [228, 371] on img at bounding box center [237, 366] width 30 height 30
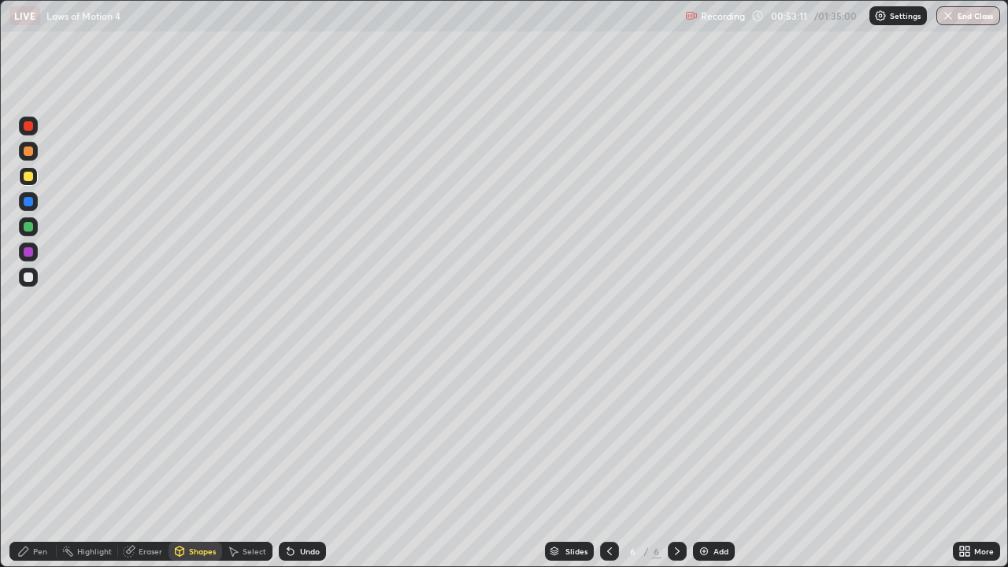
click at [26, 226] on div at bounding box center [28, 226] width 9 height 9
click at [25, 250] on div at bounding box center [28, 251] width 9 height 9
click at [42, 460] on div "Pen" at bounding box center [40, 551] width 14 height 8
click at [28, 150] on div at bounding box center [28, 151] width 9 height 9
click at [29, 274] on div at bounding box center [28, 277] width 9 height 9
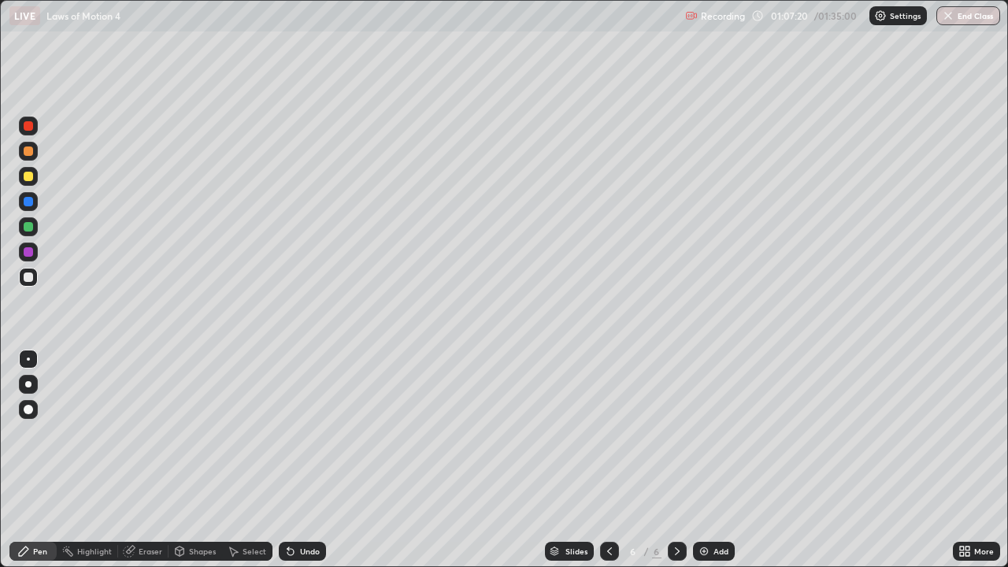
click at [675, 460] on icon at bounding box center [677, 551] width 13 height 13
click at [705, 460] on img at bounding box center [704, 551] width 13 height 13
click at [27, 276] on div at bounding box center [28, 277] width 9 height 9
click at [28, 277] on div at bounding box center [28, 277] width 9 height 9
click at [206, 460] on div "Shapes" at bounding box center [196, 551] width 54 height 19
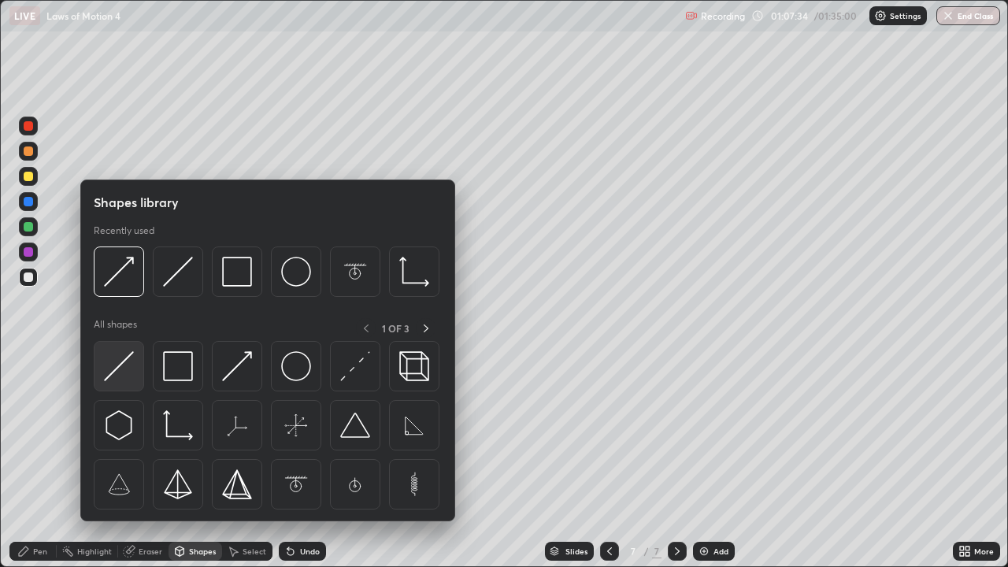
click at [120, 363] on img at bounding box center [119, 366] width 30 height 30
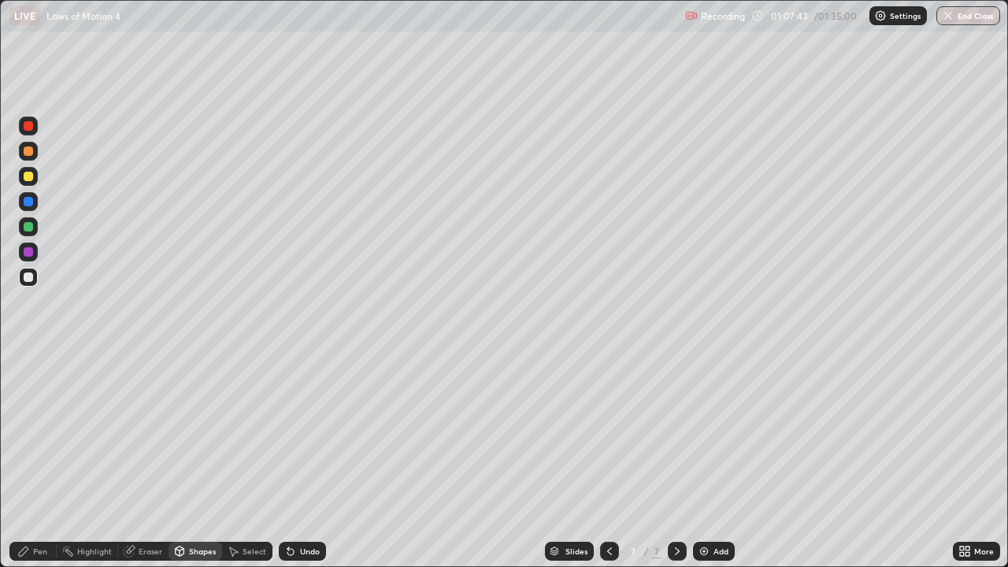
click at [27, 203] on div at bounding box center [28, 201] width 9 height 9
click at [203, 460] on div "Shapes" at bounding box center [202, 551] width 27 height 8
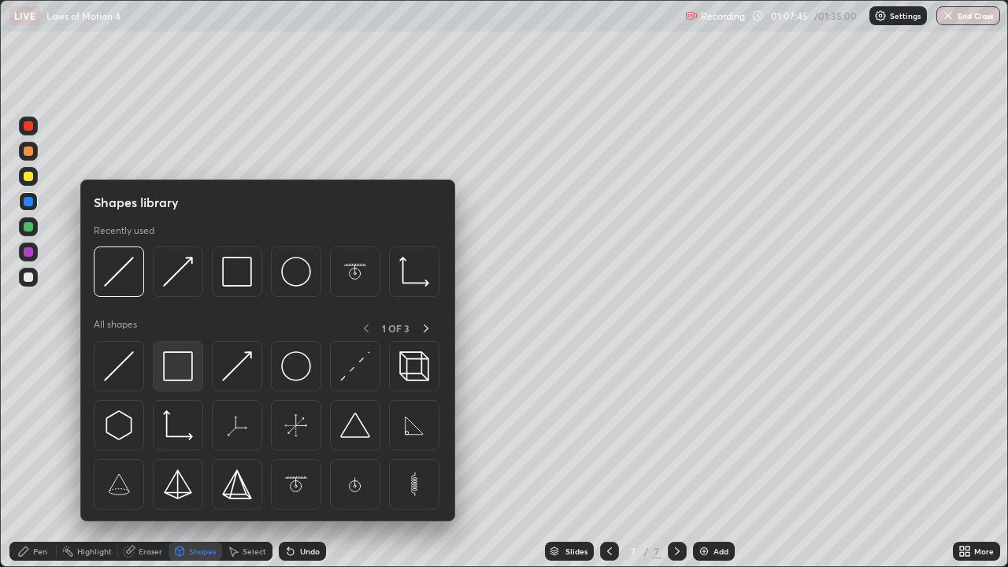
click at [180, 366] on img at bounding box center [178, 366] width 30 height 30
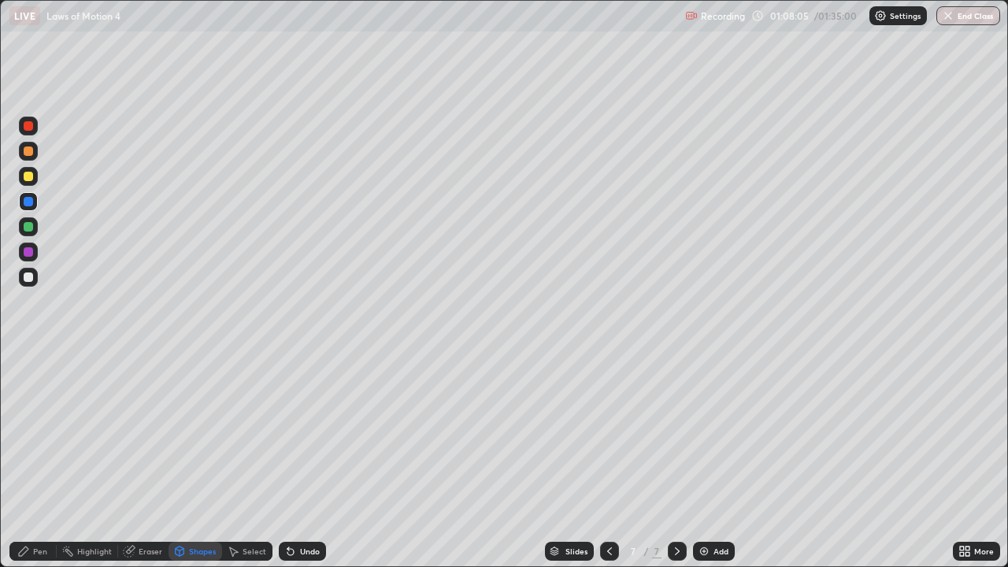
click at [29, 227] on div at bounding box center [28, 226] width 9 height 9
click at [200, 460] on div "Shapes" at bounding box center [202, 551] width 27 height 8
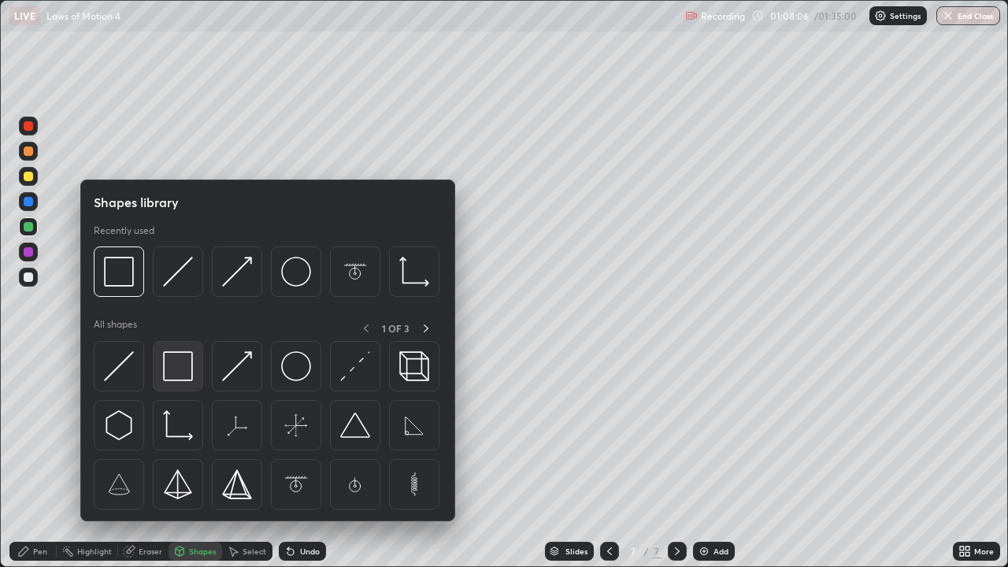
click at [176, 367] on img at bounding box center [178, 366] width 30 height 30
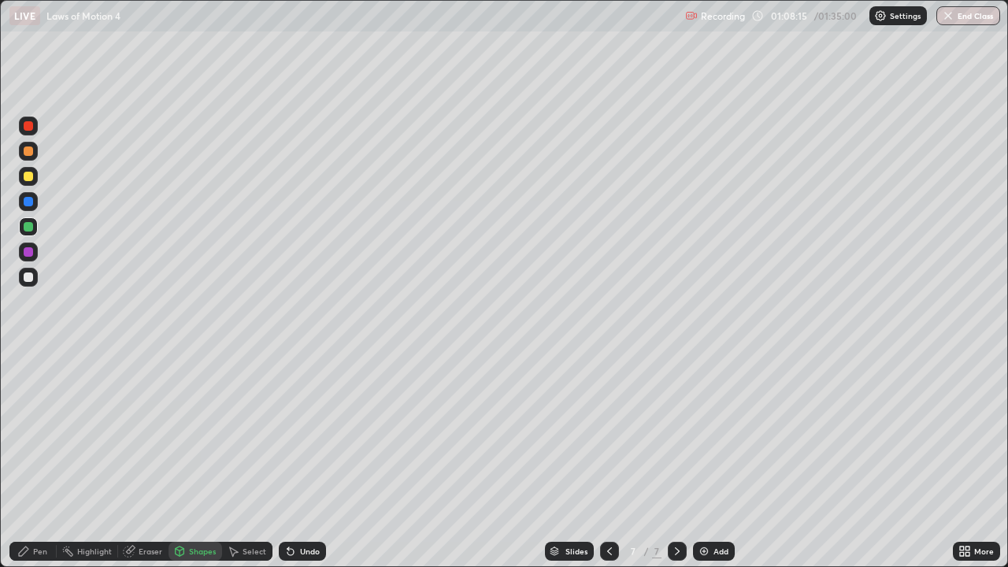
click at [41, 460] on div "Pen" at bounding box center [40, 551] width 14 height 8
click at [26, 273] on div at bounding box center [28, 277] width 9 height 9
click at [32, 154] on div at bounding box center [28, 151] width 9 height 9
click at [201, 460] on div "Shapes" at bounding box center [202, 551] width 27 height 8
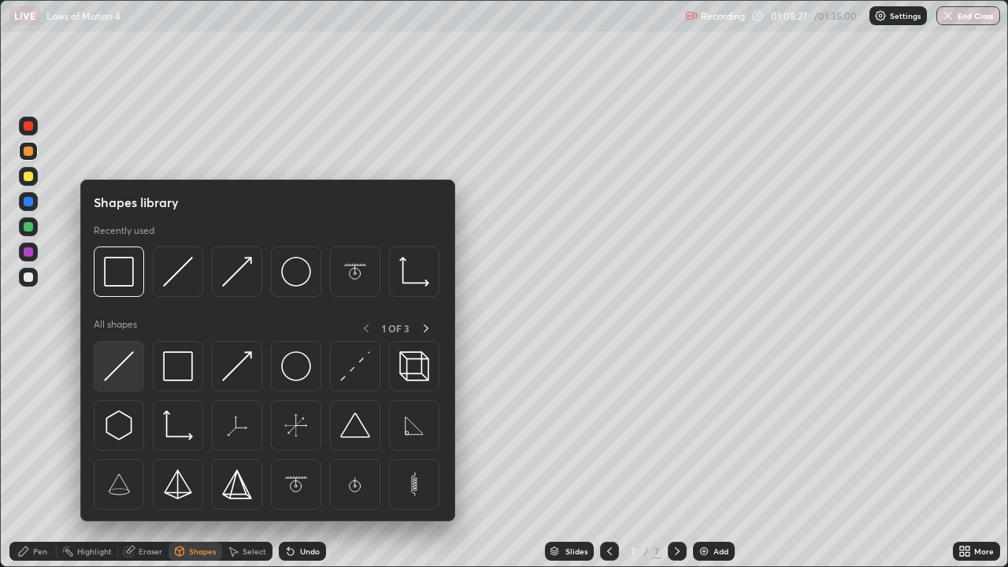
click at [114, 371] on img at bounding box center [119, 366] width 30 height 30
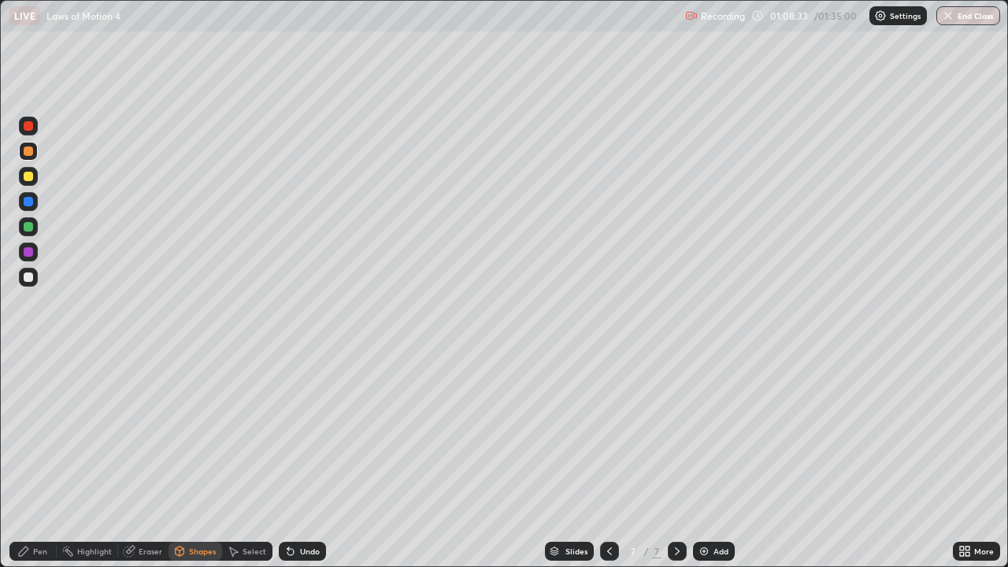
click at [196, 460] on div "Shapes" at bounding box center [202, 551] width 27 height 8
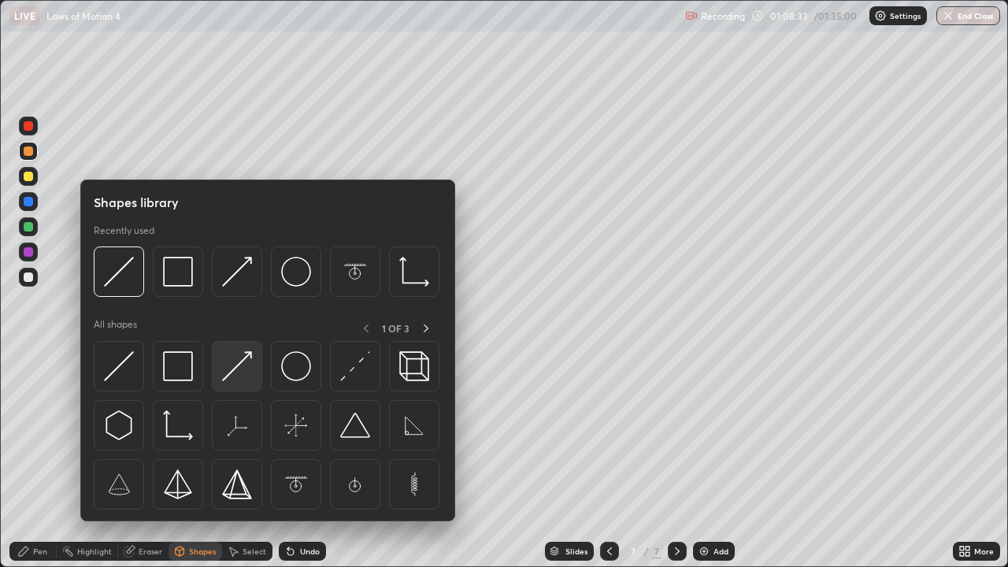
click at [228, 377] on img at bounding box center [237, 366] width 30 height 30
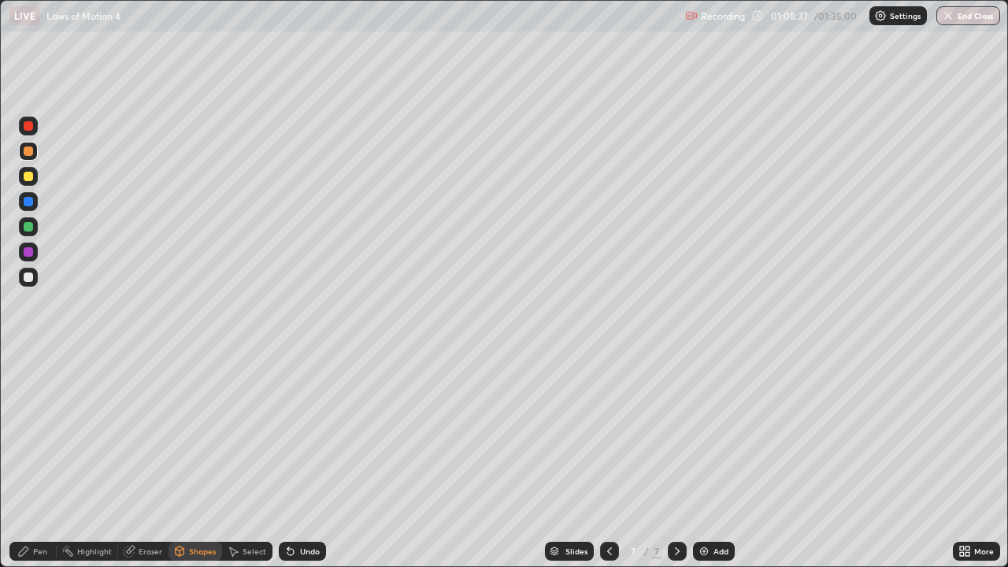
click at [46, 460] on div "Pen" at bounding box center [32, 551] width 47 height 19
click at [198, 460] on div "Shapes" at bounding box center [202, 551] width 27 height 8
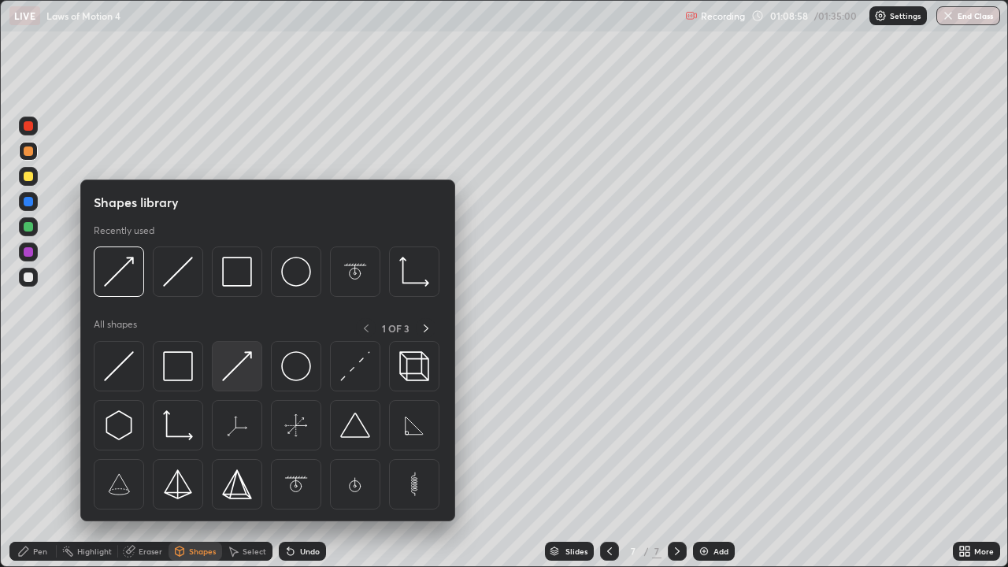
click at [230, 369] on img at bounding box center [237, 366] width 30 height 30
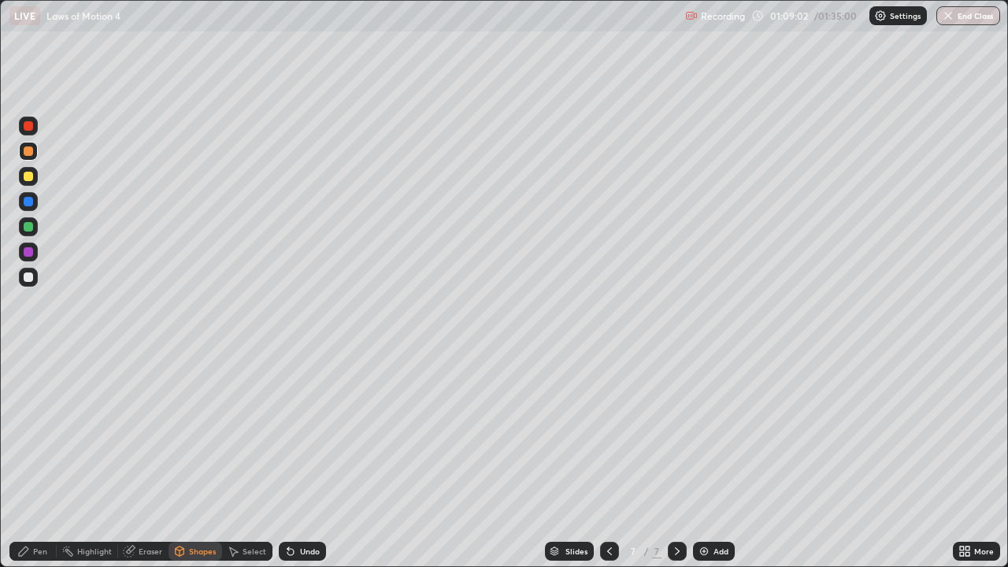
click at [28, 250] on div at bounding box center [28, 251] width 9 height 9
click at [36, 460] on div "Pen" at bounding box center [32, 551] width 47 height 19
click at [27, 224] on div at bounding box center [28, 226] width 9 height 9
click at [206, 460] on div "Shapes" at bounding box center [196, 551] width 54 height 19
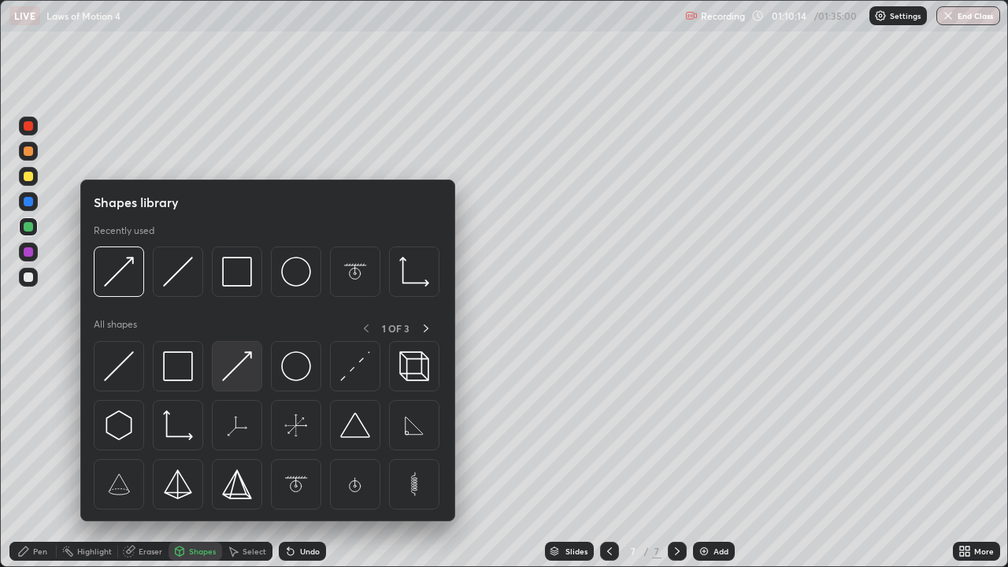
click at [229, 372] on img at bounding box center [237, 366] width 30 height 30
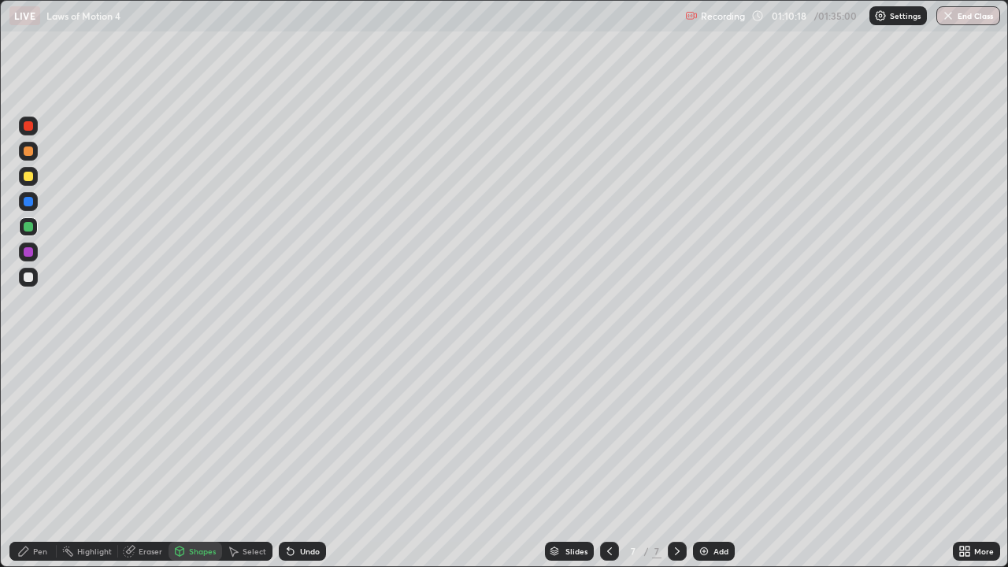
click at [39, 460] on div "Pen" at bounding box center [32, 551] width 47 height 19
click at [147, 460] on div "Eraser" at bounding box center [151, 551] width 24 height 8
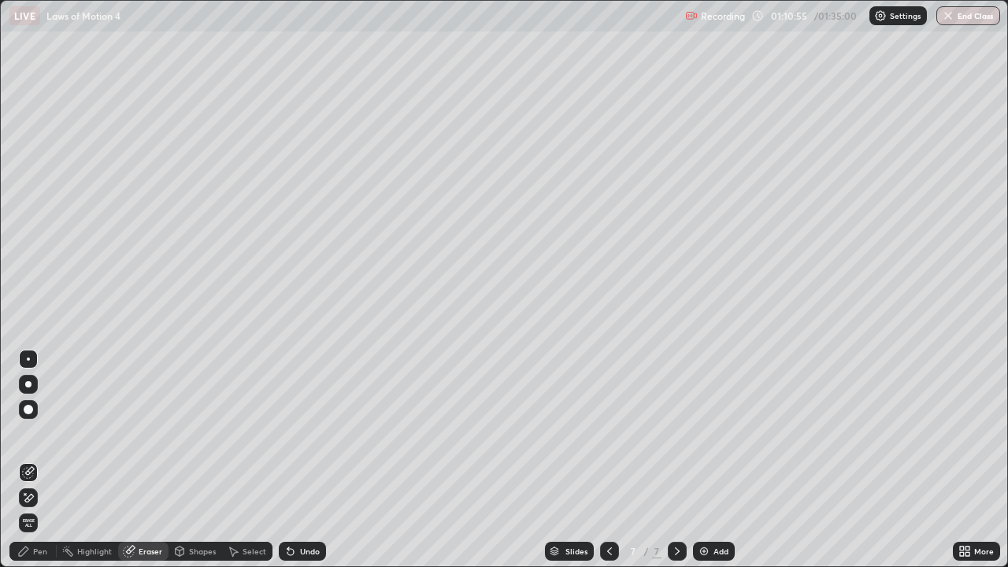
click at [301, 460] on div "Undo" at bounding box center [310, 551] width 20 height 8
click at [304, 460] on div "Undo" at bounding box center [310, 551] width 20 height 8
click at [265, 460] on div "Select" at bounding box center [247, 551] width 50 height 19
click at [150, 460] on div "Eraser" at bounding box center [151, 551] width 24 height 8
click at [249, 460] on div "Select" at bounding box center [255, 551] width 24 height 8
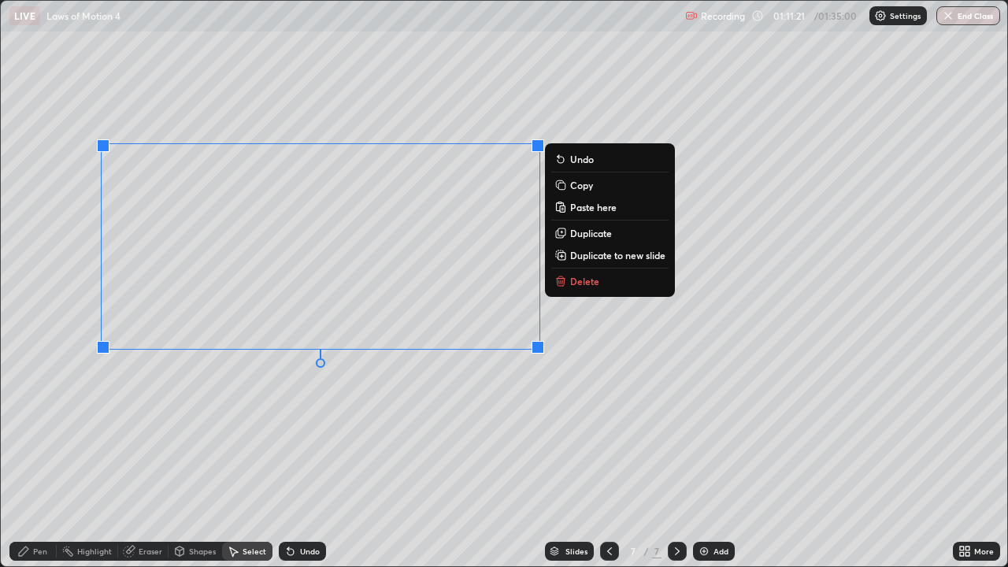
click at [364, 460] on div "0 ° Undo Copy Paste here Duplicate Duplicate to new slide Delete" at bounding box center [504, 284] width 1007 height 566
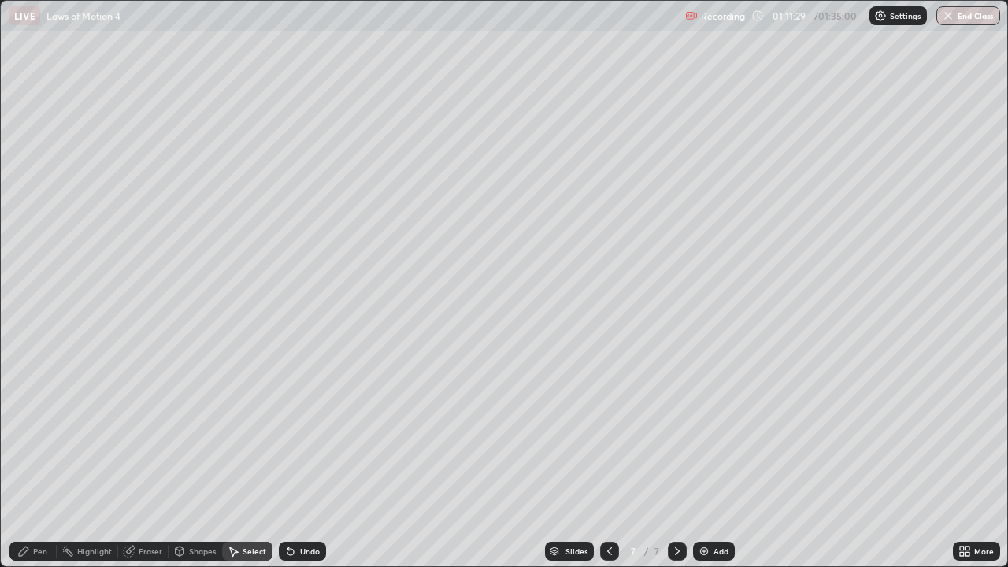
click at [150, 460] on div "Eraser" at bounding box center [151, 551] width 24 height 8
click at [207, 460] on div "Shapes" at bounding box center [202, 551] width 27 height 8
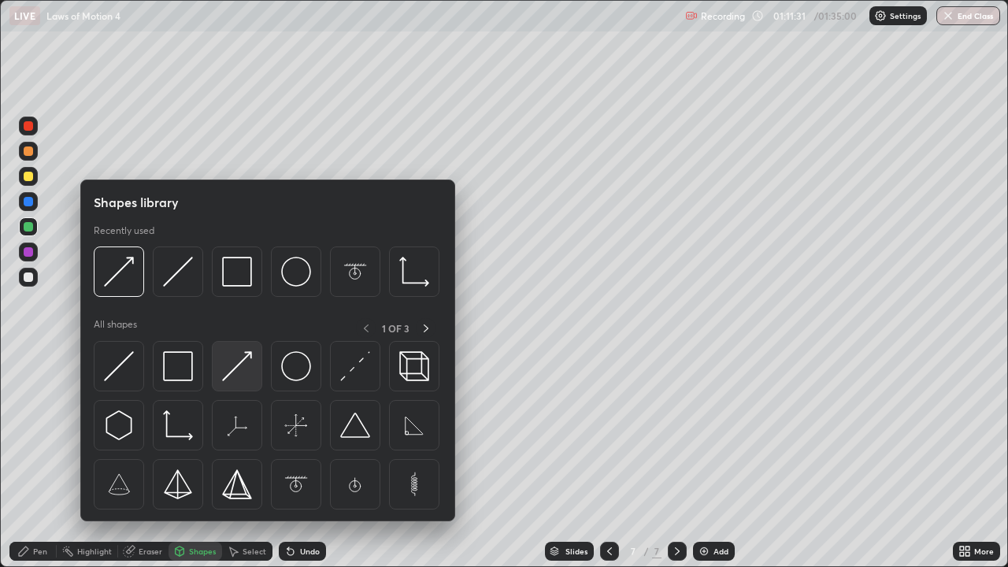
click at [228, 377] on img at bounding box center [237, 366] width 30 height 30
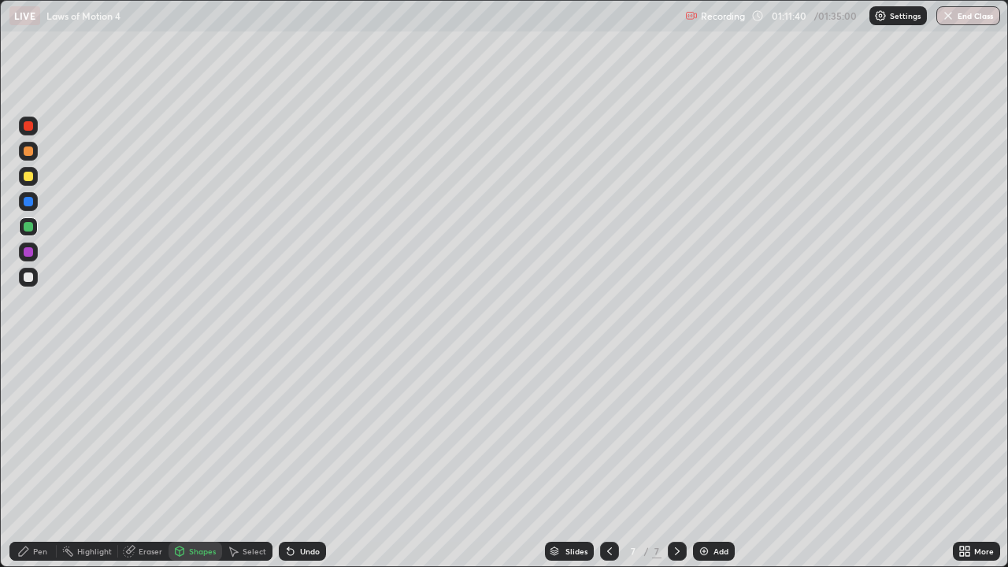
click at [150, 460] on div "Eraser" at bounding box center [143, 551] width 50 height 19
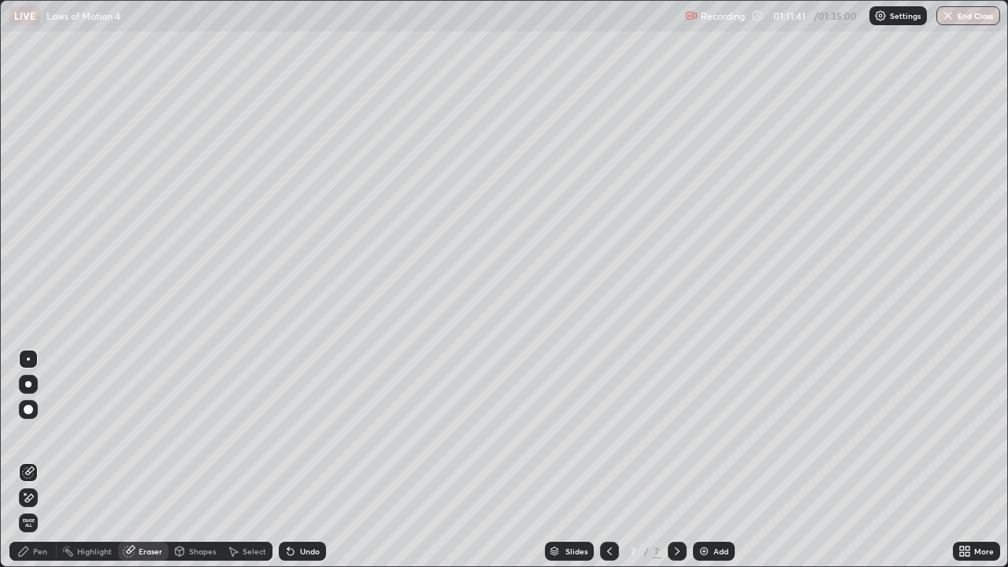
click at [200, 460] on div "Shapes" at bounding box center [202, 551] width 27 height 8
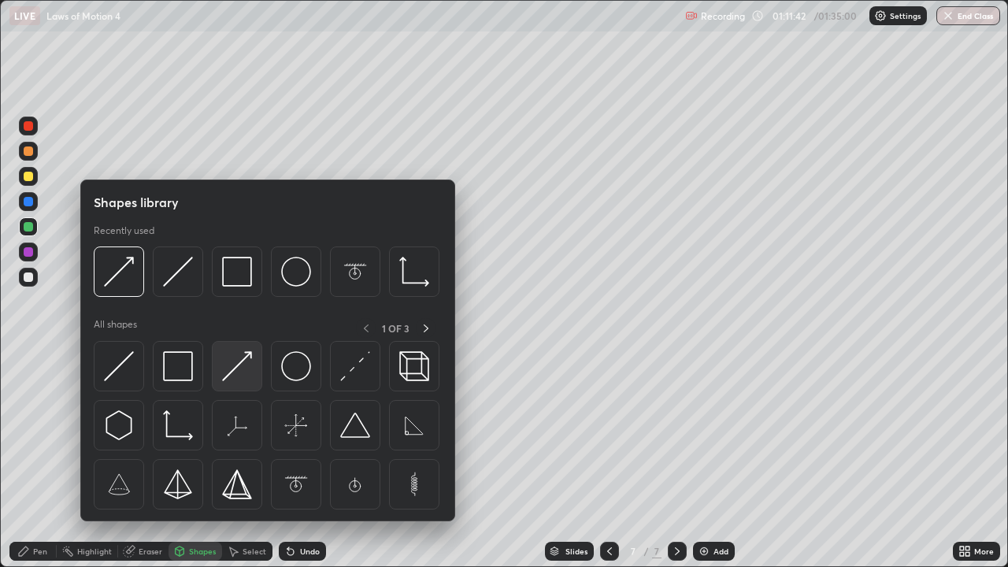
click at [228, 370] on img at bounding box center [237, 366] width 30 height 30
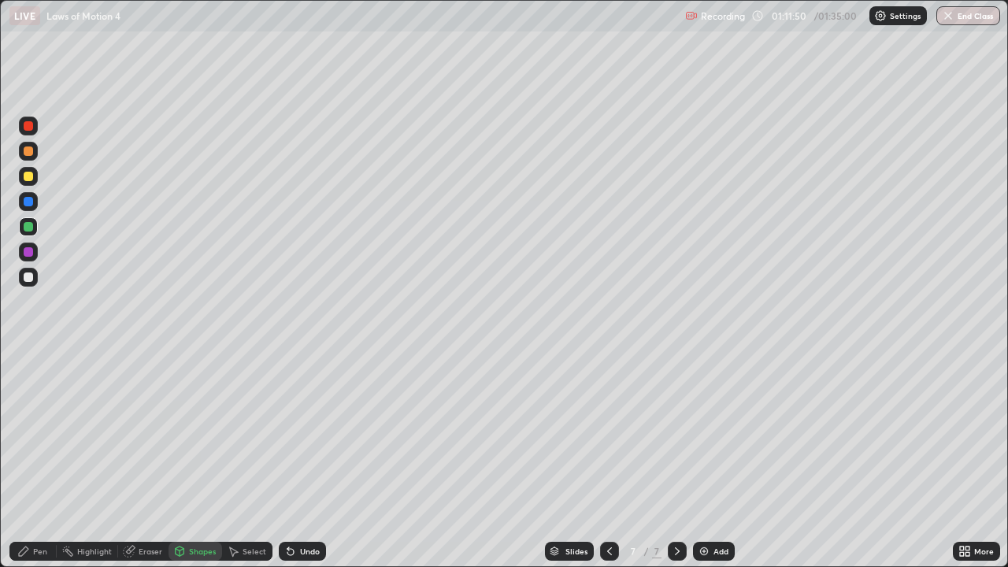
click at [46, 460] on div "Pen" at bounding box center [40, 551] width 14 height 8
click at [28, 128] on div at bounding box center [28, 125] width 9 height 9
click at [28, 277] on div at bounding box center [28, 277] width 9 height 9
click at [31, 273] on div at bounding box center [28, 277] width 9 height 9
click at [196, 460] on div "Shapes" at bounding box center [202, 551] width 27 height 8
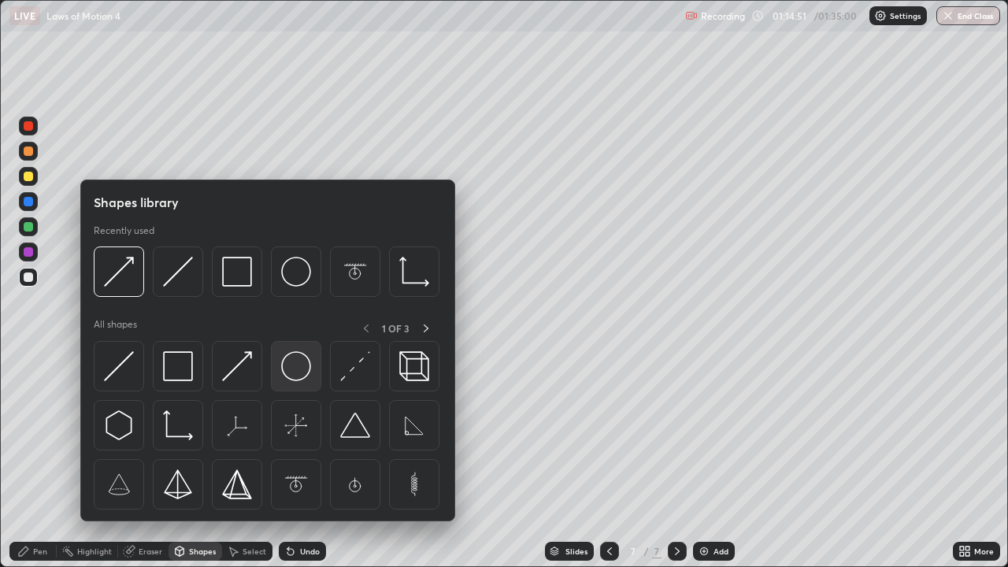
click at [293, 372] on img at bounding box center [296, 366] width 30 height 30
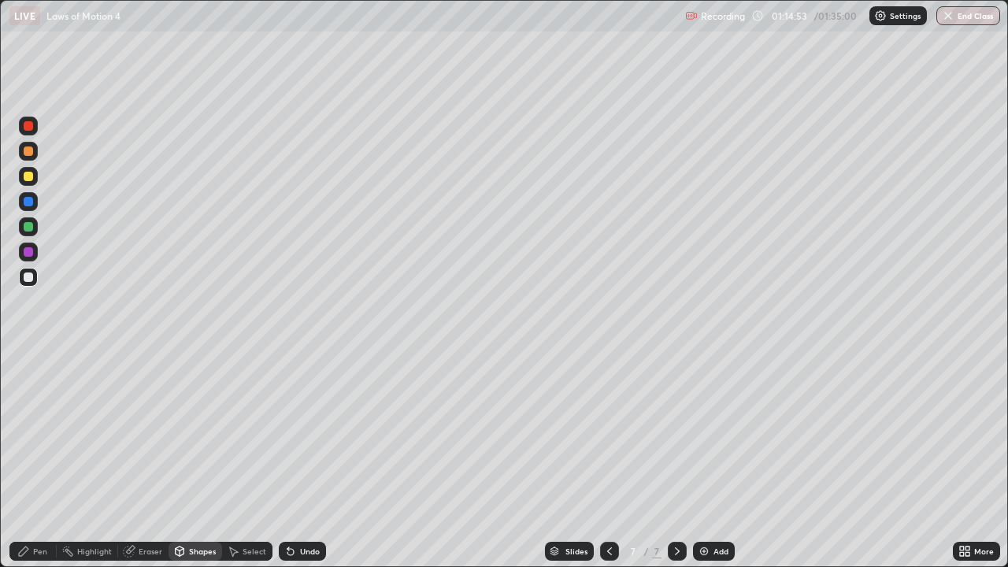
click at [202, 460] on div "Shapes" at bounding box center [202, 551] width 27 height 8
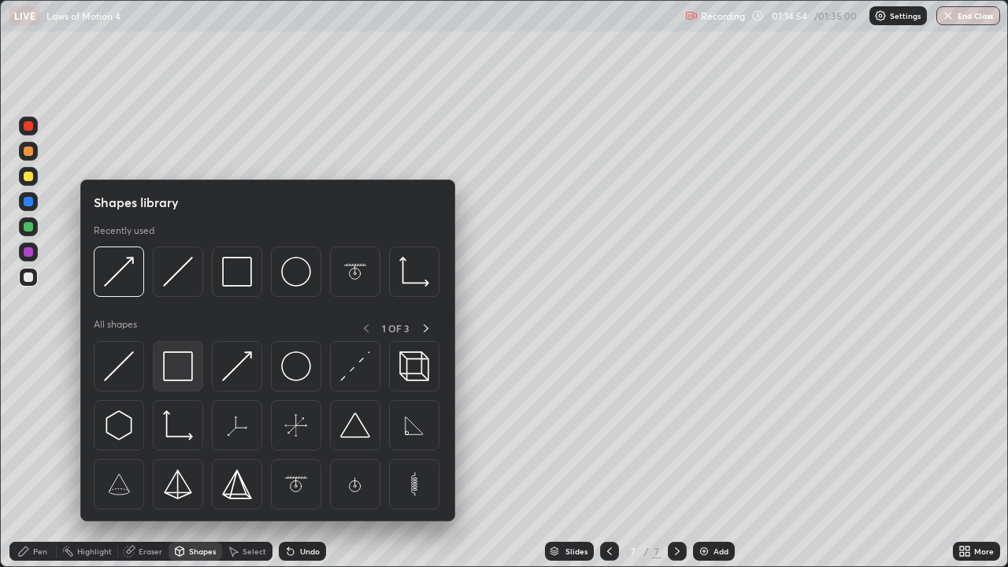
click at [179, 368] on img at bounding box center [178, 366] width 30 height 30
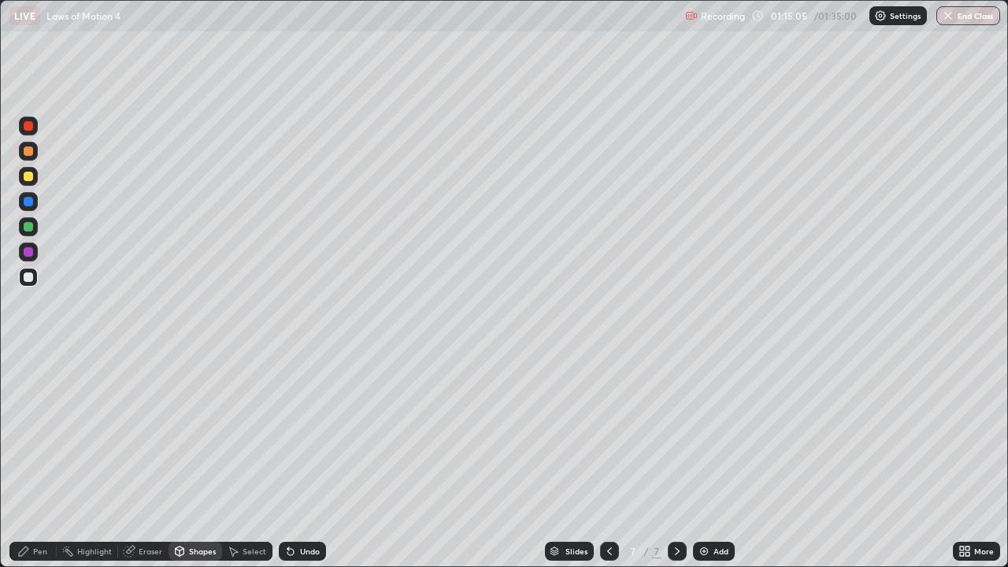
click at [42, 460] on div "Pen" at bounding box center [40, 551] width 14 height 8
click at [197, 460] on div "Shapes" at bounding box center [202, 551] width 27 height 8
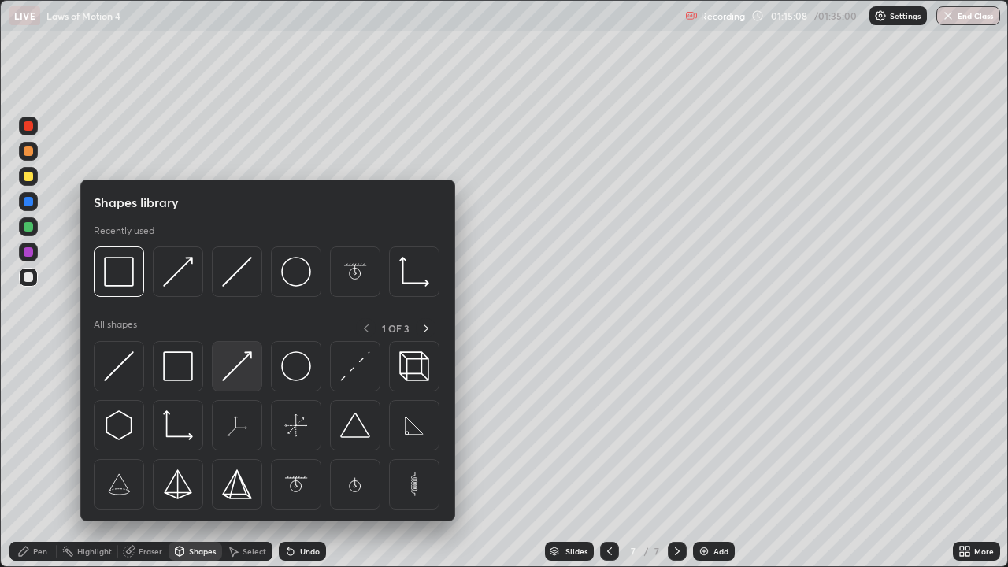
click at [232, 375] on img at bounding box center [237, 366] width 30 height 30
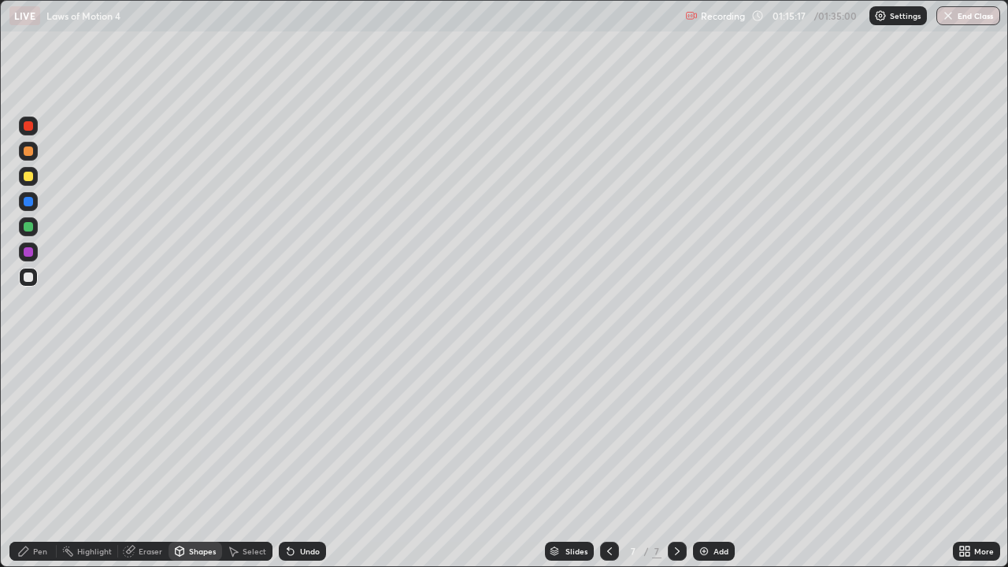
click at [47, 460] on div "Pen" at bounding box center [32, 551] width 47 height 19
click at [152, 460] on div "Eraser" at bounding box center [151, 551] width 24 height 8
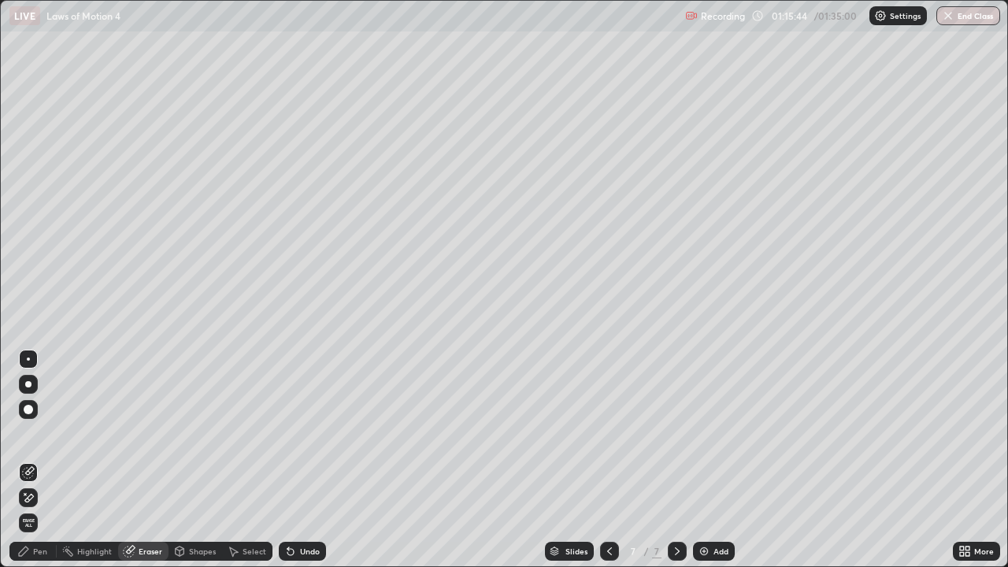
click at [43, 460] on div "Pen" at bounding box center [32, 551] width 47 height 19
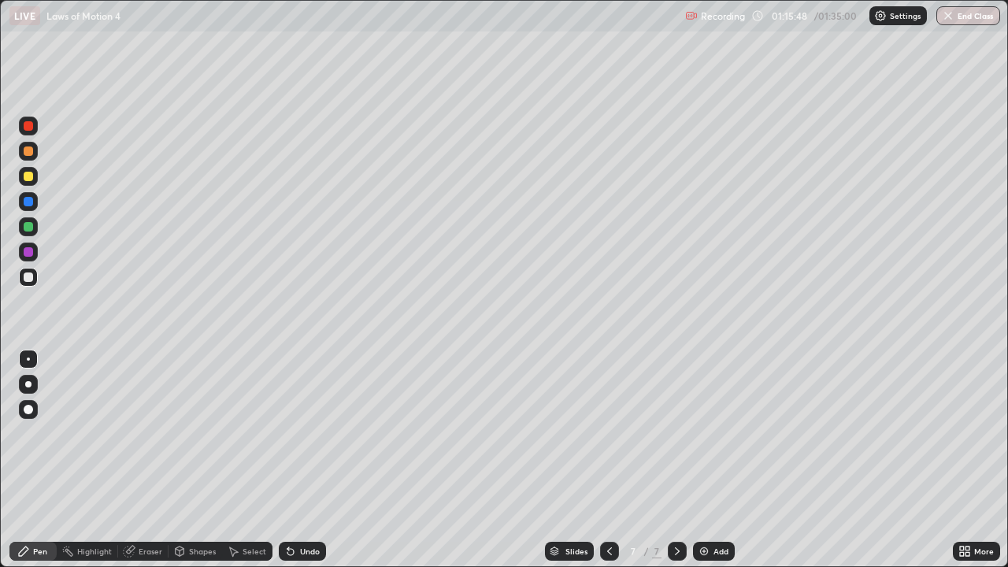
click at [156, 460] on div "Eraser" at bounding box center [151, 551] width 24 height 8
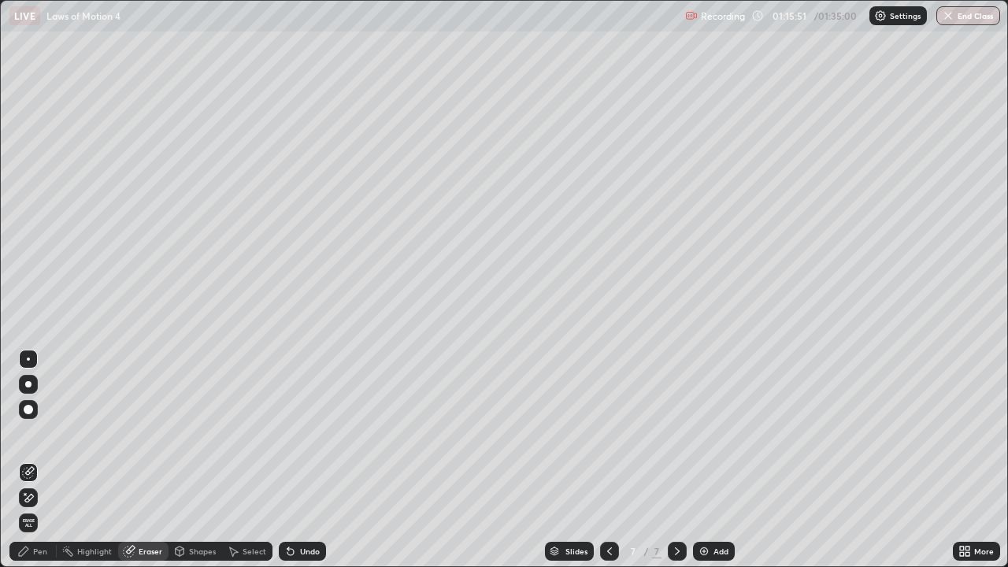
click at [43, 460] on div "Pen" at bounding box center [32, 551] width 47 height 19
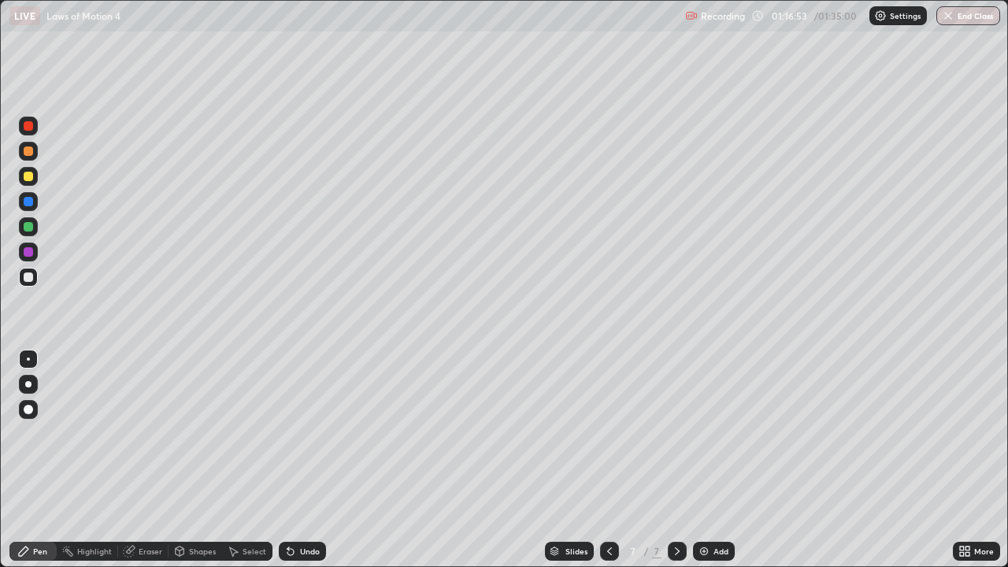
click at [196, 460] on div "Shapes" at bounding box center [202, 551] width 27 height 8
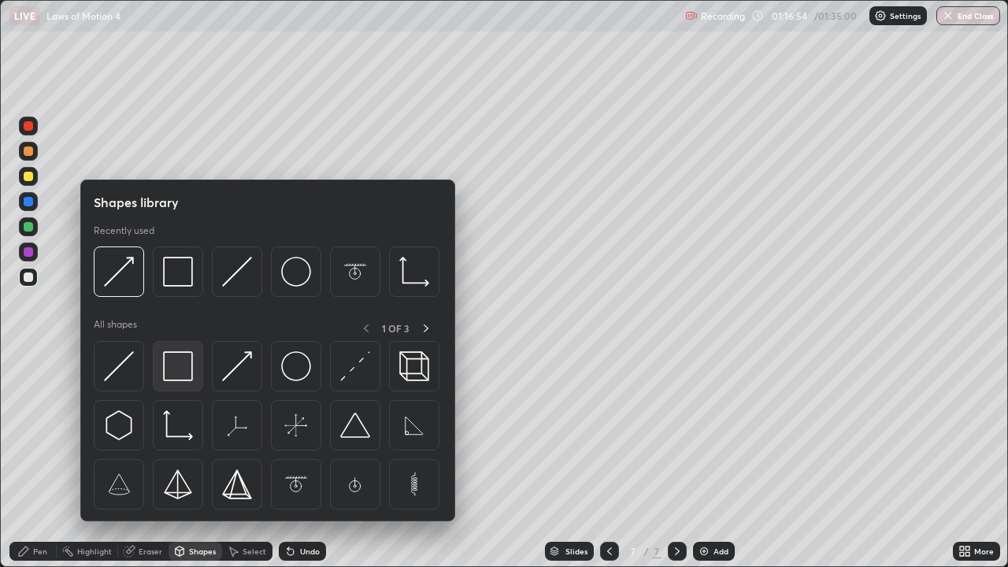
click at [169, 373] on img at bounding box center [178, 366] width 30 height 30
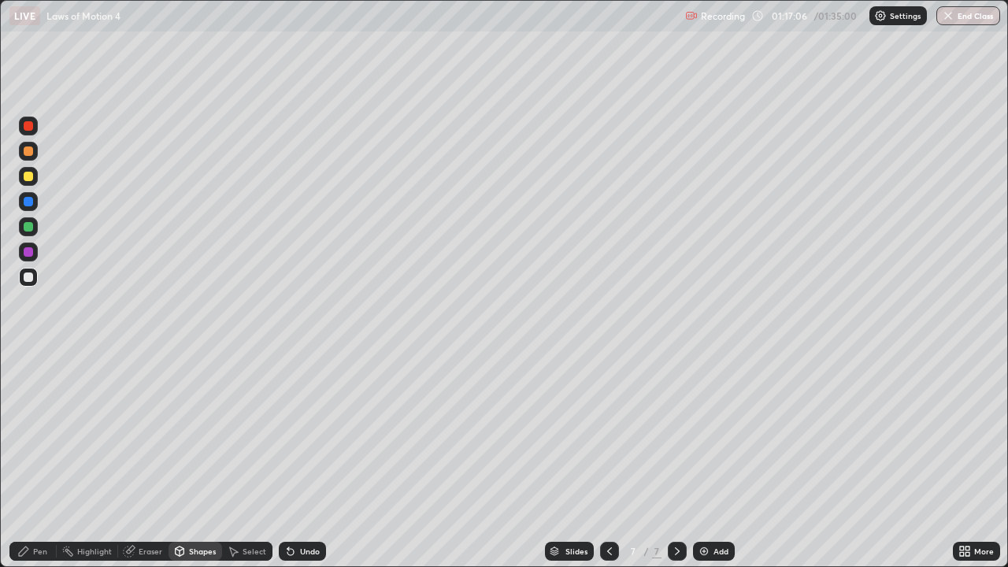
click at [43, 460] on div "Pen" at bounding box center [40, 551] width 14 height 8
click at [25, 205] on div at bounding box center [28, 201] width 9 height 9
click at [200, 460] on div "Shapes" at bounding box center [202, 551] width 27 height 8
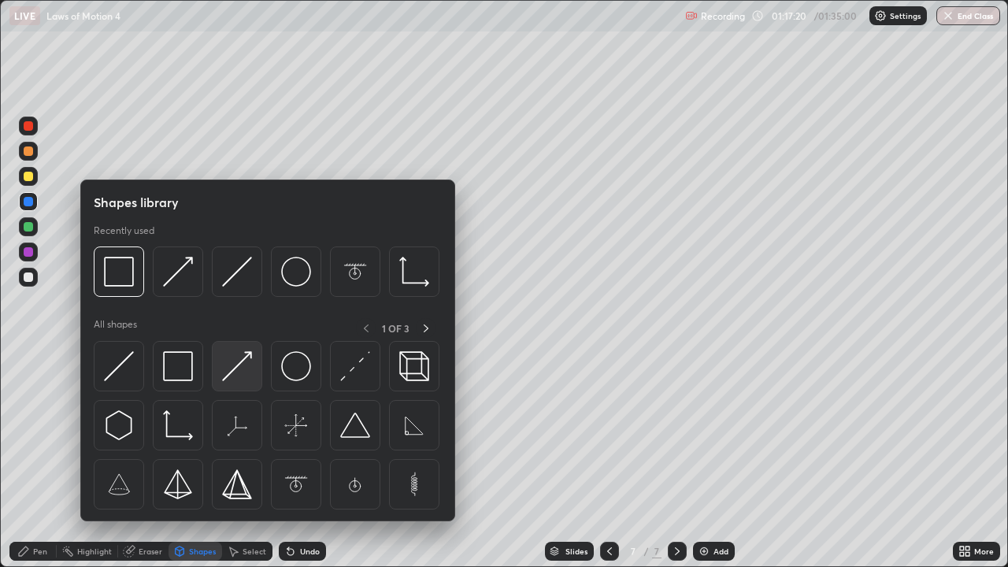
click at [243, 358] on img at bounding box center [237, 366] width 30 height 30
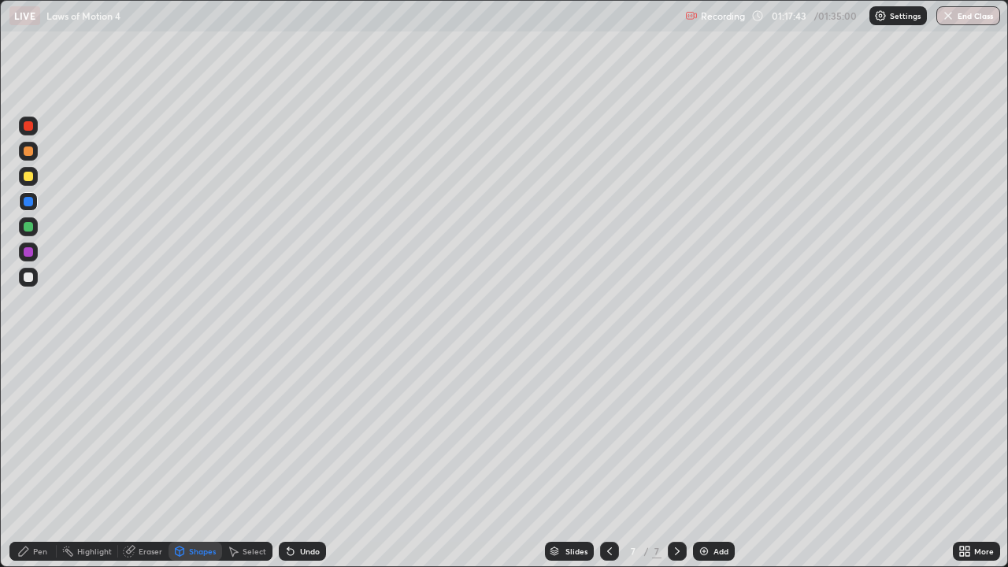
click at [152, 460] on div "Eraser" at bounding box center [151, 551] width 24 height 8
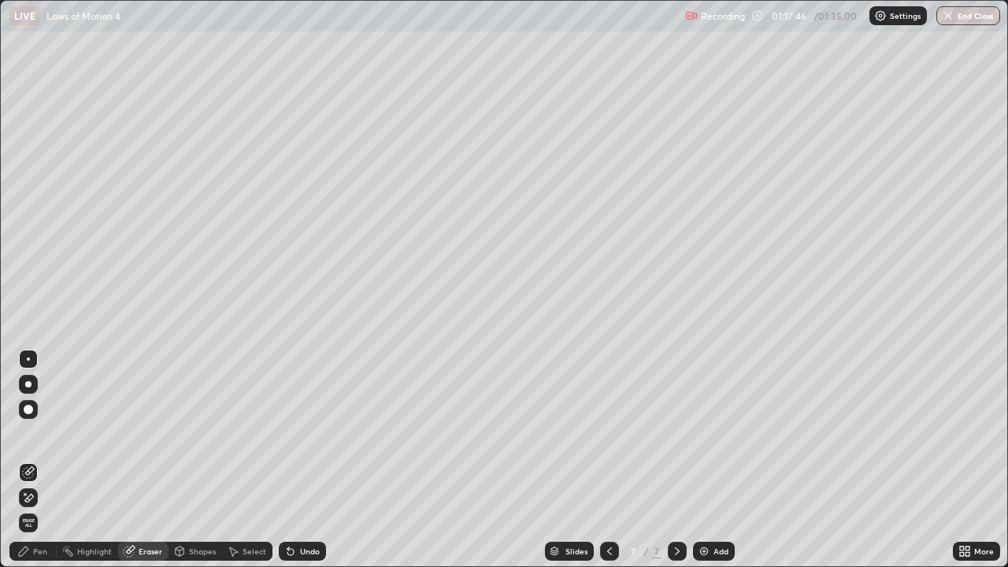
click at [43, 460] on div "Pen" at bounding box center [32, 551] width 47 height 19
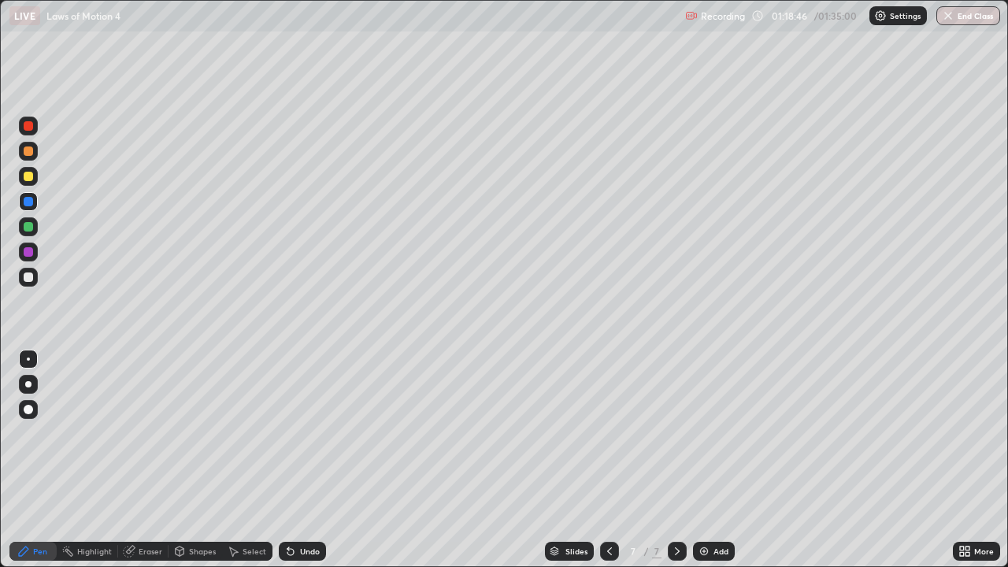
click at [154, 460] on div "Eraser" at bounding box center [143, 551] width 50 height 19
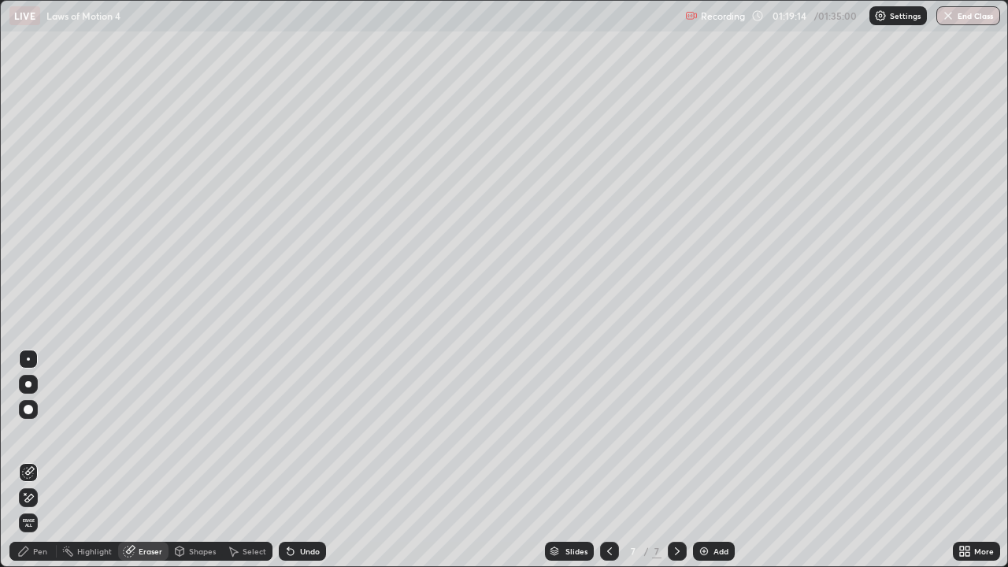
click at [50, 460] on div "Pen" at bounding box center [32, 551] width 47 height 19
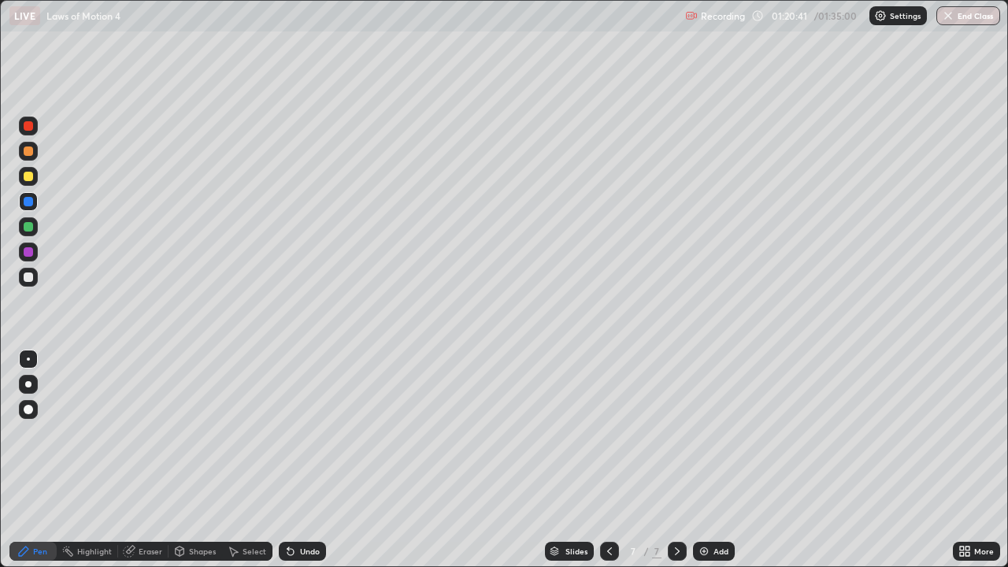
click at [190, 460] on div "Shapes" at bounding box center [202, 551] width 27 height 8
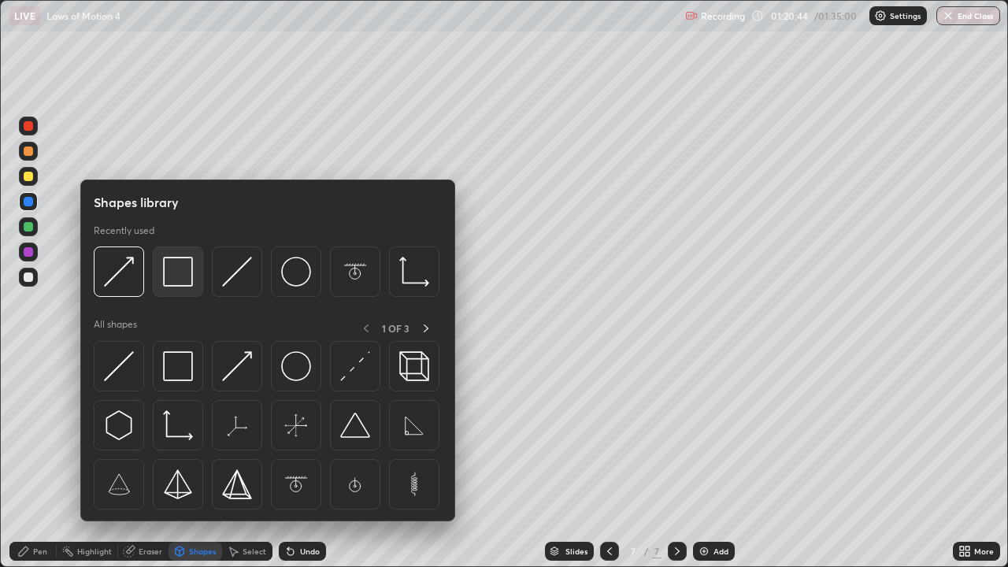
click at [179, 272] on img at bounding box center [178, 272] width 30 height 30
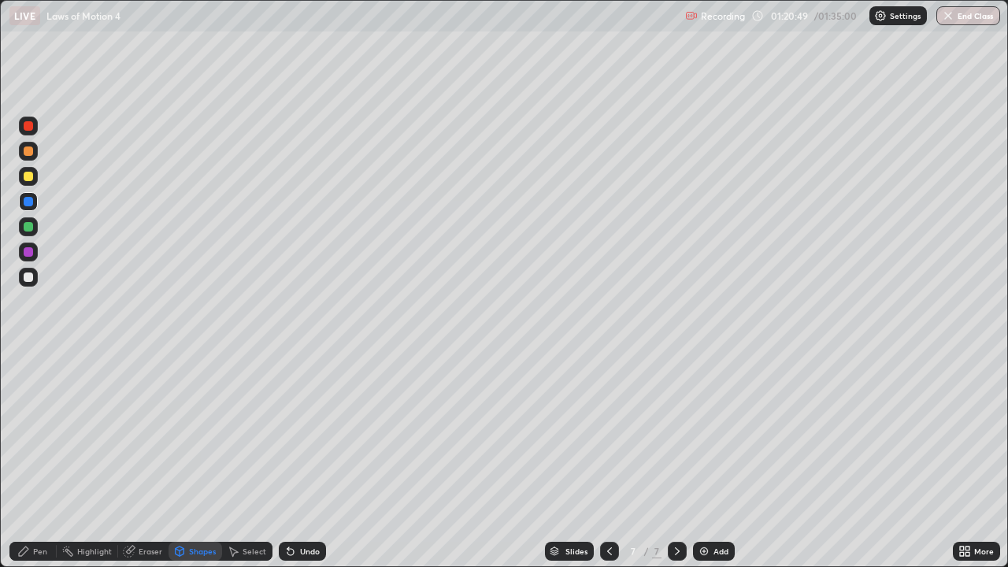
click at [44, 460] on div "Pen" at bounding box center [40, 551] width 14 height 8
click at [199, 460] on div "Shapes" at bounding box center [202, 551] width 27 height 8
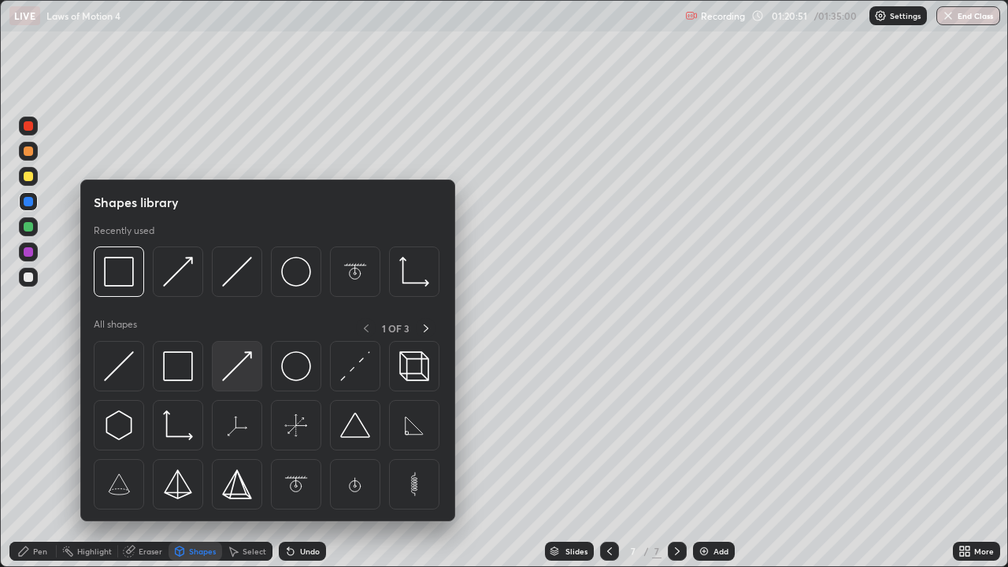
click at [238, 370] on img at bounding box center [237, 366] width 30 height 30
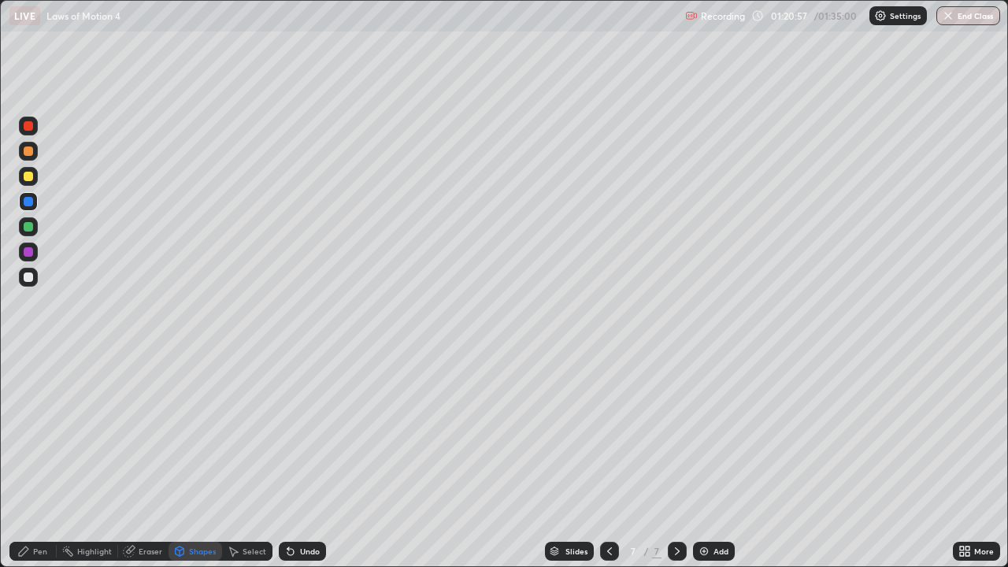
click at [39, 460] on div "Pen" at bounding box center [40, 551] width 14 height 8
click at [30, 273] on div at bounding box center [28, 277] width 9 height 9
click at [203, 460] on div "Shapes" at bounding box center [202, 551] width 27 height 8
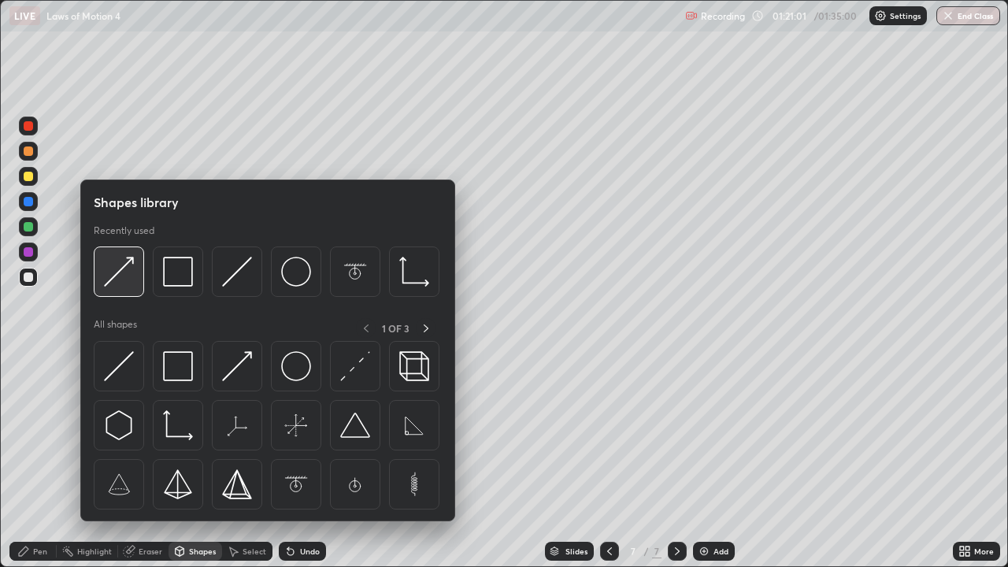
click at [118, 279] on img at bounding box center [119, 272] width 30 height 30
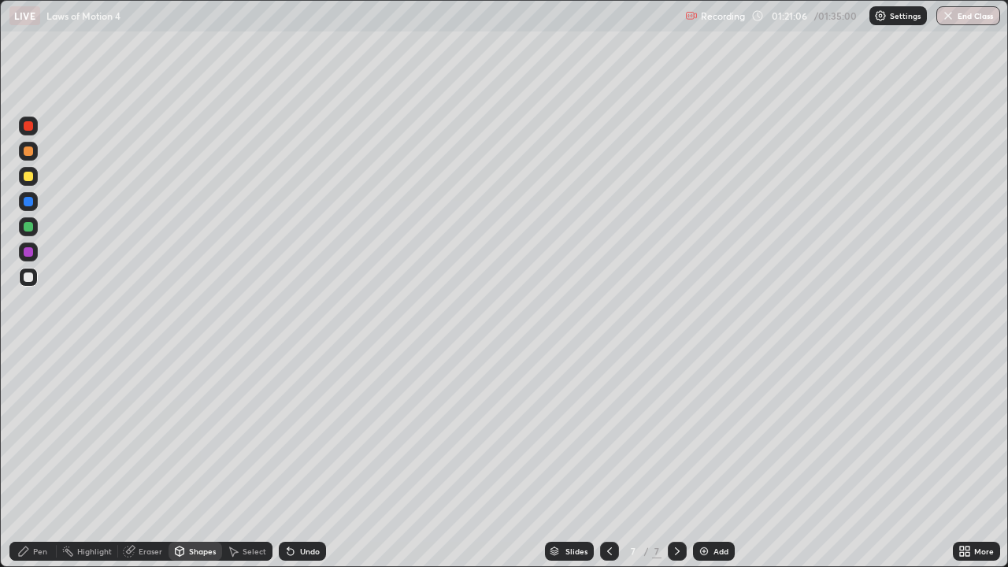
click at [41, 460] on div "Pen" at bounding box center [40, 551] width 14 height 8
click at [28, 277] on div at bounding box center [28, 277] width 9 height 9
click at [205, 460] on div "Shapes" at bounding box center [202, 551] width 27 height 8
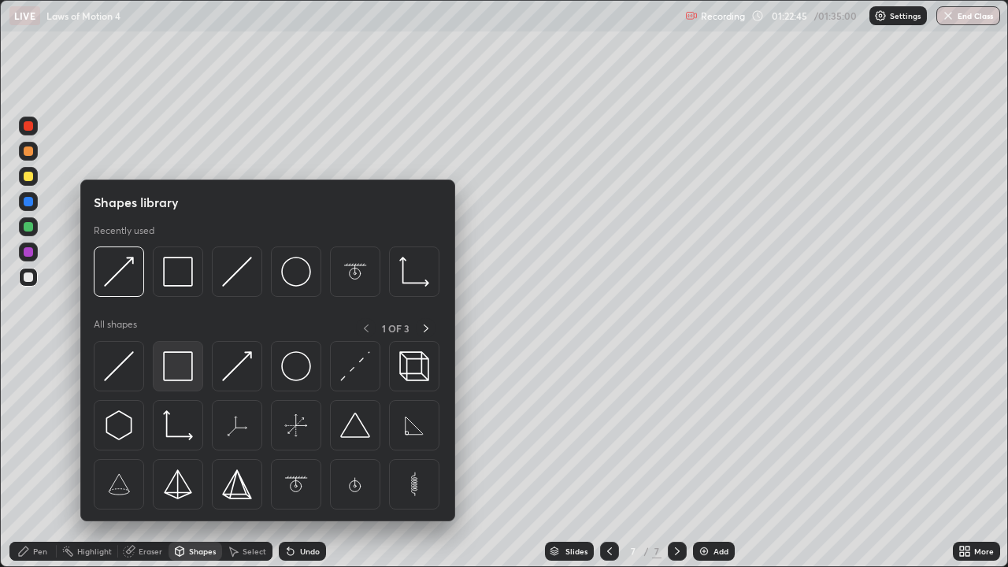
click at [184, 366] on img at bounding box center [178, 366] width 30 height 30
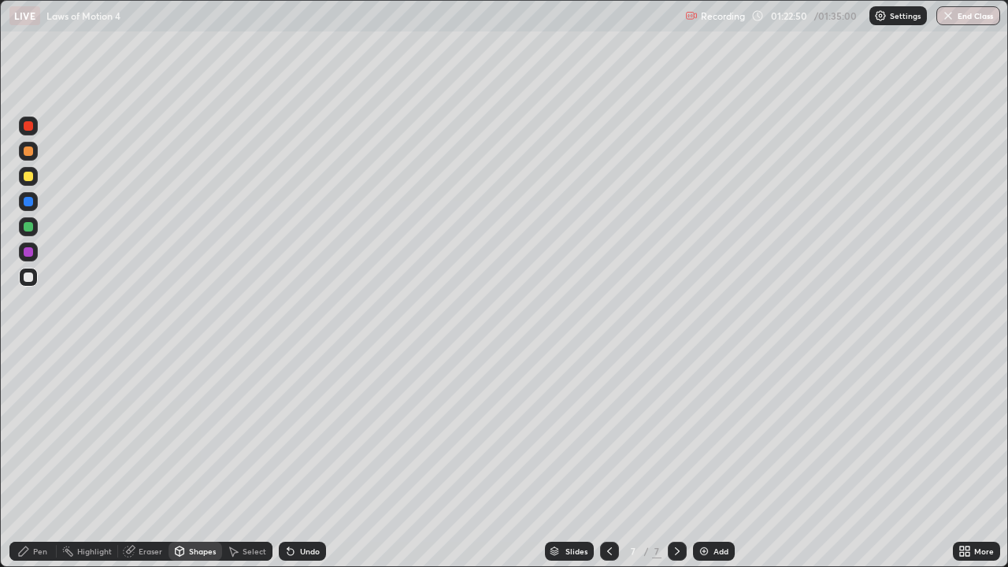
click at [43, 460] on div "Pen" at bounding box center [32, 551] width 47 height 19
click at [247, 460] on div "Select" at bounding box center [247, 551] width 50 height 19
click at [208, 460] on div "Shapes" at bounding box center [196, 551] width 54 height 19
click at [143, 460] on div "Eraser" at bounding box center [151, 551] width 24 height 8
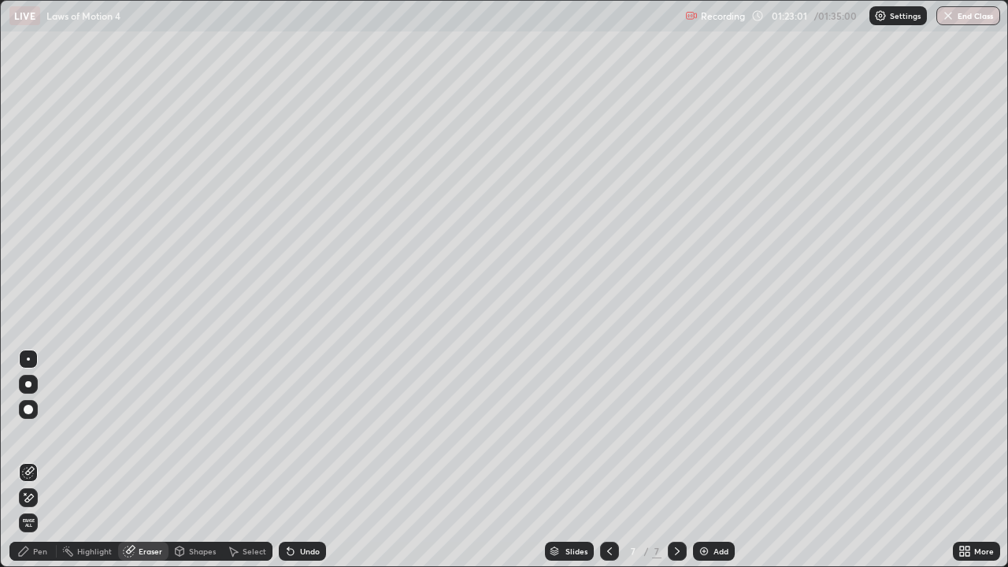
click at [44, 460] on div "Pen" at bounding box center [40, 551] width 14 height 8
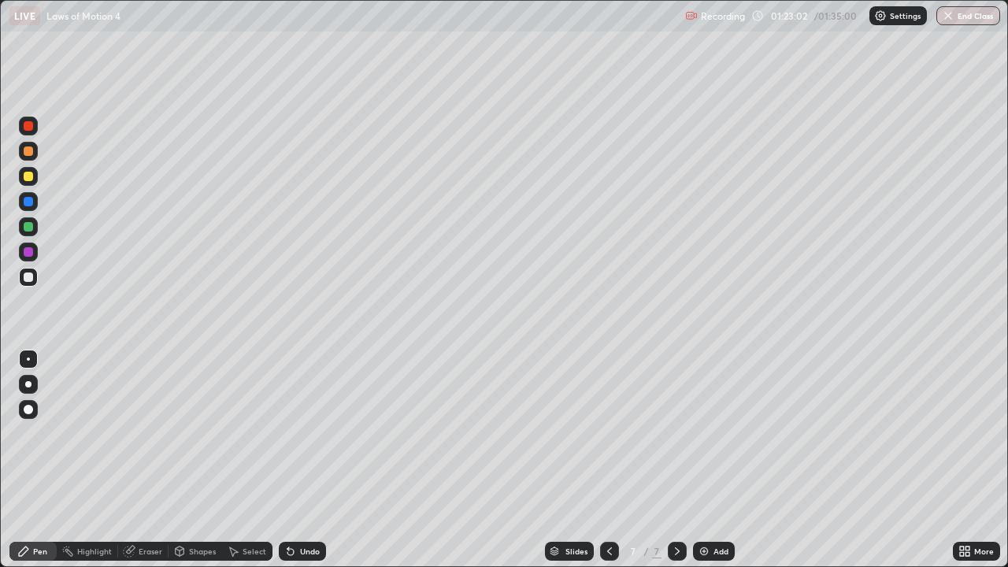
click at [206, 460] on div "Shapes" at bounding box center [202, 551] width 27 height 8
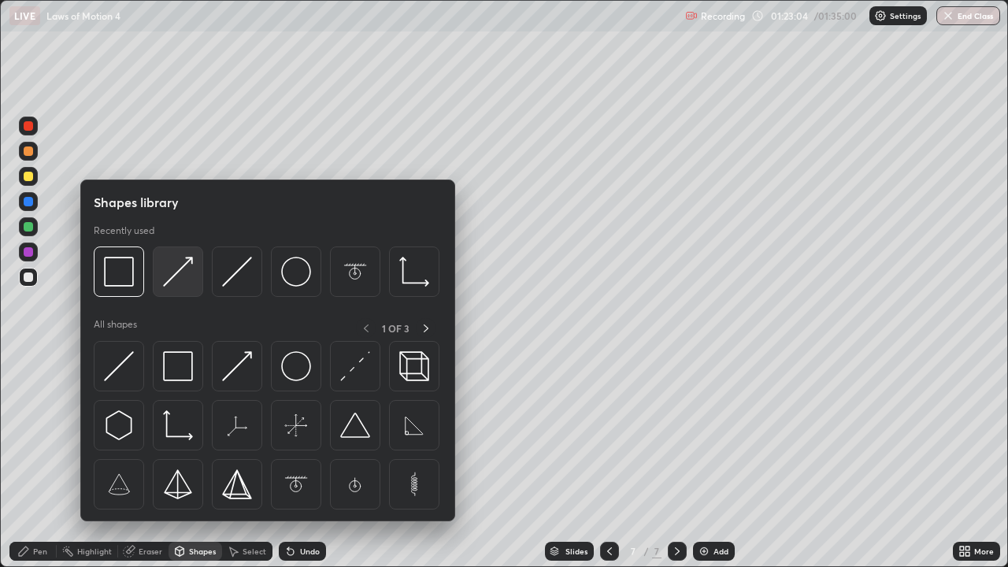
click at [181, 265] on img at bounding box center [178, 272] width 30 height 30
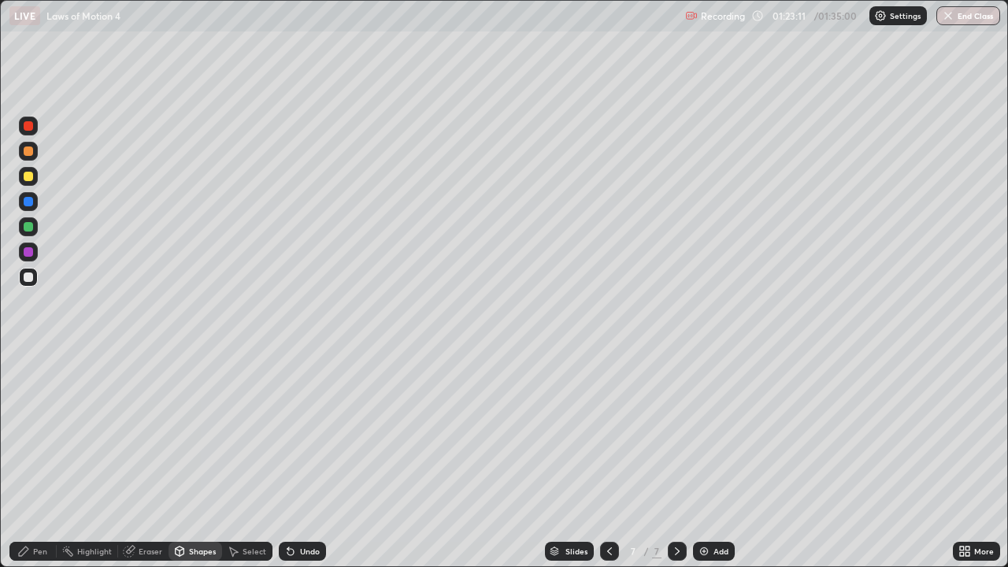
click at [43, 460] on div "Pen" at bounding box center [40, 551] width 14 height 8
click at [150, 460] on div "Eraser" at bounding box center [151, 551] width 24 height 8
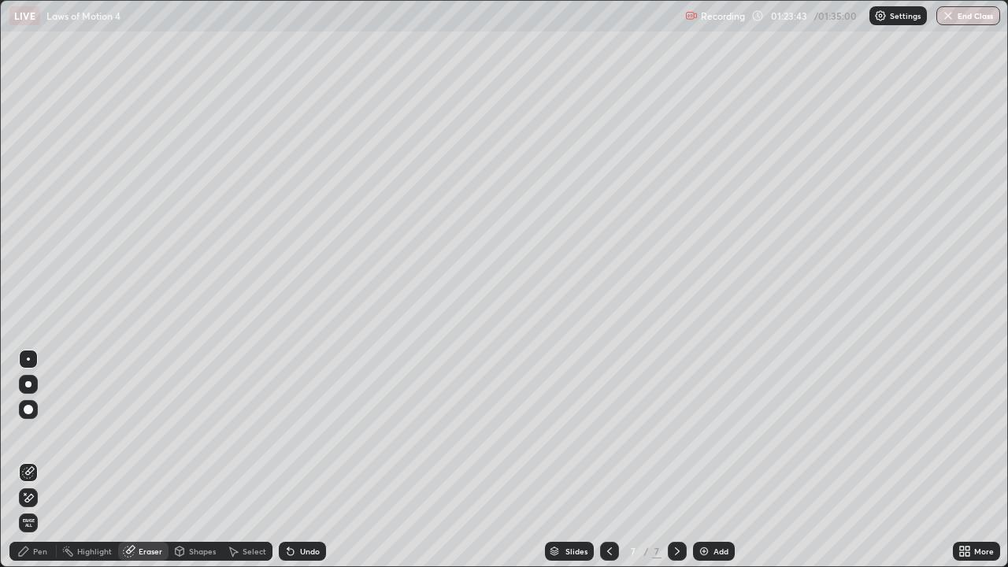
click at [39, 460] on div "Pen" at bounding box center [40, 551] width 14 height 8
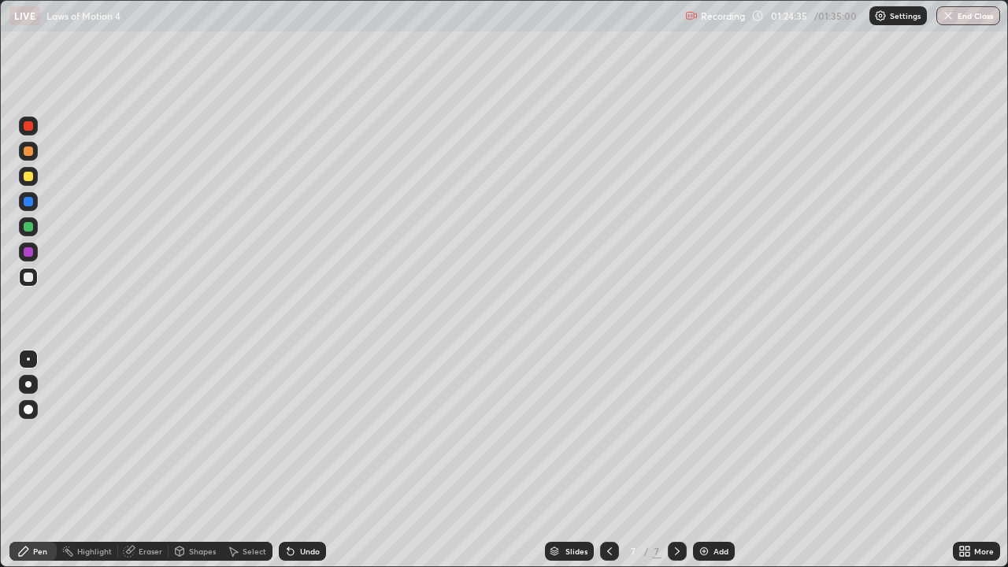
click at [950, 20] on img "button" at bounding box center [948, 15] width 13 height 13
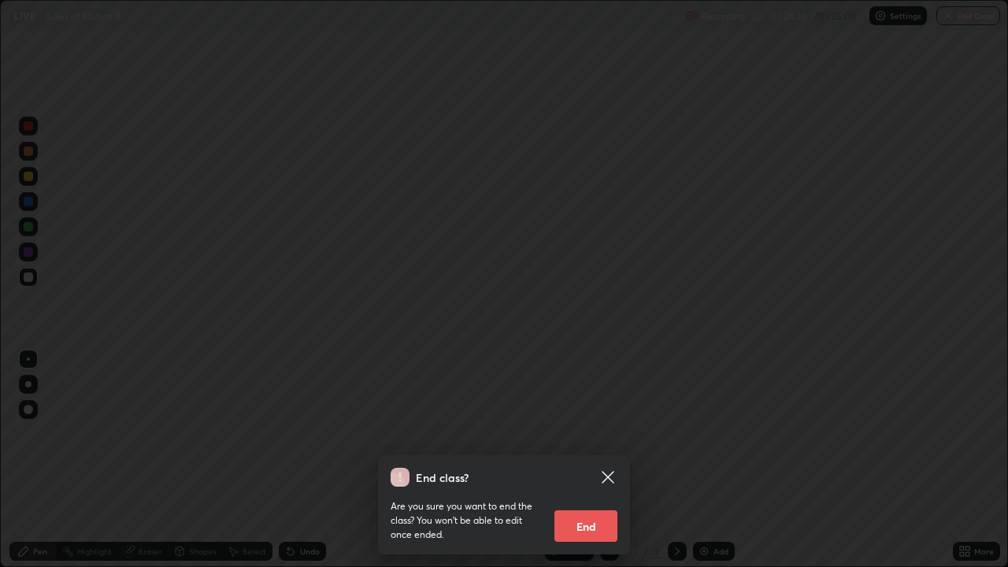
click at [599, 460] on button "End" at bounding box center [586, 526] width 63 height 32
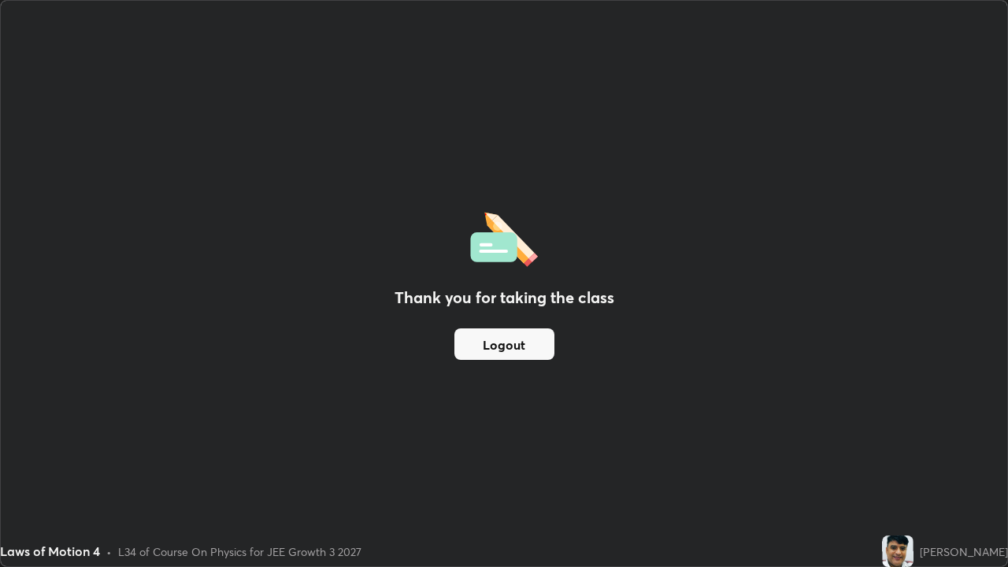
click at [494, 341] on button "Logout" at bounding box center [505, 344] width 100 height 32
click at [504, 345] on button "Logout" at bounding box center [505, 344] width 100 height 32
click at [499, 343] on button "Logout" at bounding box center [505, 344] width 100 height 32
click at [492, 344] on button "Logout" at bounding box center [505, 344] width 100 height 32
click at [492, 345] on button "Logout" at bounding box center [505, 344] width 100 height 32
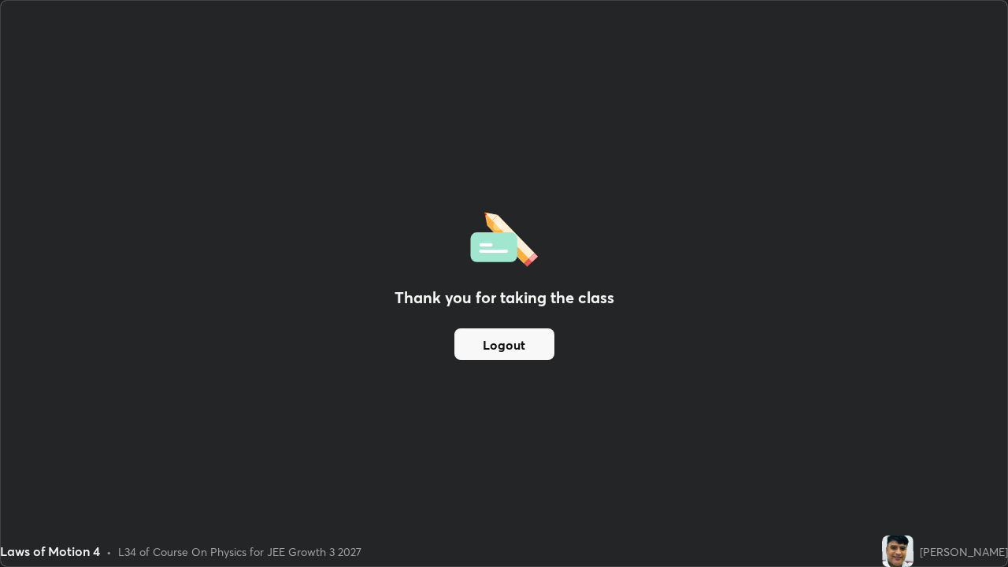
click at [492, 344] on button "Logout" at bounding box center [505, 344] width 100 height 32
